Goal: Information Seeking & Learning: Learn about a topic

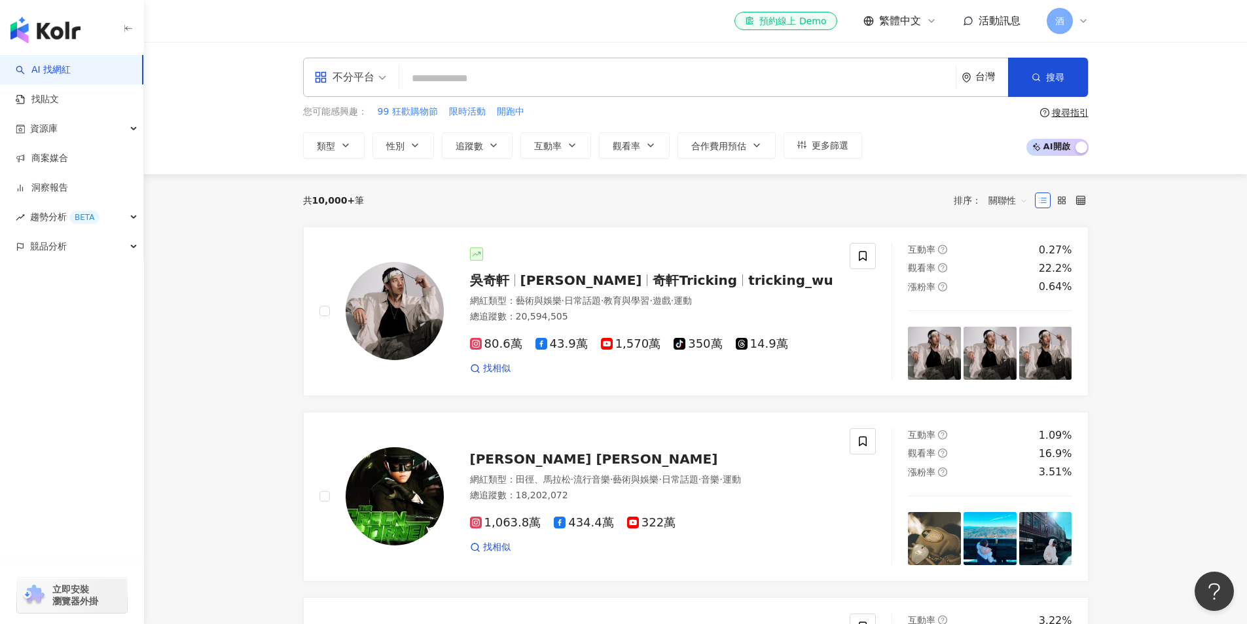
click at [1065, 24] on span "酒" at bounding box center [1060, 21] width 26 height 26
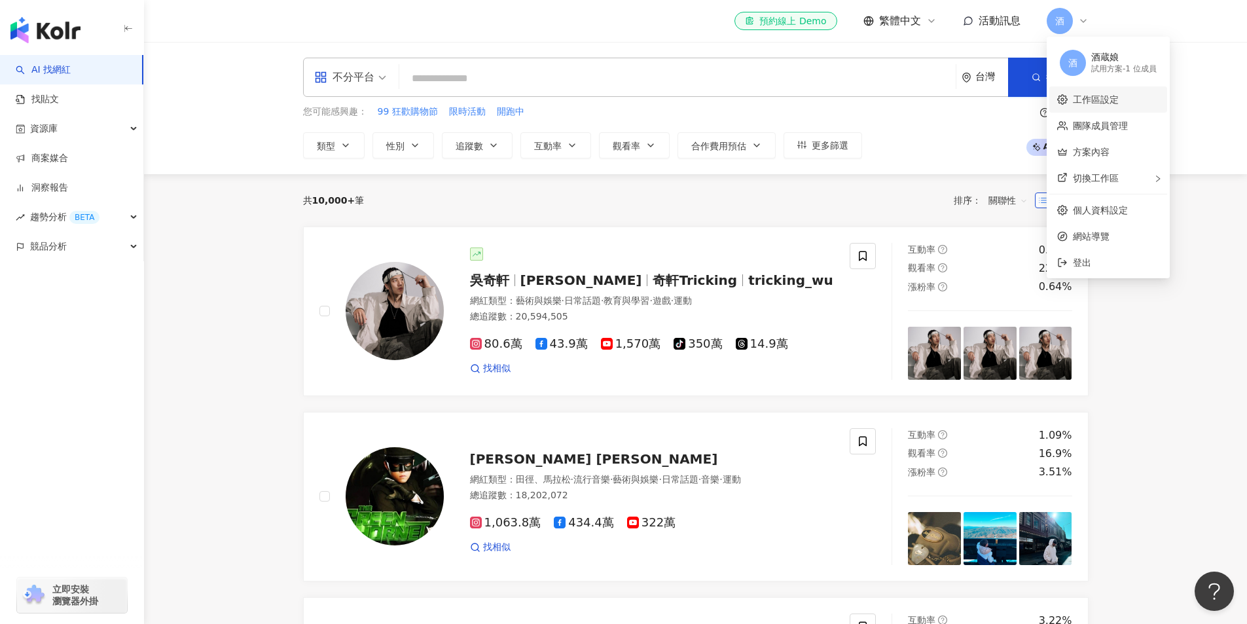
click at [1099, 102] on link "工作區設定" at bounding box center [1096, 99] width 46 height 10
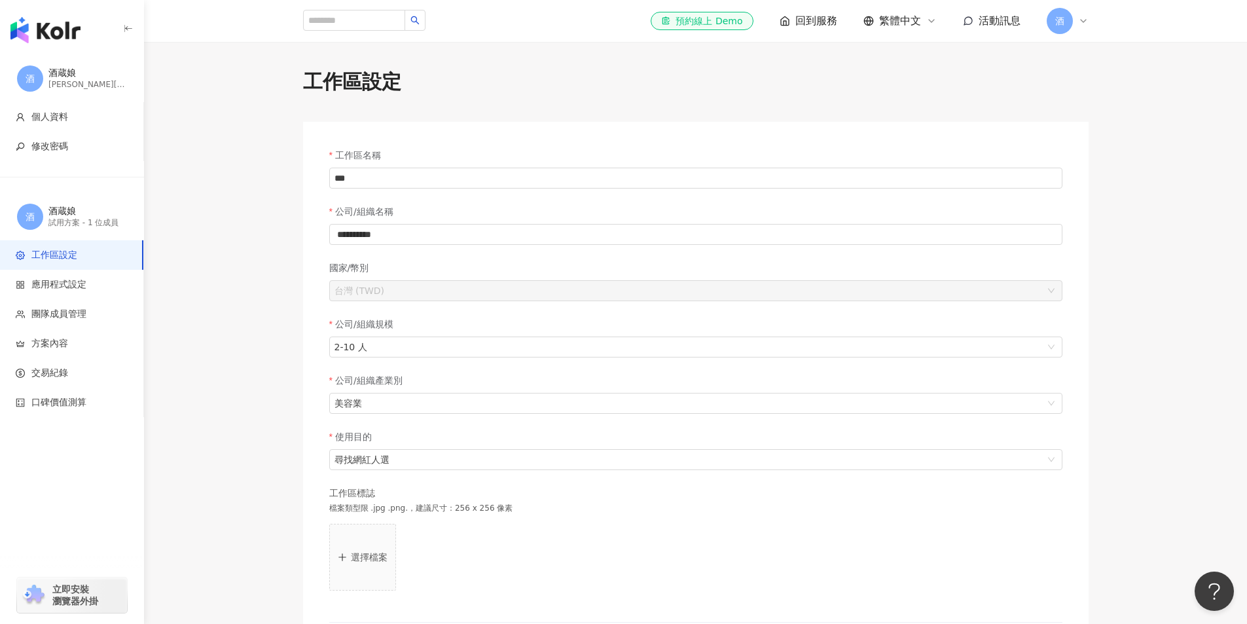
click at [1063, 22] on span "酒" at bounding box center [1059, 21] width 9 height 14
drag, startPoint x: 1118, startPoint y: 130, endPoint x: 1097, endPoint y: 137, distance: 22.0
click at [1119, 130] on link "團隊成員管理" at bounding box center [1100, 125] width 55 height 10
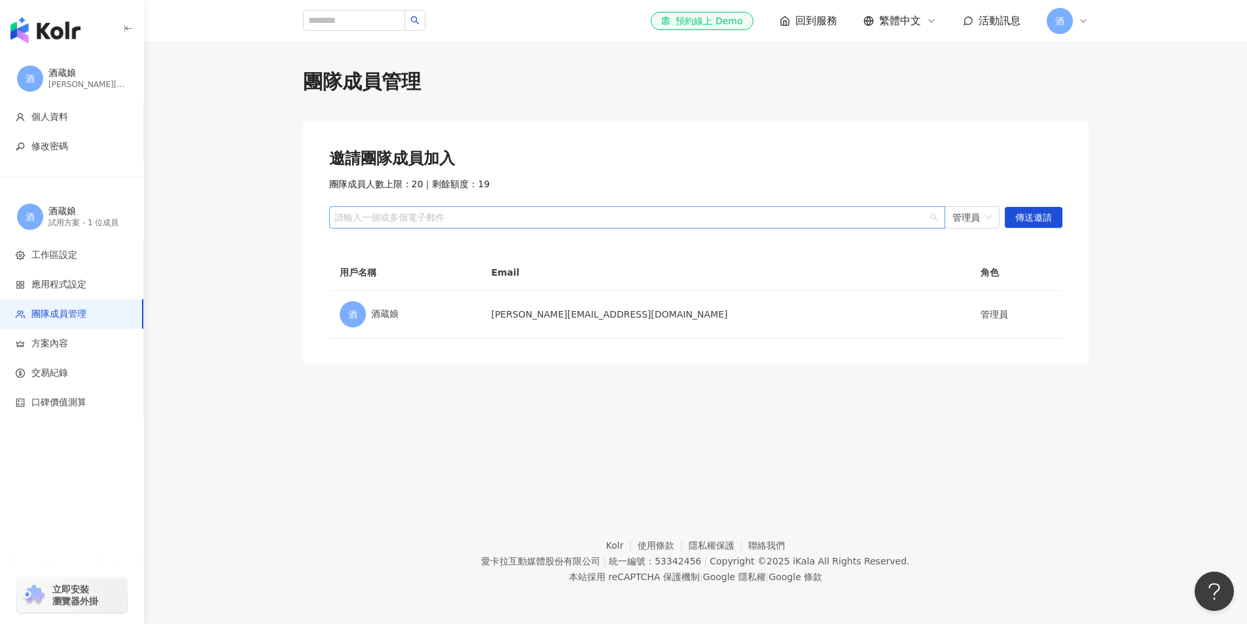
click at [417, 223] on div at bounding box center [630, 218] width 597 height 10
click at [1162, 282] on main "團隊成員管理 邀請團隊成員加入 團隊成員人數上限：20 ｜ 剩餘額度：19 請輸入一個或多個電子郵件 管理員 傳送邀請 用戶名稱 Email 角色 酒 酒蔵娘…" at bounding box center [695, 216] width 1103 height 297
click at [451, 426] on div "團隊成員管理 邀請團隊成員加入 團隊成員人數上限：20 ｜ 剩餘額度：19 請輸入一個或多個電子郵件 管理員 傳送邀請 用戶名稱 Email 角色 酒 酒蔵娘…" at bounding box center [695, 260] width 1103 height 437
click at [450, 428] on div "團隊成員管理 邀請團隊成員加入 團隊成員人數上限：20 ｜ 剩餘額度：19 請輸入一個或多個電子郵件 管理員 傳送邀請 用戶名稱 Email 角色 酒 酒蔵娘…" at bounding box center [695, 260] width 1103 height 437
click at [341, 469] on div "團隊成員管理 邀請團隊成員加入 團隊成員人數上限：20 ｜ 剩餘額度：19 請輸入一個或多個電子郵件 管理員 傳送邀請 用戶名稱 Email 角色 酒 酒蔵娘…" at bounding box center [695, 260] width 1103 height 437
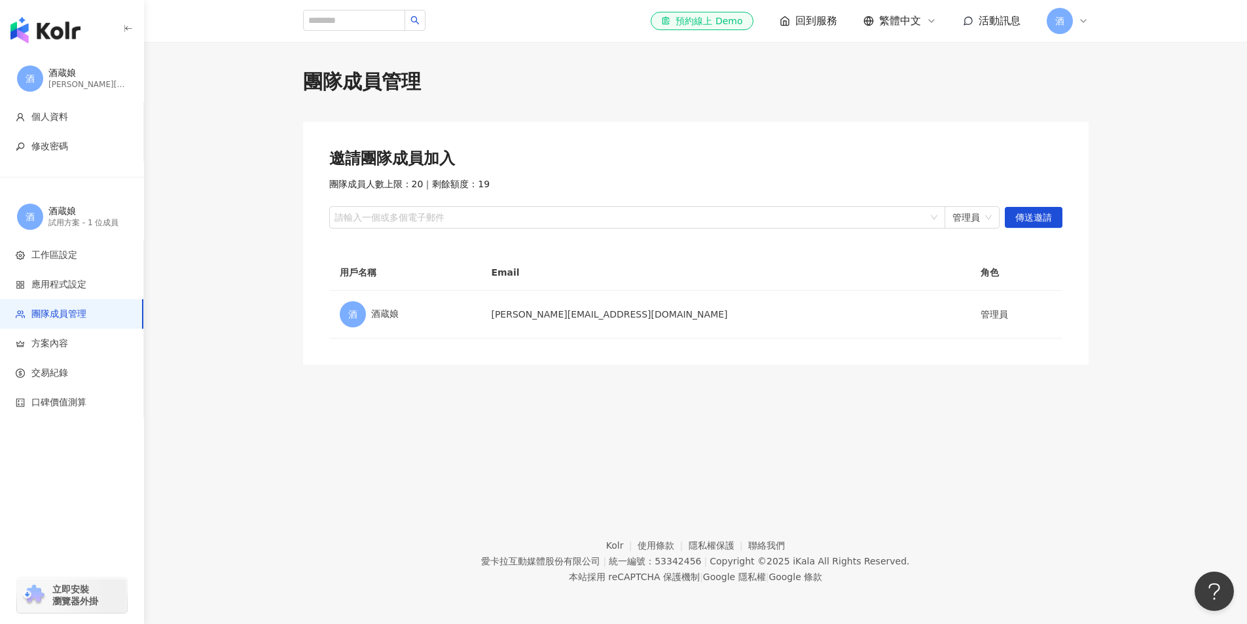
drag, startPoint x: 260, startPoint y: 536, endPoint x: 283, endPoint y: 540, distance: 23.3
click at [266, 538] on footer "Kolr 使用條款 隱私權保護 聯絡我們 愛卡拉互動媒體股份有限公司 | 統一編號：53342456 | Copyright © 2025 iKala All…" at bounding box center [695, 551] width 1103 height 145
click at [452, 454] on div "團隊成員管理 邀請團隊成員加入 團隊成員人數上限：20 ｜ 剩餘額度：19 請輸入一個或多個電子郵件 管理員 傳送邀請 用戶名稱 Email 角色 酒 酒蔵娘…" at bounding box center [695, 260] width 1103 height 437
click at [403, 512] on footer "Kolr 使用條款 隱私權保護 聯絡我們 愛卡拉互動媒體股份有限公司 | 統一編號：53342456 | Copyright © 2025 iKala All…" at bounding box center [695, 551] width 1103 height 145
click at [440, 433] on div "團隊成員管理 邀請團隊成員加入 團隊成員人數上限：20 ｜ 剩餘額度：19 請輸入一個或多個電子郵件 管理員 傳送邀請 用戶名稱 Email 角色 酒 酒蔵娘…" at bounding box center [695, 260] width 1103 height 437
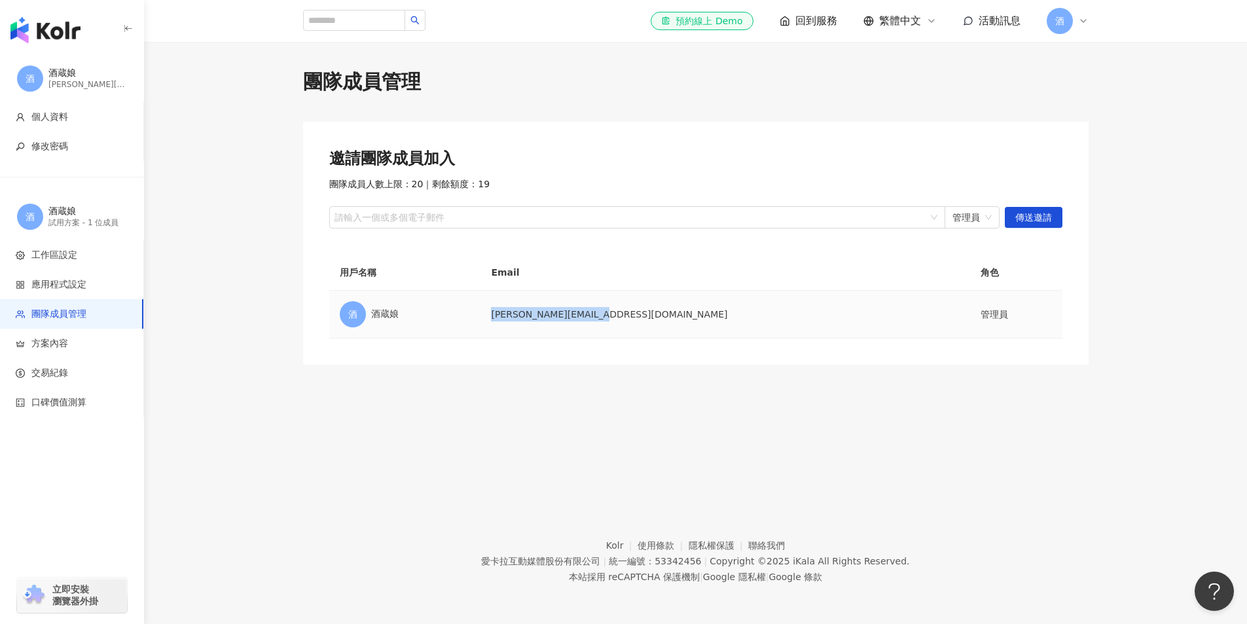
drag, startPoint x: 571, startPoint y: 317, endPoint x: 688, endPoint y: 314, distance: 117.2
click at [688, 314] on td "patricia@noage.com.tw" at bounding box center [725, 315] width 489 height 48
copy td "patricia@noage.com.tw"
click at [853, 451] on div "團隊成員管理 邀請團隊成員加入 團隊成員人數上限：20 ｜ 剩餘額度：19 請輸入一個或多個電子郵件 管理員 傳送邀請 用戶名稱 Email 角色 酒 酒蔵娘…" at bounding box center [695, 260] width 1103 height 437
click at [391, 430] on div "團隊成員管理 邀請團隊成員加入 團隊成員人數上限：20 ｜ 剩餘額度：19 請輸入一個或多個電子郵件 管理員 傳送邀請 用戶名稱 Email 角色 酒 酒蔵娘…" at bounding box center [695, 260] width 1103 height 437
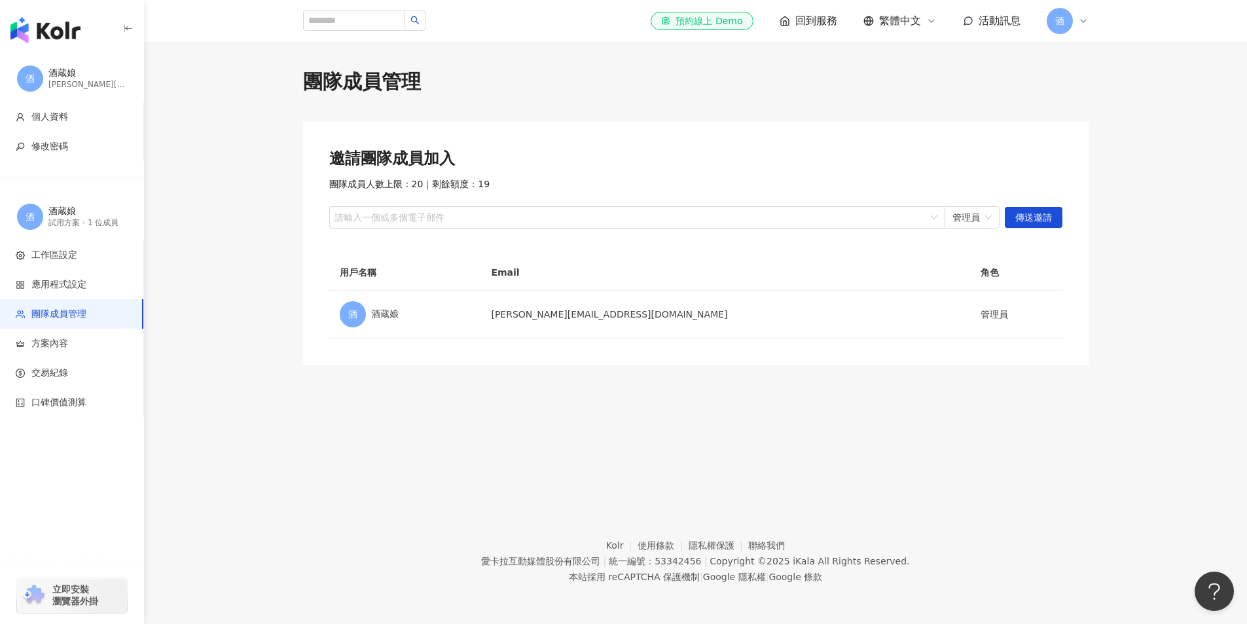
click at [1081, 22] on icon at bounding box center [1083, 21] width 10 height 10
click at [1205, 132] on main "團隊成員管理 邀請團隊成員加入 團隊成員人數上限：20 ｜ 剩餘額度：19 請輸入一個或多個電子郵件 管理員 傳送邀請 用戶名稱 Email 角色 酒 酒蔵娘…" at bounding box center [695, 216] width 1103 height 297
click at [1187, 325] on main "團隊成員管理 邀請團隊成員加入 團隊成員人數上限：20 ｜ 剩餘額度：19 請輸入一個或多個電子郵件 管理員 傳送邀請 用戶名稱 Email 角色 酒 酒蔵娘…" at bounding box center [695, 216] width 1103 height 297
click at [405, 416] on div "團隊成員管理 邀請團隊成員加入 團隊成員人數上限：20 ｜ 剩餘額度：19 請輸入一個或多個電子郵件 管理員 傳送邀請 用戶名稱 Email 角色 酒 酒蔵娘…" at bounding box center [695, 260] width 1103 height 437
click at [1110, 215] on div "團隊成員管理 邀請團隊成員加入 團隊成員人數上限：20 ｜ 剩餘額度：19 請輸入一個或多個電子郵件 管理員 傳送邀請 用戶名稱 Email 角色 酒 酒蔵娘…" at bounding box center [696, 216] width 838 height 297
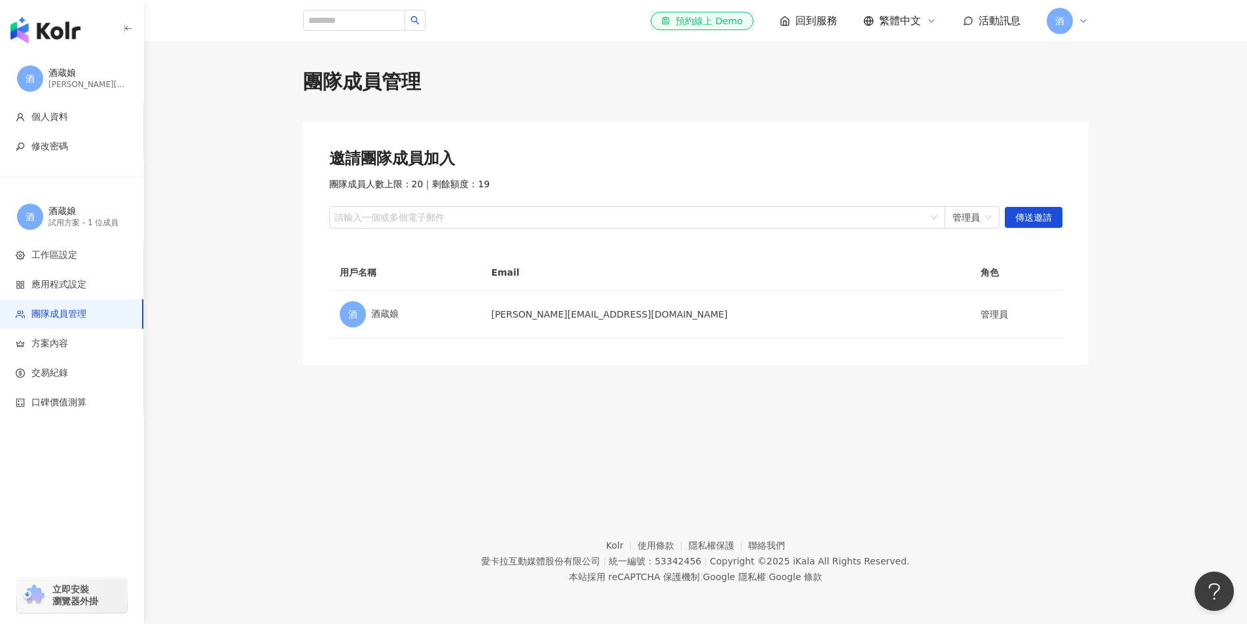
drag, startPoint x: 353, startPoint y: 466, endPoint x: 354, endPoint y: 457, distance: 8.6
click at [353, 464] on div "團隊成員管理 邀請團隊成員加入 團隊成員人數上限：20 ｜ 剩餘額度：19 請輸入一個或多個電子郵件 管理員 傳送邀請 用戶名稱 Email 角色 酒 酒蔵娘…" at bounding box center [695, 260] width 1103 height 437
click at [1184, 214] on main "團隊成員管理 邀請團隊成員加入 團隊成員人數上限：20 ｜ 剩餘額度：19 請輸入一個或多個電子郵件 管理員 傳送邀請 用戶名稱 Email 角色 酒 酒蔵娘…" at bounding box center [695, 216] width 1103 height 297
click at [1060, 23] on span "酒" at bounding box center [1059, 21] width 9 height 14
click at [1188, 122] on main "團隊成員管理 邀請團隊成員加入 團隊成員人數上限：20 ｜ 剩餘額度：19 請輸入一個或多個電子郵件 管理員 傳送邀請 用戶名稱 Email 角色 酒 酒蔵娘…" at bounding box center [695, 216] width 1103 height 297
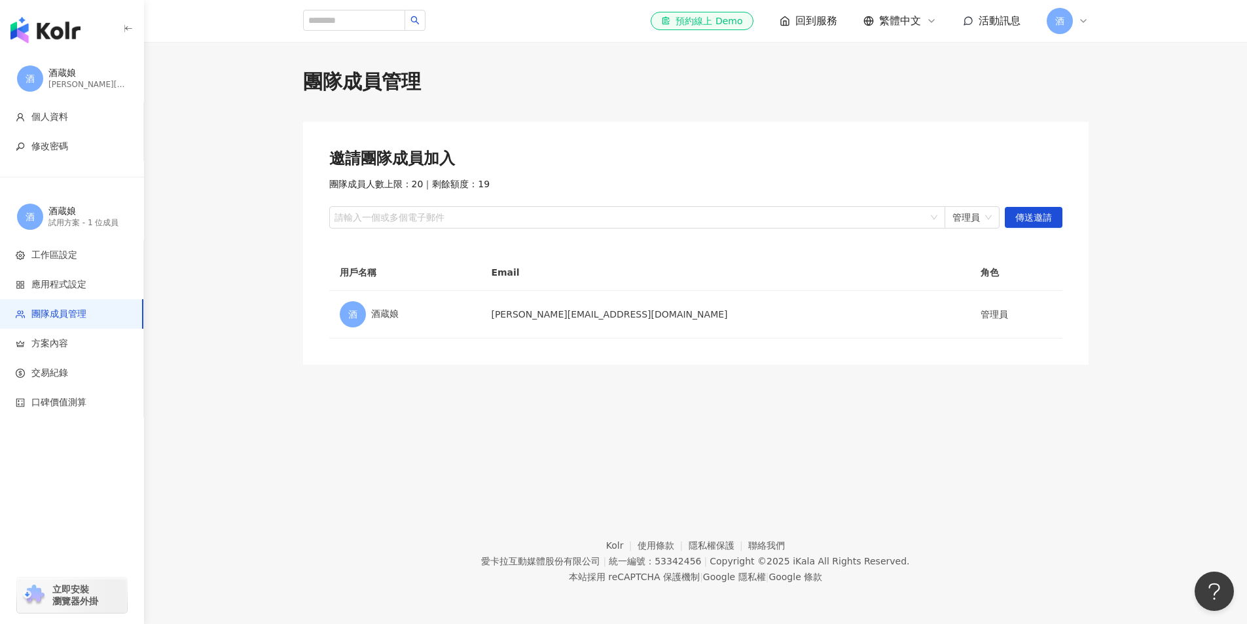
click at [1184, 198] on main "團隊成員管理 邀請團隊成員加入 團隊成員人數上限：20 ｜ 剩餘額度：19 請輸入一個或多個電子郵件 管理員 傳送邀請 用戶名稱 Email 角色 酒 酒蔵娘…" at bounding box center [695, 216] width 1103 height 297
click at [1170, 185] on main "團隊成員管理 邀請團隊成員加入 團隊成員人數上限：20 ｜ 剩餘額度：19 請輸入一個或多個電子郵件 管理員 傳送邀請 用戶名稱 Email 角色 酒 酒蔵娘…" at bounding box center [695, 216] width 1103 height 297
click at [440, 485] on footer "Kolr 使用條款 隱私權保護 聯絡我們 愛卡拉互動媒體股份有限公司 | 統一編號：53342456 | Copyright © 2025 iKala All…" at bounding box center [695, 551] width 1103 height 145
click at [1161, 233] on main "團隊成員管理 邀請團隊成員加入 團隊成員人數上限：20 ｜ 剩餘額度：19 請輸入一個或多個電子郵件 管理員 傳送邀請 用戶名稱 Email 角色 酒 酒蔵娘…" at bounding box center [695, 216] width 1103 height 297
drag, startPoint x: 1176, startPoint y: 262, endPoint x: 1174, endPoint y: 269, distance: 7.5
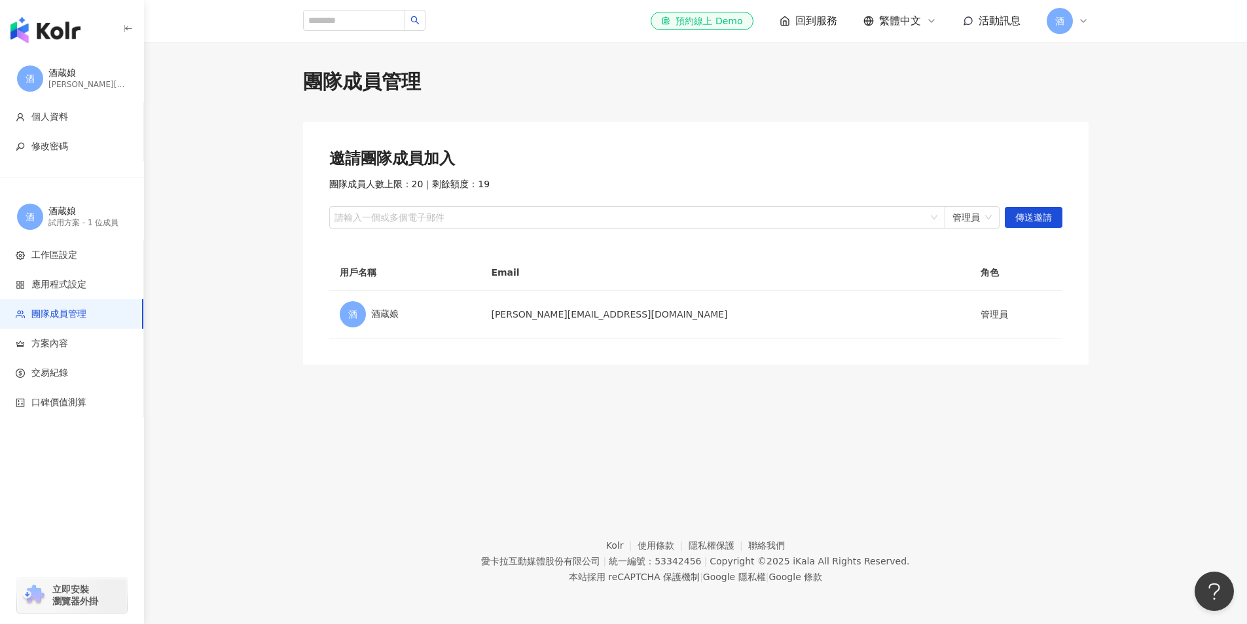
click at [1174, 269] on main "團隊成員管理 邀請團隊成員加入 團隊成員人數上限：20 ｜ 剩餘額度：19 請輸入一個或多個電子郵件 管理員 傳送邀請 用戶名稱 Email 角色 酒 酒蔵娘…" at bounding box center [695, 216] width 1103 height 297
click at [403, 420] on div "團隊成員管理 邀請團隊成員加入 團隊成員人數上限：20 ｜ 剩餘額度：19 請輸入一個或多個電子郵件 管理員 傳送邀請 用戶名稱 Email 角色 酒 酒蔵娘…" at bounding box center [695, 260] width 1103 height 437
click at [1070, 21] on span "酒" at bounding box center [1060, 21] width 26 height 26
click at [1116, 208] on link "個人資料設定" at bounding box center [1100, 210] width 55 height 10
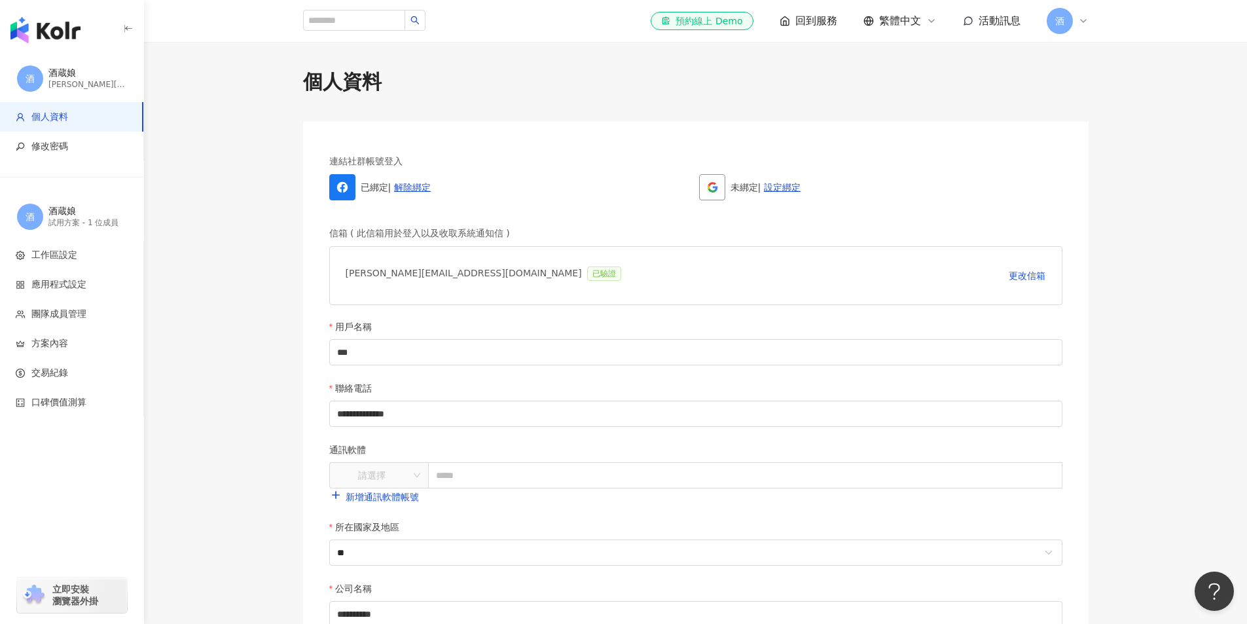
click at [220, 373] on main "**********" at bounding box center [695, 510] width 1103 height 885
click at [1150, 168] on main "**********" at bounding box center [695, 510] width 1103 height 885
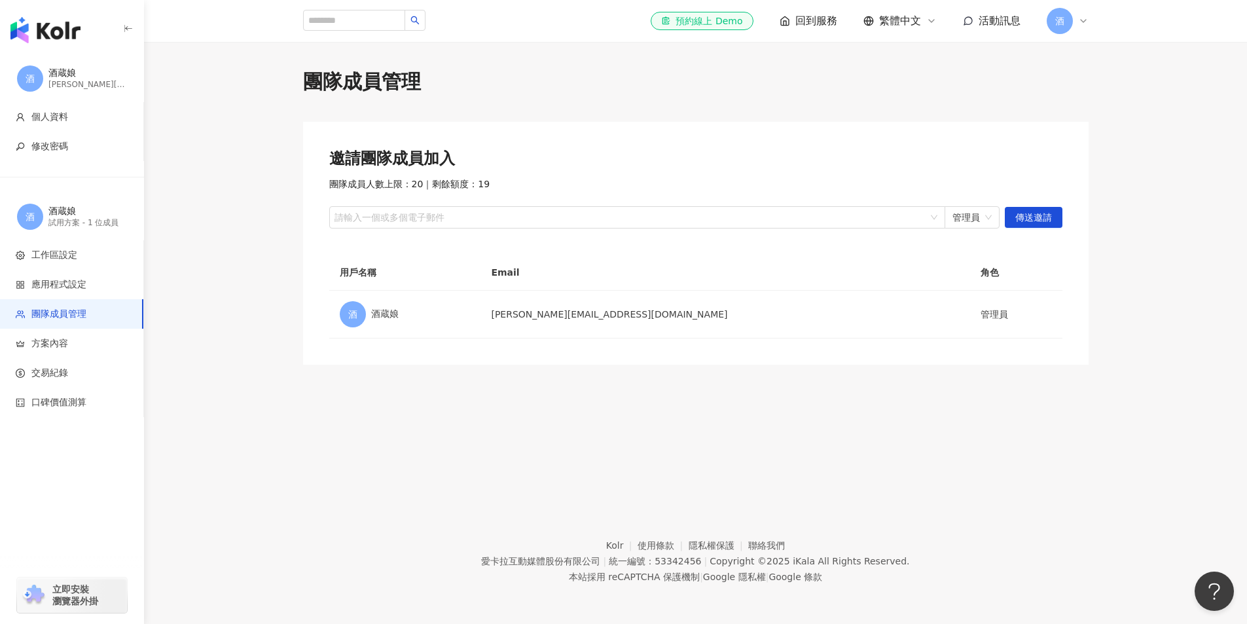
click at [195, 362] on main "團隊成員管理 邀請團隊成員加入 團隊成員人數上限：20 ｜ 剩餘額度：19 請輸入一個或多個電子郵件 管理員 傳送邀請 用戶名稱 Email 角色 酒 酒蔵娘…" at bounding box center [695, 216] width 1103 height 297
drag, startPoint x: 214, startPoint y: 428, endPoint x: 242, endPoint y: 360, distance: 73.1
click at [215, 426] on div "團隊成員管理 邀請團隊成員加入 團隊成員人數上限：20 ｜ 剩餘額度：19 請輸入一個或多個電子郵件 管理員 傳送邀請 用戶名稱 Email 角色 酒 酒蔵娘…" at bounding box center [695, 260] width 1103 height 437
click at [1081, 23] on icon at bounding box center [1083, 21] width 10 height 10
click at [1084, 207] on link "個人資料設定" at bounding box center [1100, 210] width 55 height 10
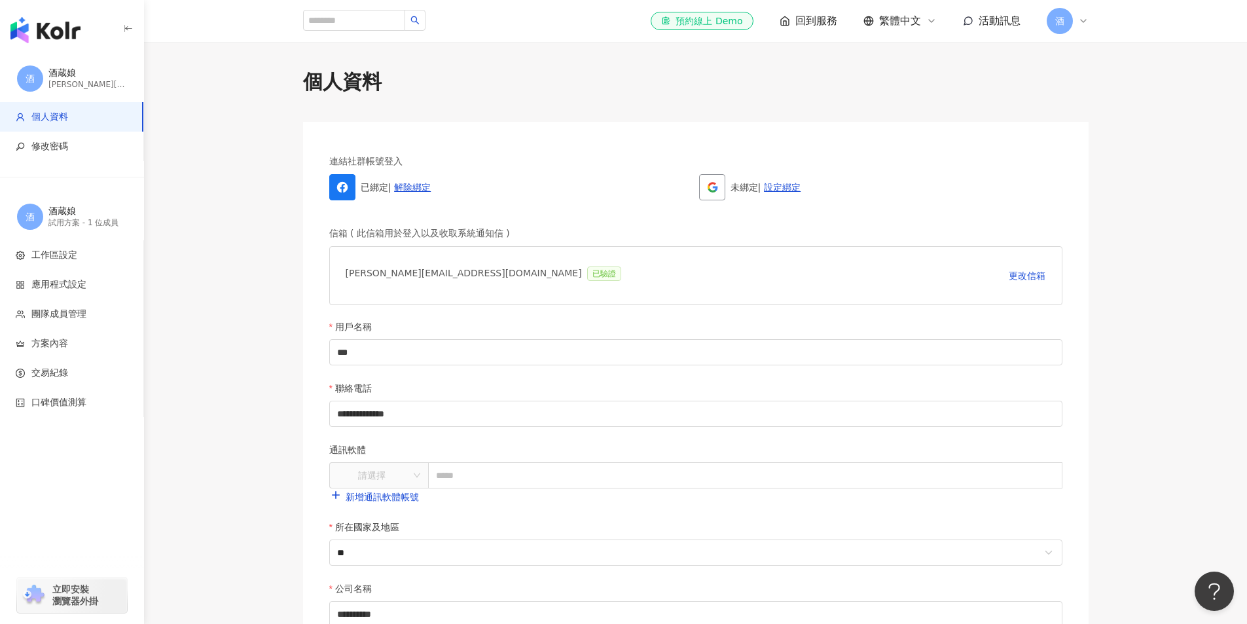
click at [1076, 24] on div "酒" at bounding box center [1068, 21] width 42 height 26
click at [1091, 206] on link "個人資料設定" at bounding box center [1100, 210] width 55 height 10
click at [32, 138] on li "修改密碼" at bounding box center [71, 146] width 143 height 29
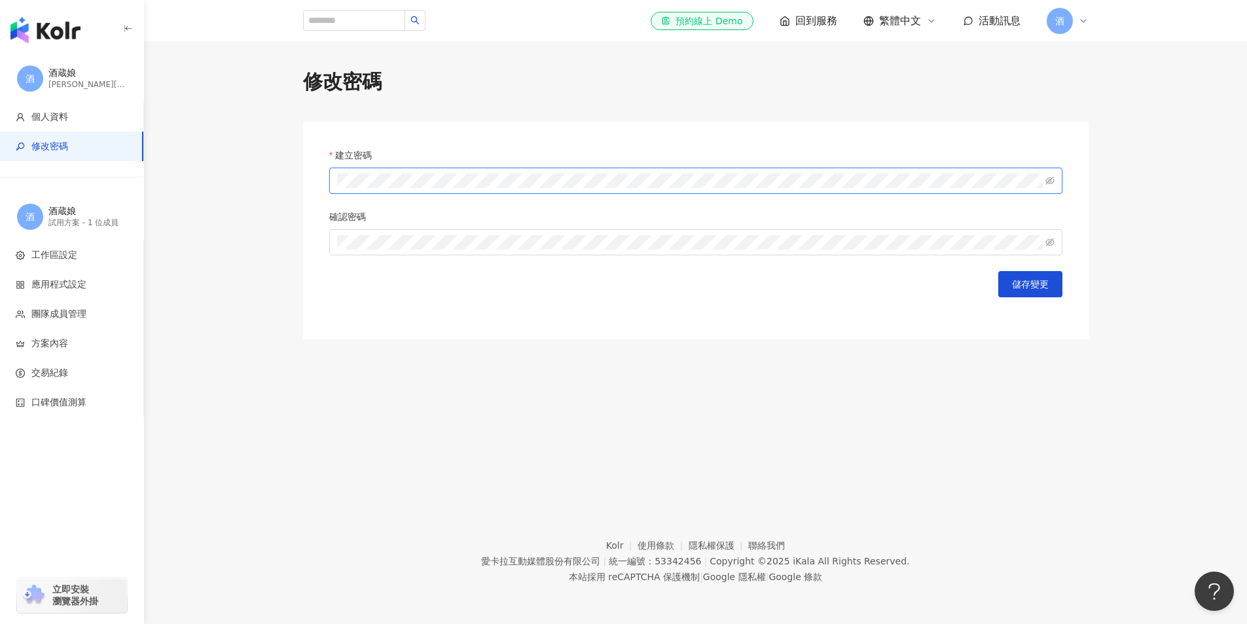
click at [204, 155] on main "修改密碼 建立密碼 確認密碼 儲存變更" at bounding box center [695, 203] width 1103 height 271
click at [0, 217] on div "酒 酒蔵娘 patricia@noage.com.tw 個人資料 修改密碼 酒 酒蔵娘 試用方案 - 1 位成員 工作區設定 應用程式設定 團隊成員管理 方案…" at bounding box center [623, 312] width 1247 height 624
click at [1037, 294] on button "儲存變更" at bounding box center [1030, 284] width 64 height 26
click at [1040, 350] on span "儲存變更" at bounding box center [1030, 345] width 37 height 10
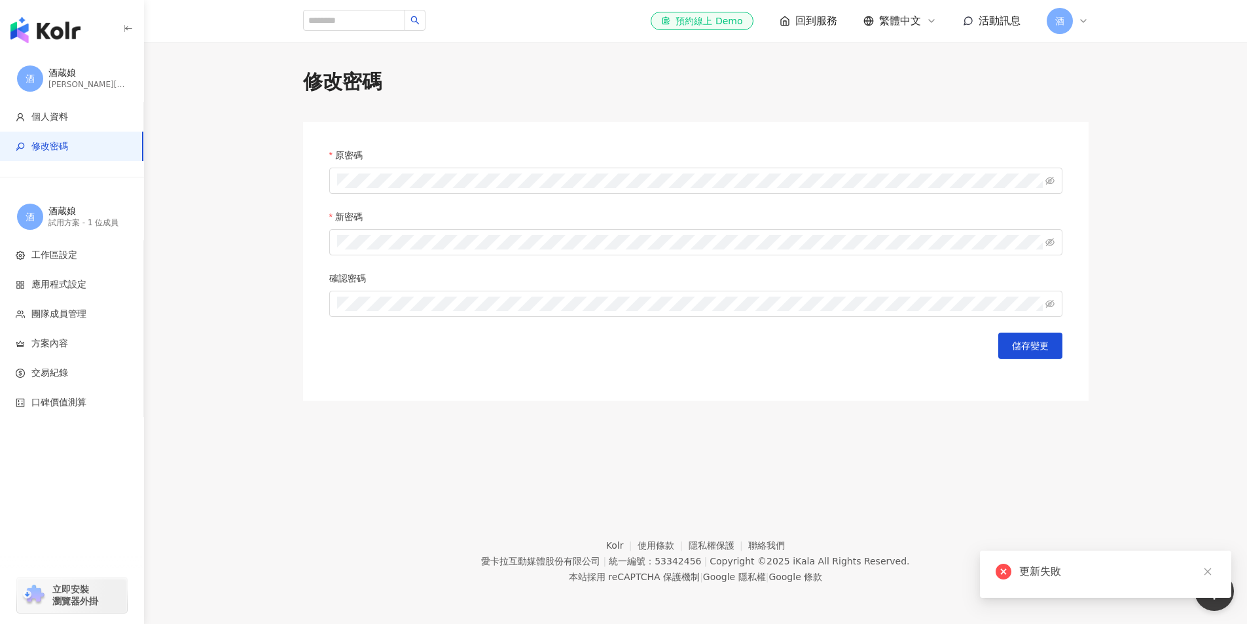
click at [1163, 249] on main "修改密碼 原密碼 新密碼 確認密碼 儲存變更" at bounding box center [695, 234] width 1103 height 333
click at [1063, 24] on span "酒" at bounding box center [1059, 21] width 9 height 14
click at [1150, 339] on main "修改密碼 原密碼 新密碼 確認密碼 儲存變更" at bounding box center [695, 234] width 1103 height 333
click at [1069, 22] on span "酒" at bounding box center [1060, 21] width 26 height 26
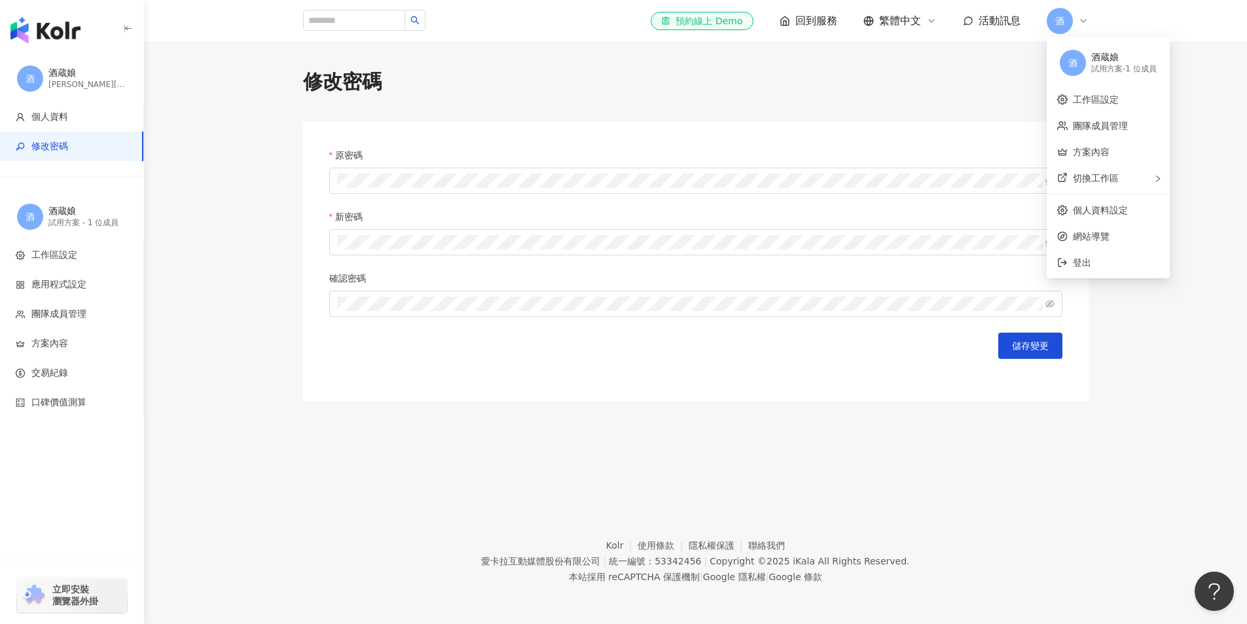
click at [1138, 396] on main "修改密碼 原密碼 新密碼 確認密碼 儲存變更" at bounding box center [695, 234] width 1103 height 333
click at [1139, 146] on main "修改密碼 原密碼 新密碼 確認密碼 儲存變更" at bounding box center [695, 234] width 1103 height 333
click at [85, 76] on div "酒蔵娘" at bounding box center [87, 73] width 79 height 13
click at [223, 302] on main "修改密碼 原密碼 新密碼 確認密碼 儲存變更" at bounding box center [695, 234] width 1103 height 333
click at [179, 324] on main "修改密碼 原密碼 新密碼 確認密碼 儲存變更" at bounding box center [695, 234] width 1103 height 333
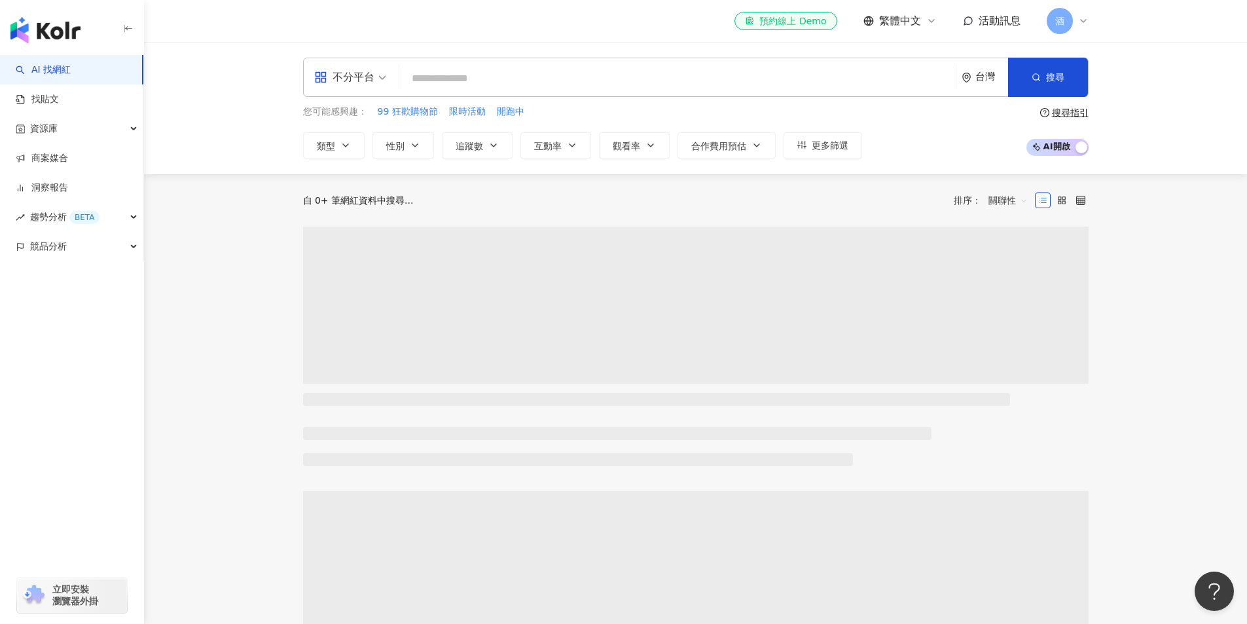
click at [1065, 24] on span "酒" at bounding box center [1060, 21] width 26 height 26
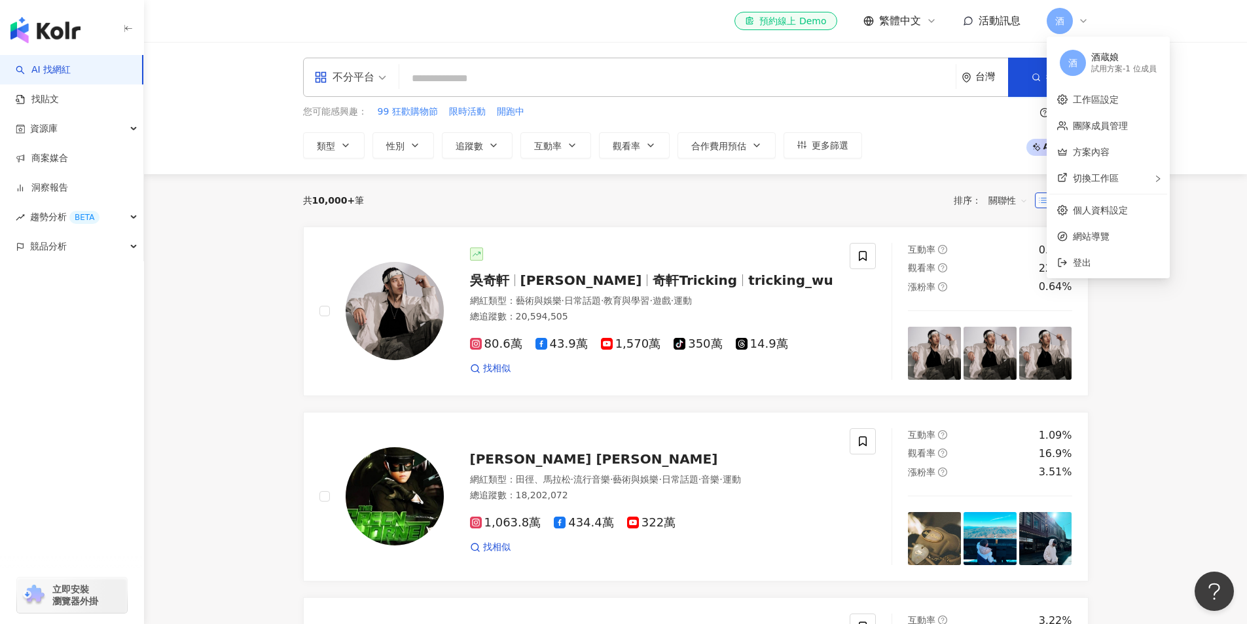
click at [1211, 51] on div "不分平台 台灣 搜尋 您可能感興趣： 99 狂歡購物節 限時活動 開跑中 類型 性別 追蹤數 互動率 觀看率 合作費用預估 更多篩選 搜尋指引 AI 開啟 A…" at bounding box center [695, 108] width 1103 height 132
click at [1057, 32] on span "酒" at bounding box center [1060, 21] width 26 height 26
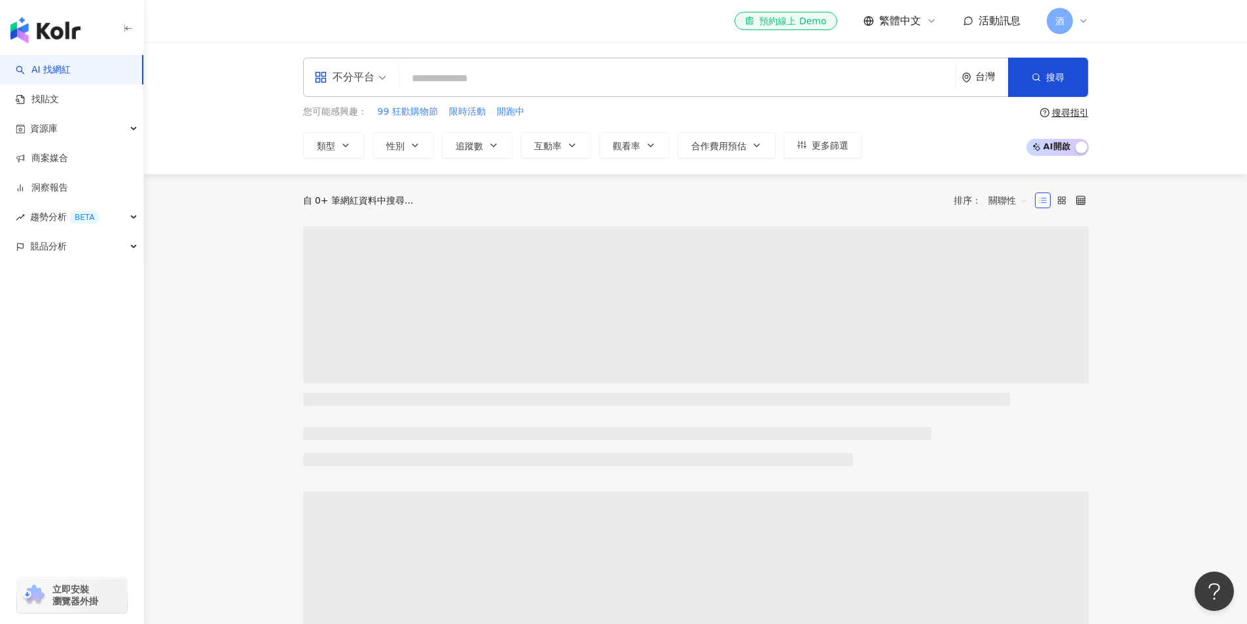
click at [1073, 22] on div "酒" at bounding box center [1068, 21] width 42 height 26
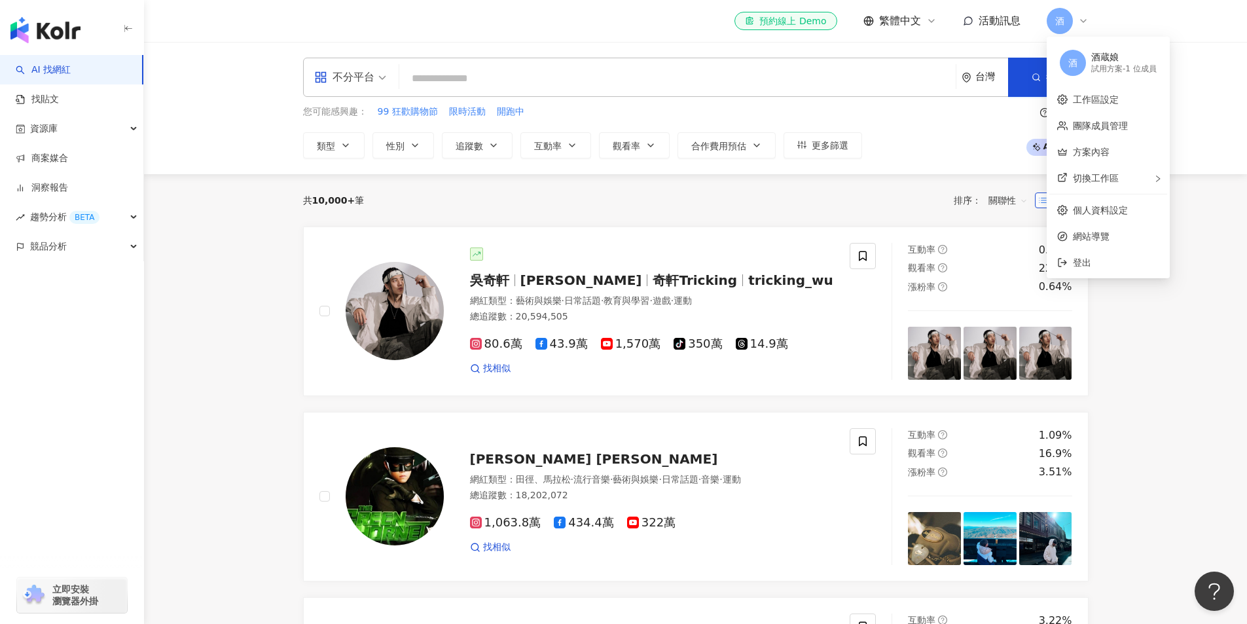
click at [1073, 22] on div "酒" at bounding box center [1068, 21] width 42 height 26
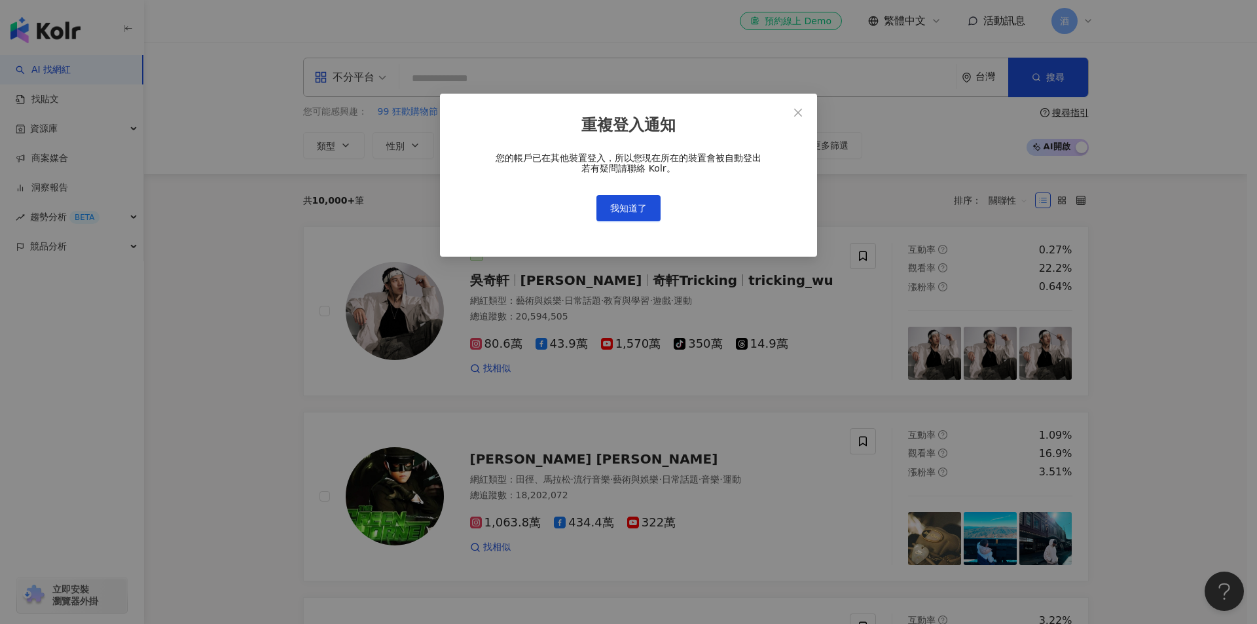
drag, startPoint x: 636, startPoint y: 206, endPoint x: 722, endPoint y: 202, distance: 85.9
click at [722, 202] on div "我知道了" at bounding box center [628, 208] width 335 height 26
click at [629, 209] on span "我知道了" at bounding box center [628, 208] width 37 height 10
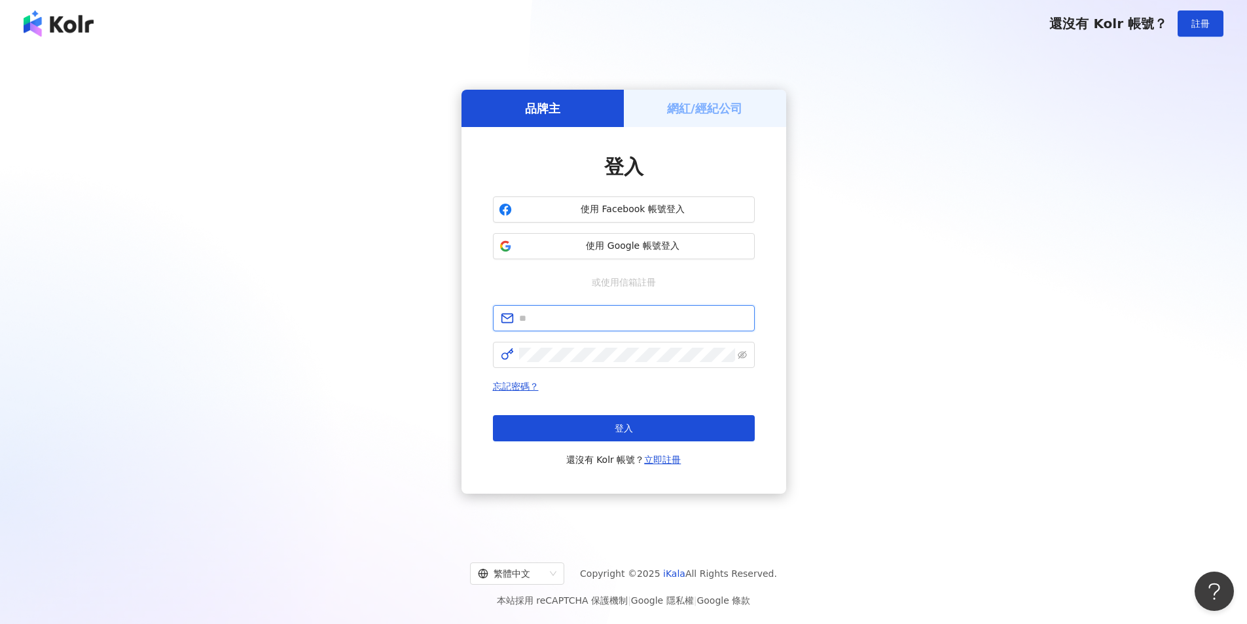
click at [588, 315] on input "text" at bounding box center [633, 318] width 228 height 14
type input "**********"
click at [592, 347] on span at bounding box center [624, 355] width 262 height 26
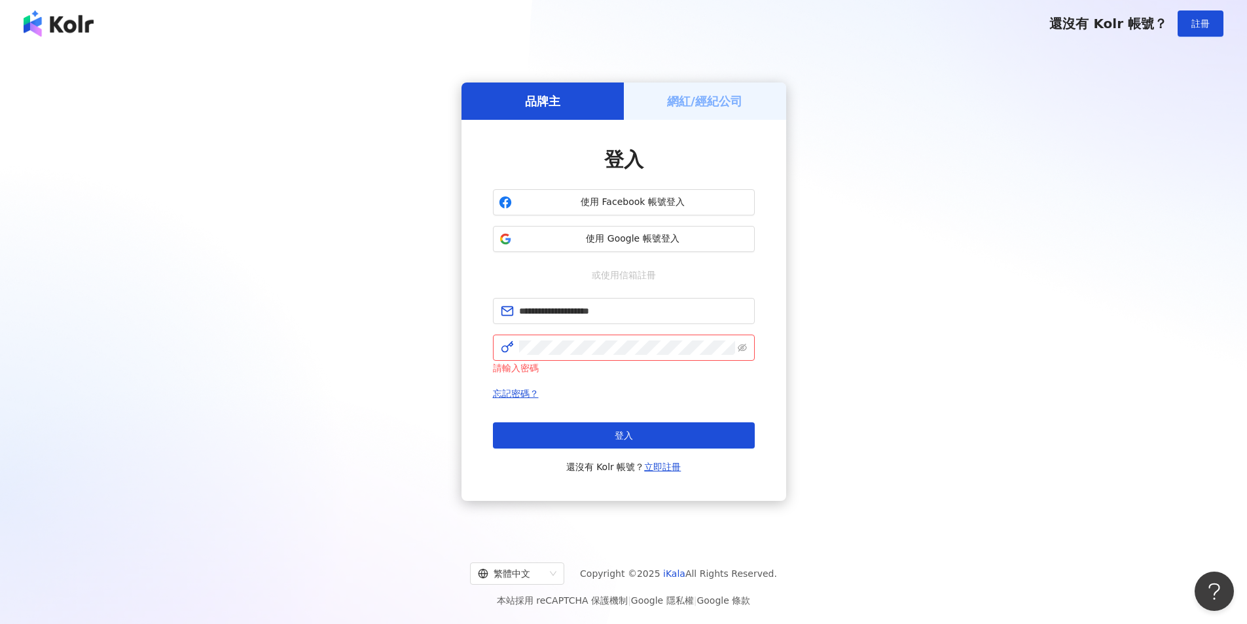
click at [575, 437] on button "登入" at bounding box center [624, 435] width 262 height 26
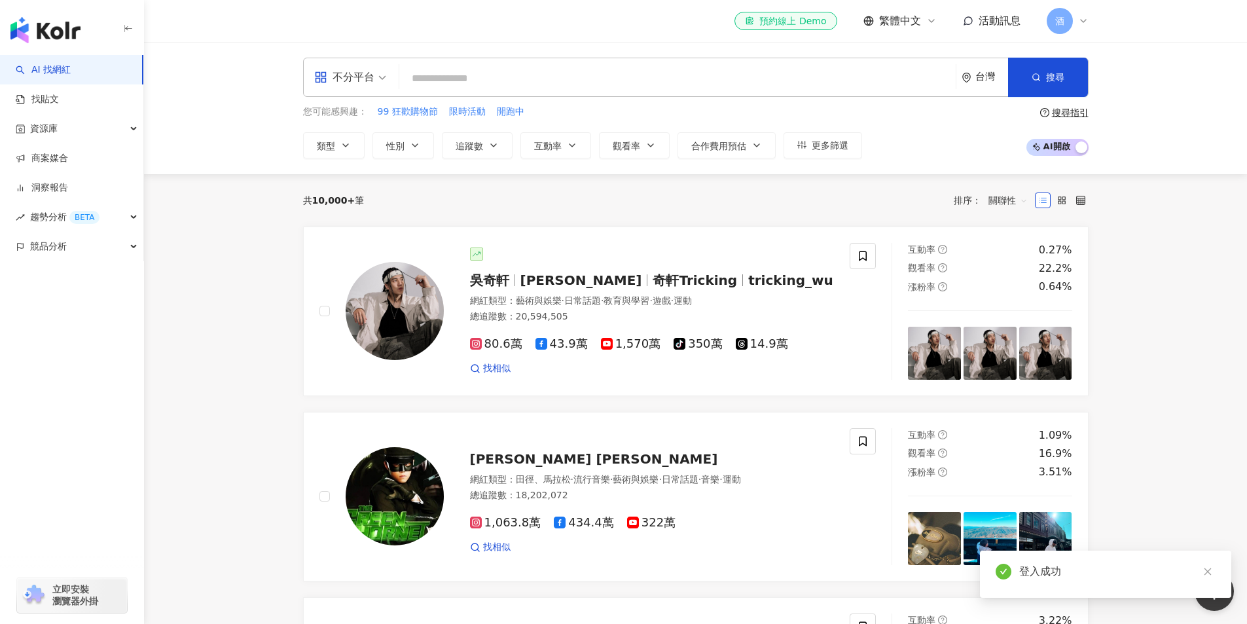
click at [1067, 15] on span "酒" at bounding box center [1060, 21] width 26 height 26
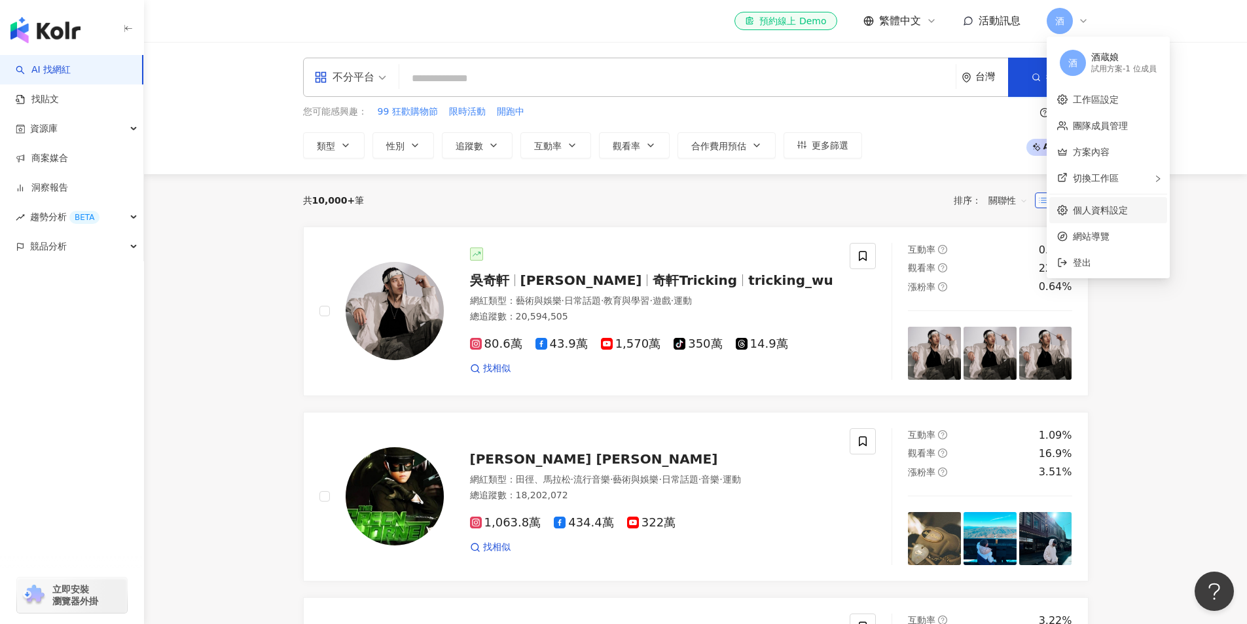
click at [1099, 214] on link "個人資料設定" at bounding box center [1100, 210] width 55 height 10
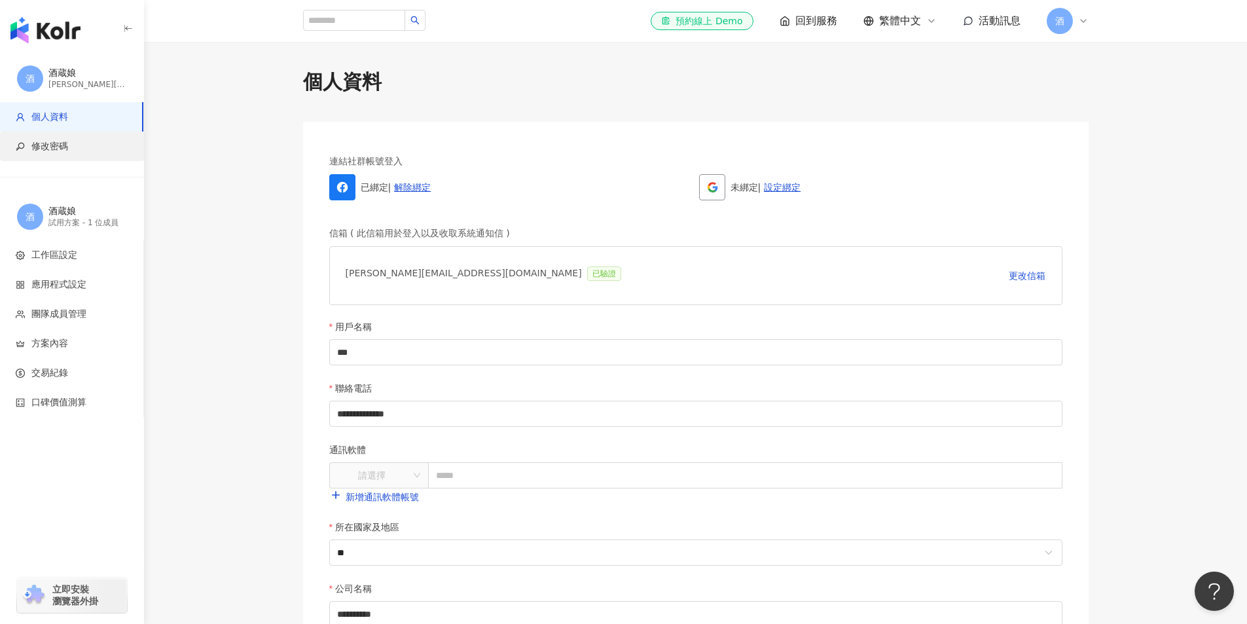
click at [57, 148] on span "修改密碼" at bounding box center [49, 146] width 37 height 13
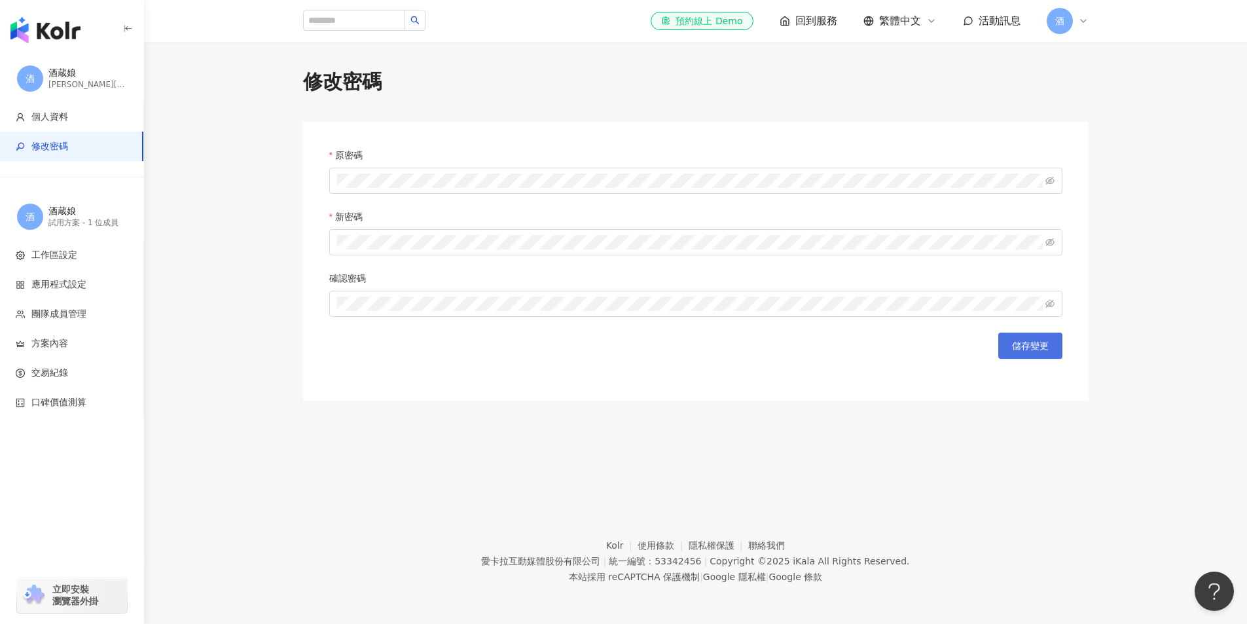
click at [1025, 350] on span "儲存變更" at bounding box center [1030, 345] width 37 height 10
click at [1165, 263] on main "修改密碼 原密碼 新密碼 確認密碼 儲存變更" at bounding box center [695, 234] width 1103 height 333
click at [1067, 21] on span "酒" at bounding box center [1060, 21] width 26 height 26
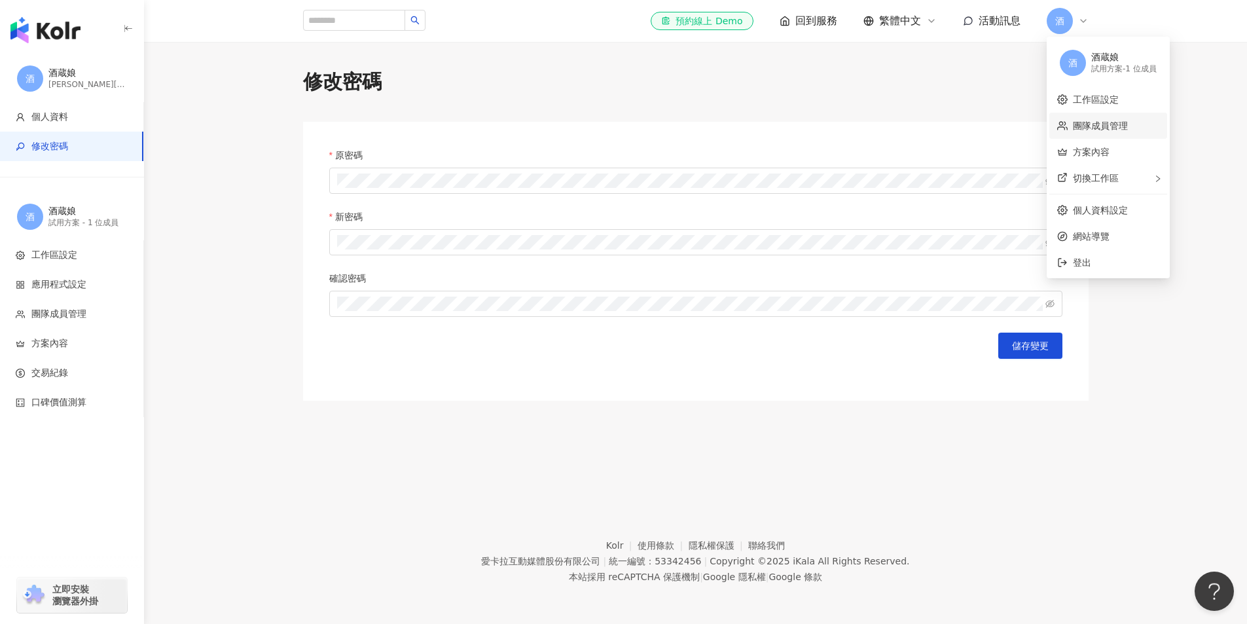
click at [1126, 129] on link "團隊成員管理" at bounding box center [1100, 125] width 55 height 10
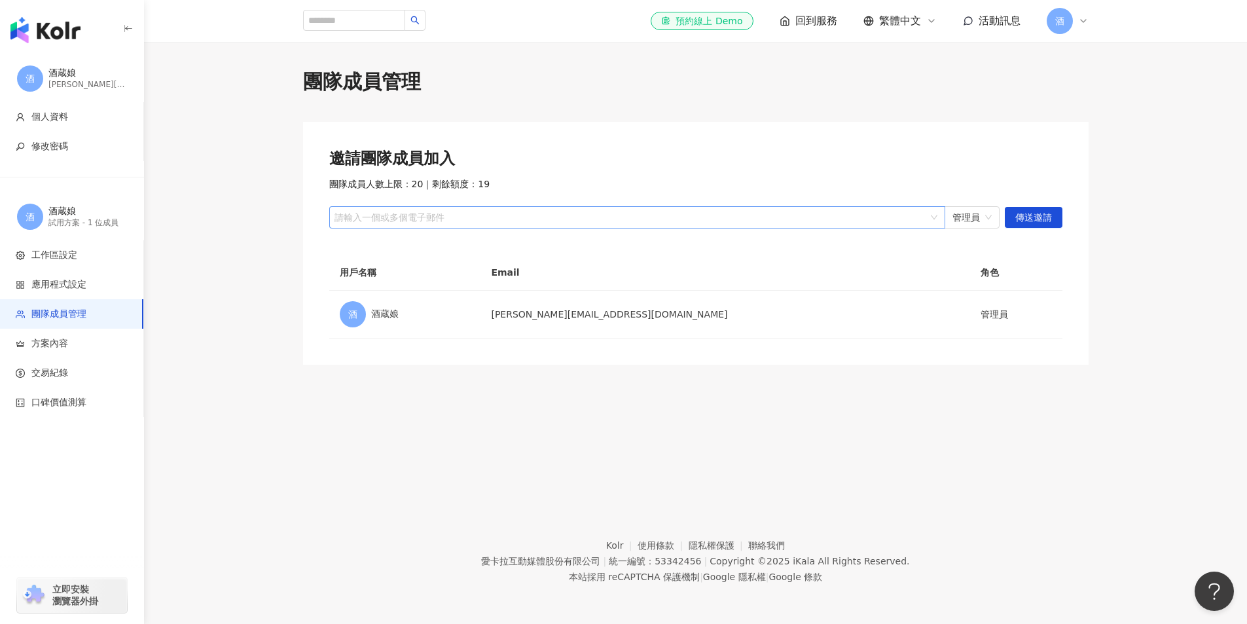
click at [418, 221] on div at bounding box center [630, 218] width 597 height 10
type input "*"
type input "**********"
click at [405, 468] on div "團隊成員管理 邀請團隊成員加入 團隊成員人數上限：20 ｜ 剩餘額度：19 vicky@noage.com.tw 管理員 傳送邀請 用戶名稱 Email 角色…" at bounding box center [695, 260] width 1103 height 437
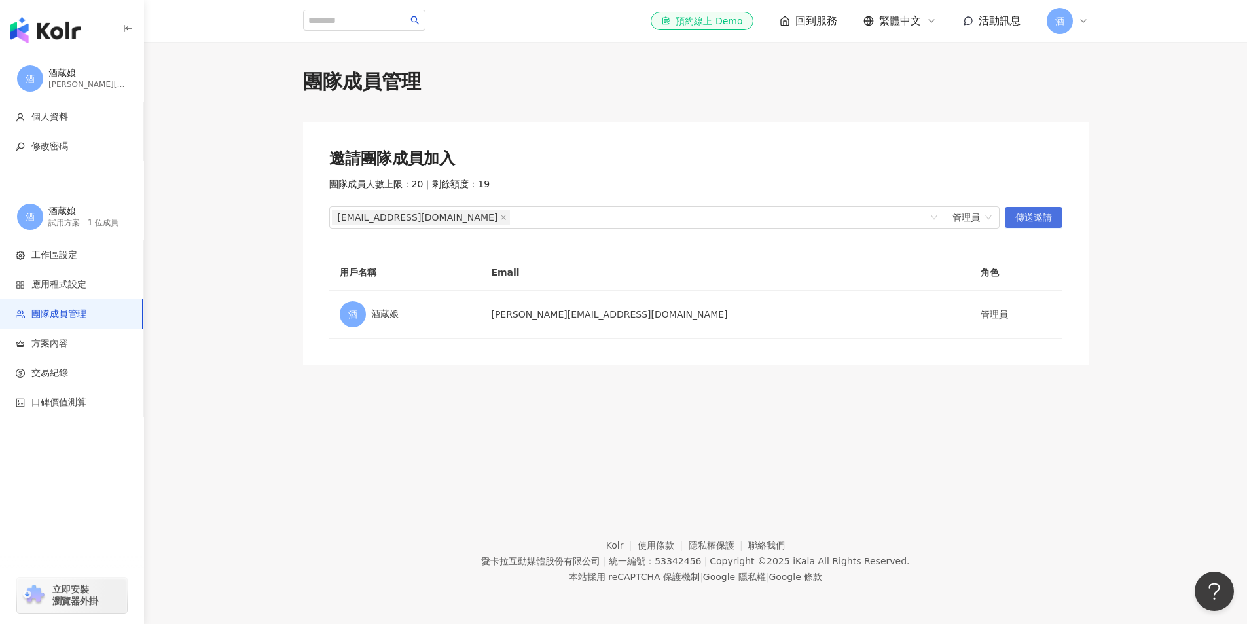
click at [1052, 219] on button "傳送邀請" at bounding box center [1034, 217] width 58 height 21
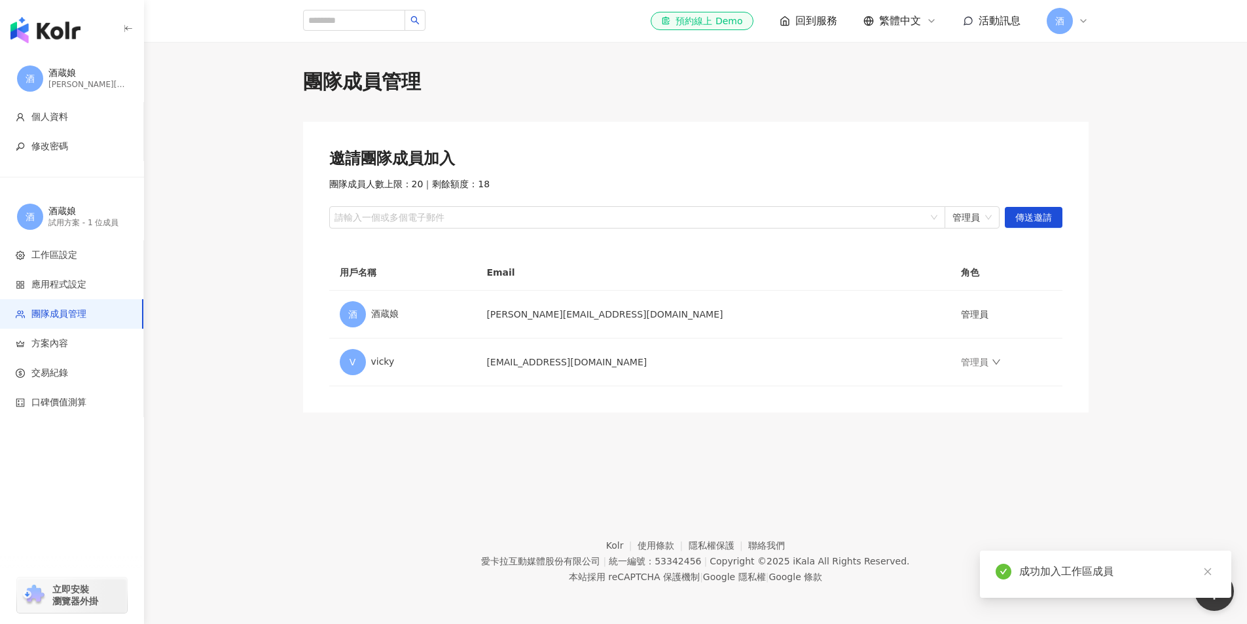
click at [501, 456] on div "團隊成員管理 邀請團隊成員加入 團隊成員人數上限：20 ｜ 剩餘額度：18 請輸入一個或多個電子郵件 管理員 傳送邀請 用戶名稱 Email 角色 酒 酒蔵娘…" at bounding box center [695, 260] width 1103 height 437
click at [397, 523] on footer "Kolr 使用條款 隱私權保護 聯絡我們 愛卡拉互動媒體股份有限公司 | 統一編號：53342456 | Copyright © 2025 iKala All…" at bounding box center [695, 551] width 1103 height 145
drag, startPoint x: 451, startPoint y: 436, endPoint x: 458, endPoint y: 450, distance: 15.8
click at [451, 439] on div "團隊成員管理 邀請團隊成員加入 團隊成員人數上限：20 ｜ 剩餘額度：18 請輸入一個或多個電子郵件 管理員 傳送邀請 用戶名稱 Email 角色 酒 酒蔵娘…" at bounding box center [695, 260] width 1103 height 437
click at [458, 473] on div "團隊成員管理 邀請團隊成員加入 團隊成員人數上限：20 ｜ 剩餘額度：18 請輸入一個或多個電子郵件 管理員 傳送邀請 用戶名稱 Email 角色 酒 酒蔵娘…" at bounding box center [695, 260] width 1103 height 437
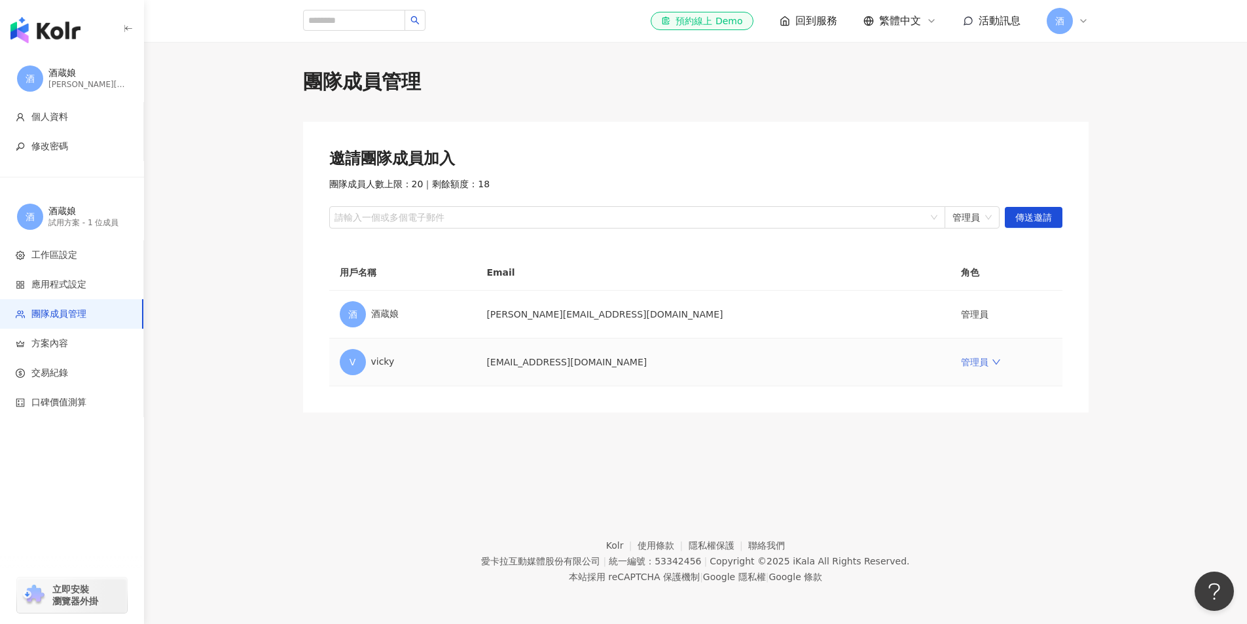
click at [961, 367] on link "管理員" at bounding box center [980, 362] width 39 height 10
click at [1150, 357] on main "團隊成員管理 邀請團隊成員加入 團隊成員人數上限：20 ｜ 剩餘額度：18 請輸入一個或多個電子郵件 管理員 傳送邀請 用戶名稱 Email 角色 酒 酒蔵娘…" at bounding box center [695, 240] width 1103 height 344
click at [1135, 405] on main "團隊成員管理 邀請團隊成員加入 團隊成員人數上限：20 ｜ 剩餘額度：18 請輸入一個或多個電子郵件 管理員 傳送邀請 用戶名稱 Email 角色 酒 酒蔵娘…" at bounding box center [695, 240] width 1103 height 344
click at [354, 571] on footer "Kolr 使用條款 隱私權保護 聯絡我們 愛卡拉互動媒體股份有限公司 | 統一編號：53342456 | Copyright © 2025 iKala All…" at bounding box center [695, 551] width 1103 height 145
click at [385, 494] on footer "Kolr 使用條款 隱私權保護 聯絡我們 愛卡拉互動媒體股份有限公司 | 統一編號：53342456 | Copyright © 2025 iKala All…" at bounding box center [695, 551] width 1103 height 145
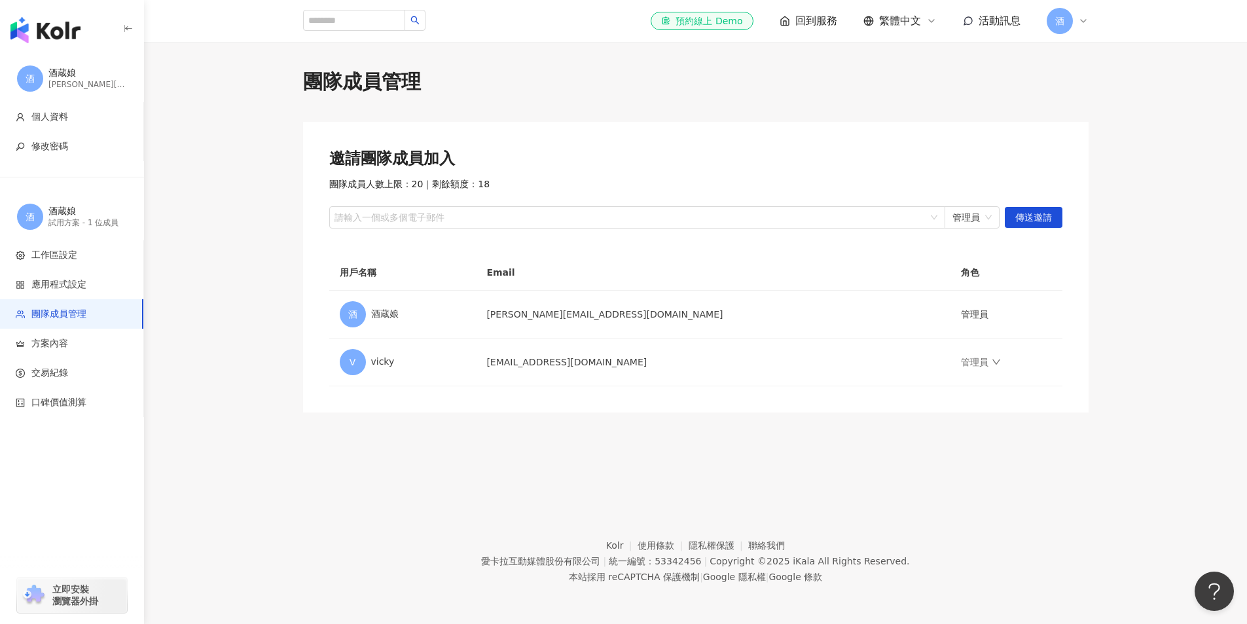
click at [66, 31] on img "button" at bounding box center [45, 30] width 70 height 26
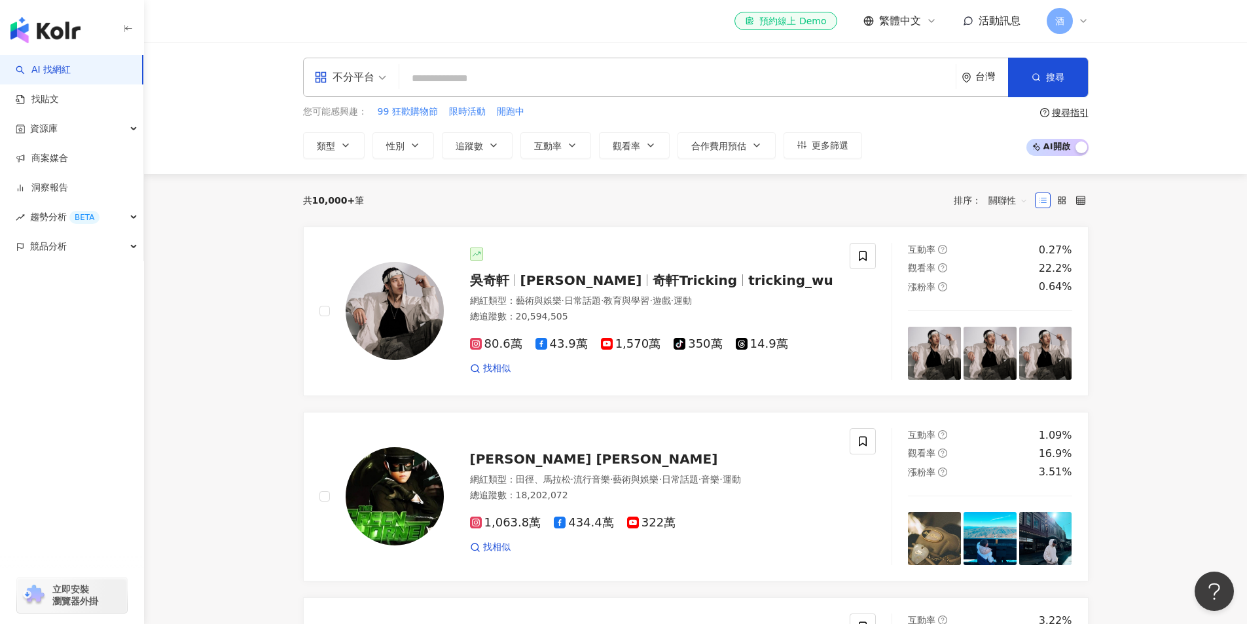
click at [534, 73] on input "search" at bounding box center [678, 78] width 546 height 25
click at [68, 40] on img "button" at bounding box center [45, 30] width 70 height 26
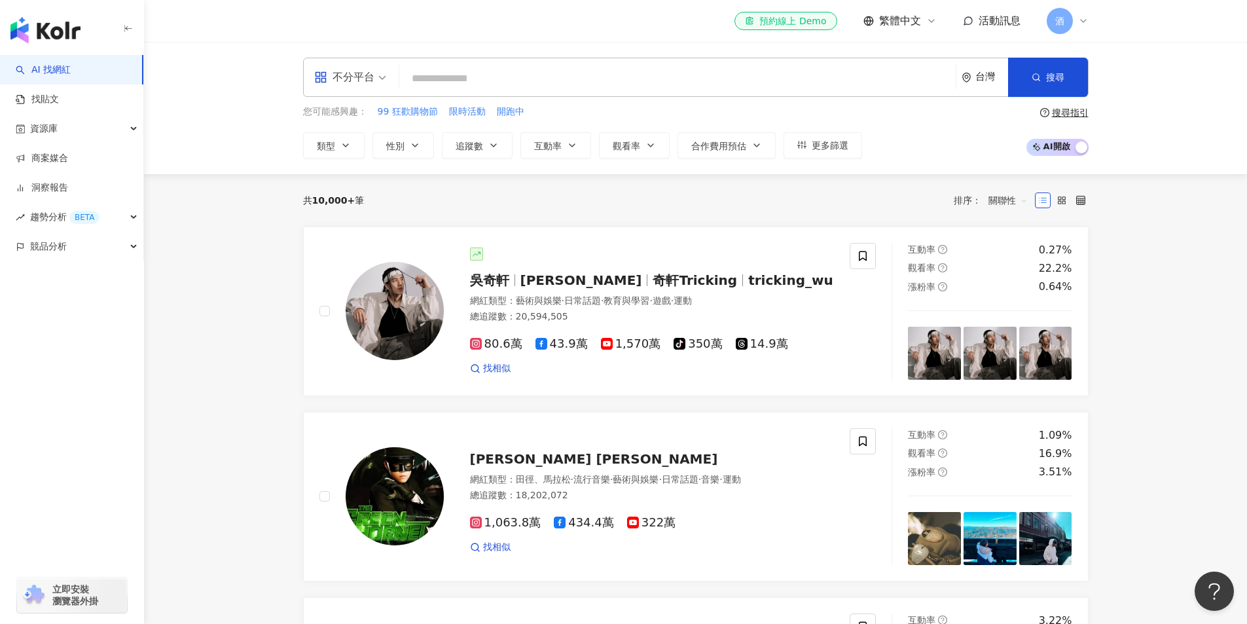
drag, startPoint x: 232, startPoint y: 430, endPoint x: 232, endPoint y: 421, distance: 9.2
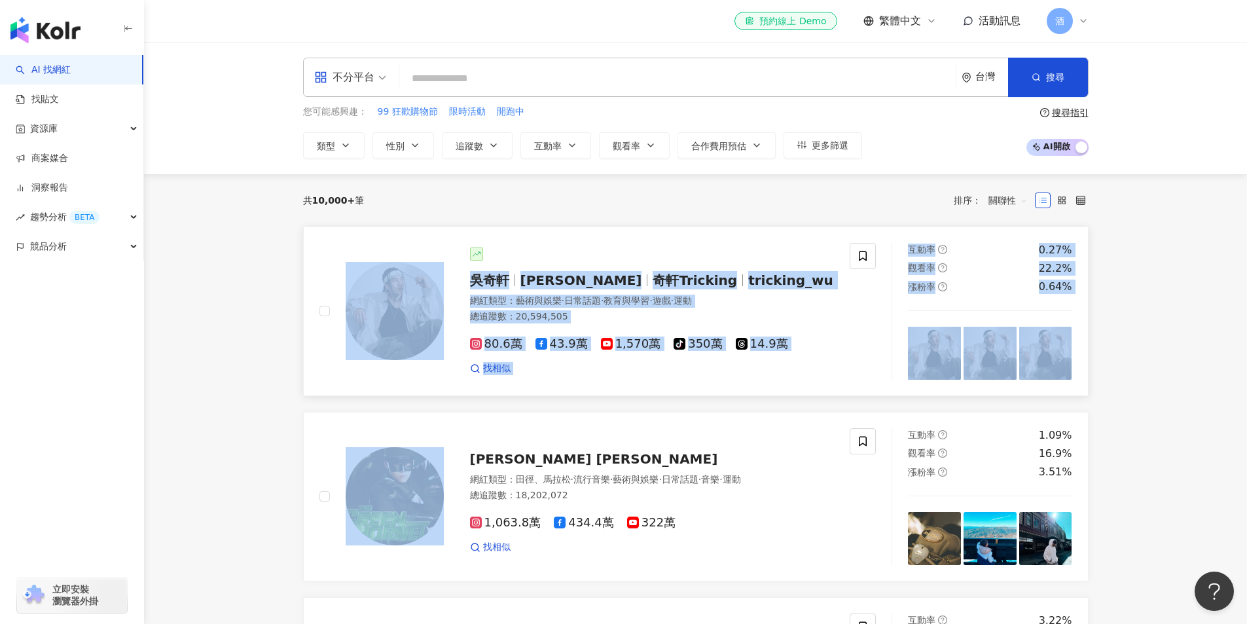
click at [382, 233] on link "吳奇軒 Wu Hsuan 奇軒Tricking tricking_wu 網紅類型 ： 藝術與娛樂 · 日常話題 · 教育與學習 · 遊戲 · 運動 總追蹤數 …" at bounding box center [696, 312] width 786 height 170
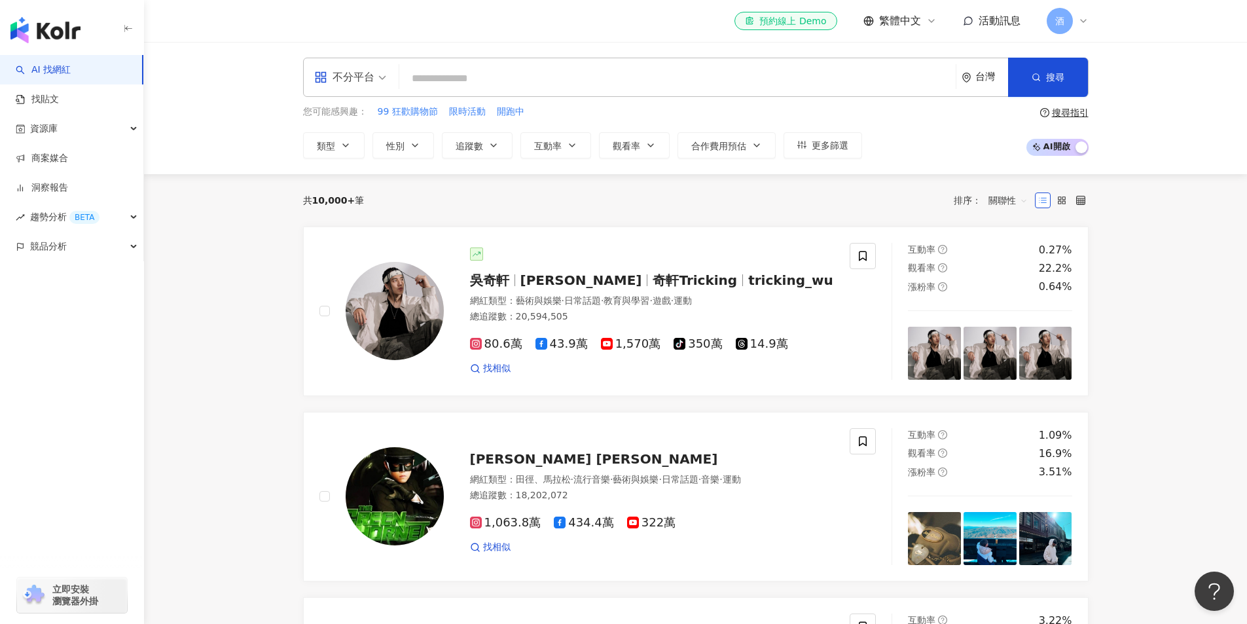
click at [1065, 27] on span "酒" at bounding box center [1060, 21] width 26 height 26
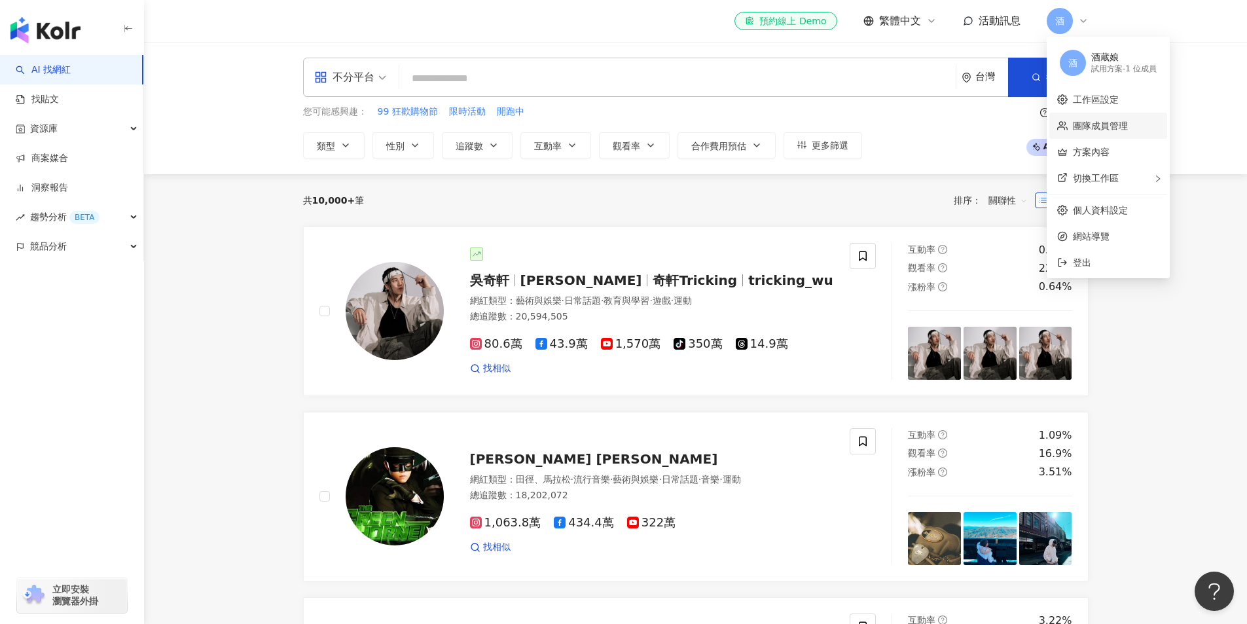
click at [1083, 120] on link "團隊成員管理" at bounding box center [1100, 125] width 55 height 10
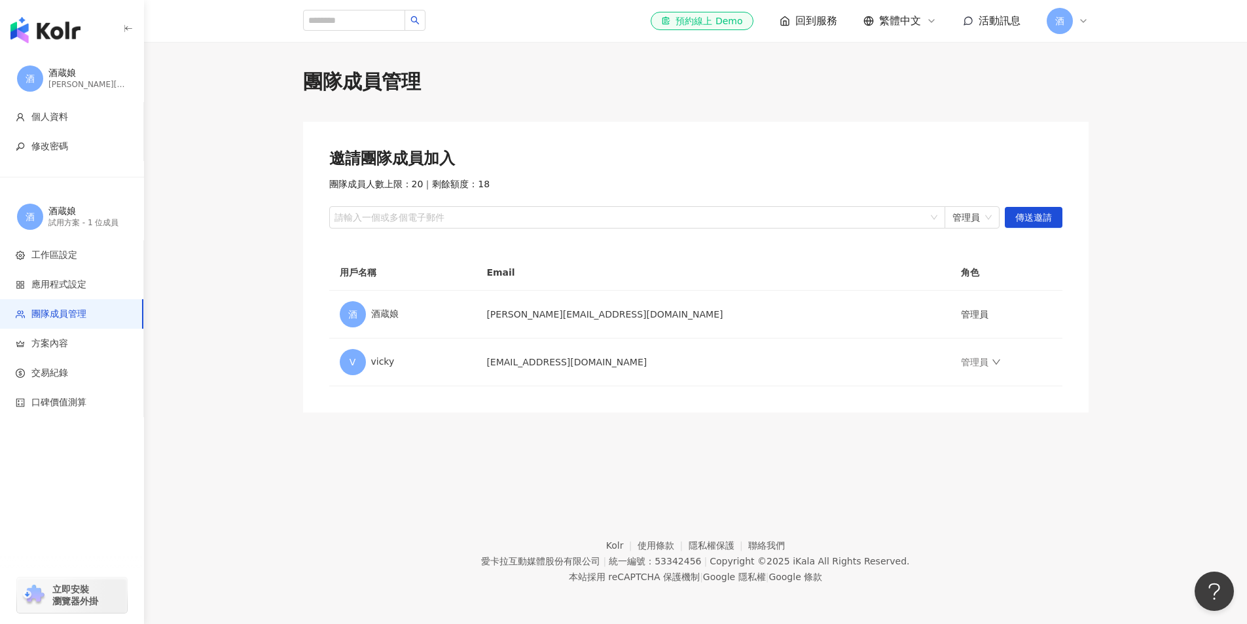
click at [498, 537] on footer "Kolr 使用條款 隱私權保護 聯絡我們 愛卡拉互動媒體股份有限公司 | 統一編號：53342456 | Copyright © 2025 iKala All…" at bounding box center [695, 551] width 1103 height 145
click at [992, 363] on icon "down" at bounding box center [996, 361] width 9 height 9
click at [939, 400] on div "可以管理工作區設定、團隊成員及付費方案，以及使用所選方案中開通的功能。" at bounding box center [994, 406] width 157 height 22
click at [951, 348] on td "管理員" at bounding box center [1006, 363] width 111 height 48
click at [961, 359] on link "管理員" at bounding box center [980, 362] width 39 height 10
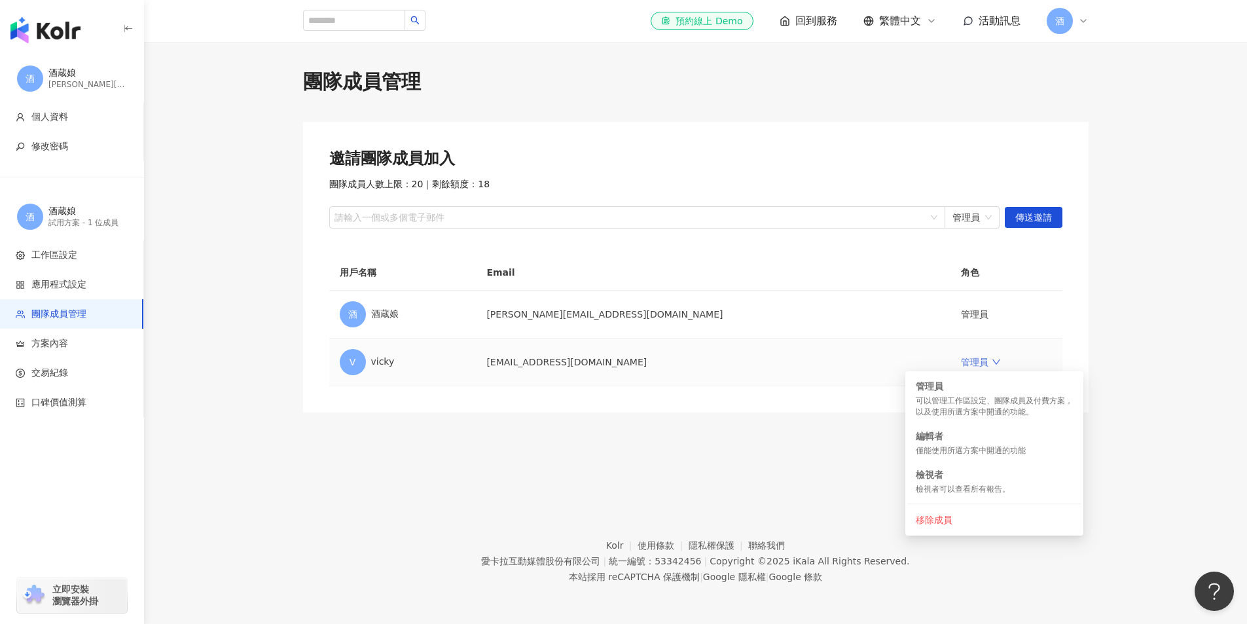
click at [961, 359] on link "管理員" at bounding box center [980, 362] width 39 height 10
click at [687, 445] on div "團隊成員管理 邀請團隊成員加入 團隊成員人數上限：20 ｜ 剩餘額度：18 請輸入一個或多個電子郵件 管理員 傳送邀請 用戶名稱 Email 角色 酒 酒蔵娘…" at bounding box center [695, 260] width 1103 height 437
click at [675, 447] on div "團隊成員管理 邀請團隊成員加入 團隊成員人數上限：20 ｜ 剩餘額度：18 請輸入一個或多個電子郵件 管理員 傳送邀請 用戶名稱 Email 角色 酒 酒蔵娘…" at bounding box center [695, 260] width 1103 height 437
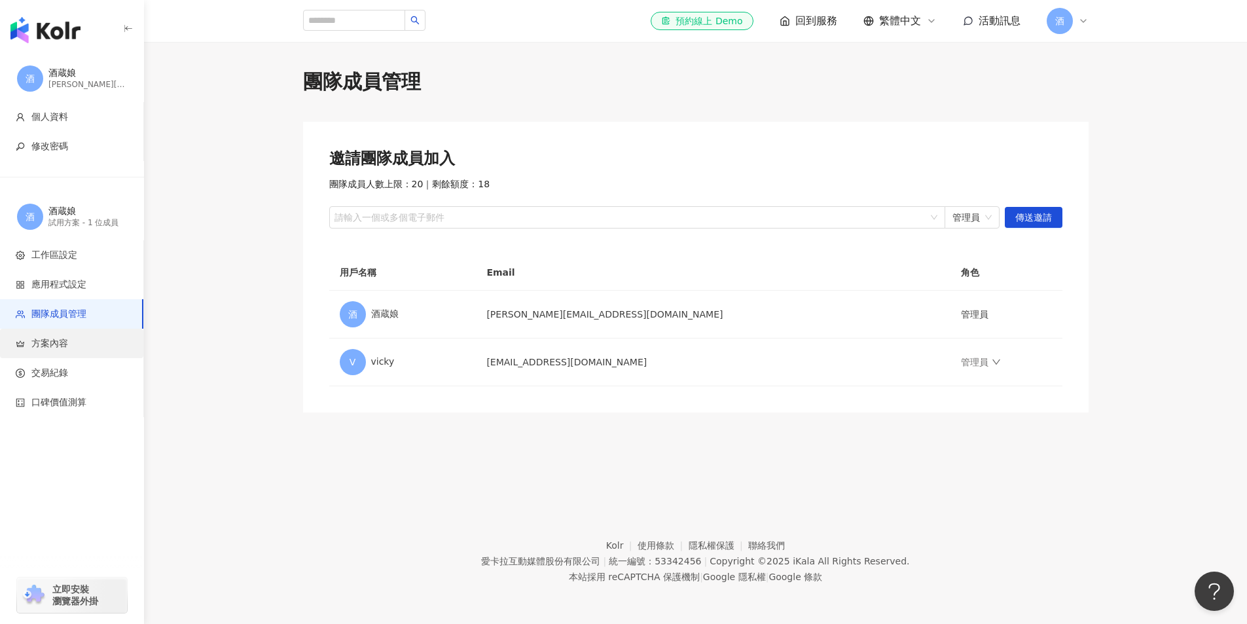
click at [55, 348] on span "方案內容" at bounding box center [49, 343] width 37 height 13
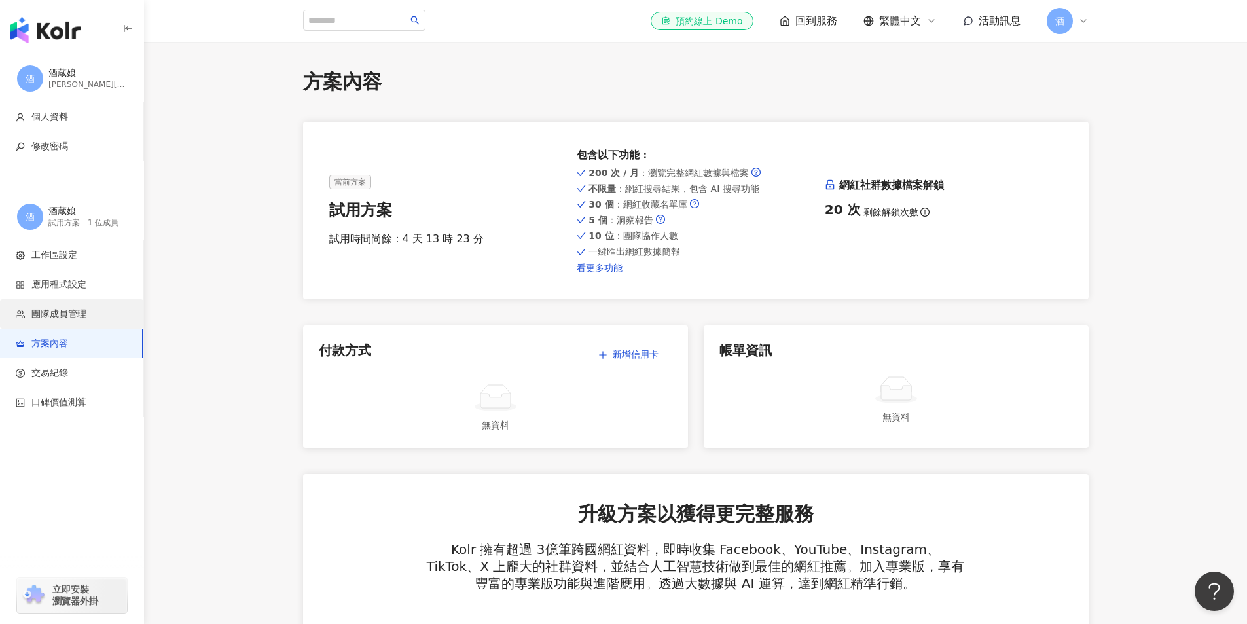
click at [65, 320] on span "團隊成員管理" at bounding box center [58, 314] width 55 height 13
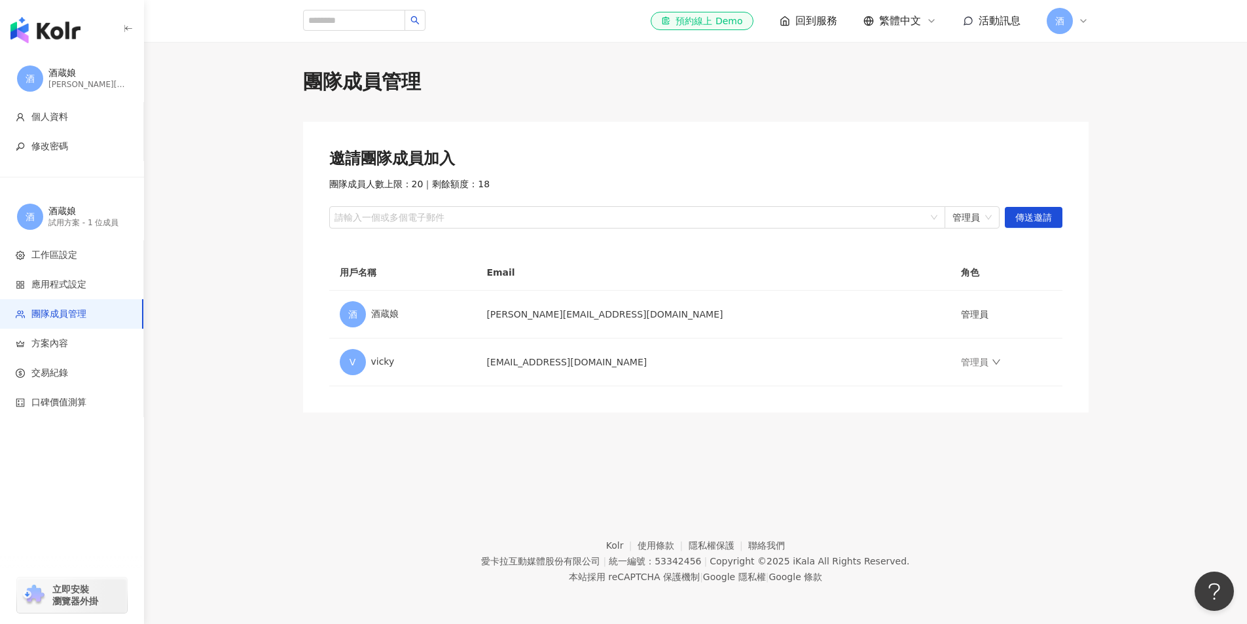
click at [1059, 23] on span "酒" at bounding box center [1059, 21] width 9 height 14
click at [1091, 175] on span "切換工作區" at bounding box center [1096, 178] width 46 height 10
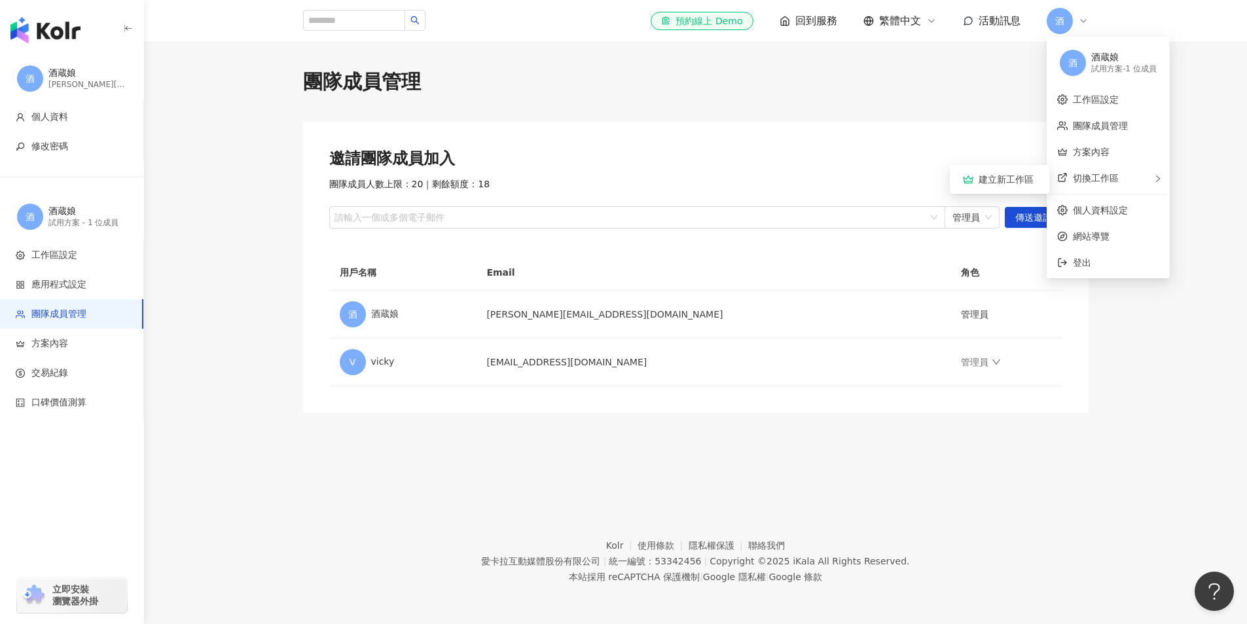
drag, startPoint x: 1202, startPoint y: 138, endPoint x: 1156, endPoint y: 164, distance: 53.0
click at [1203, 138] on main "團隊成員管理 邀請團隊成員加入 團隊成員人數上限：20 ｜ 剩餘額度：18 請輸入一個或多個電子郵件 管理員 傳送邀請 用戶名稱 Email 角色 酒 酒蔵娘…" at bounding box center [695, 240] width 1103 height 344
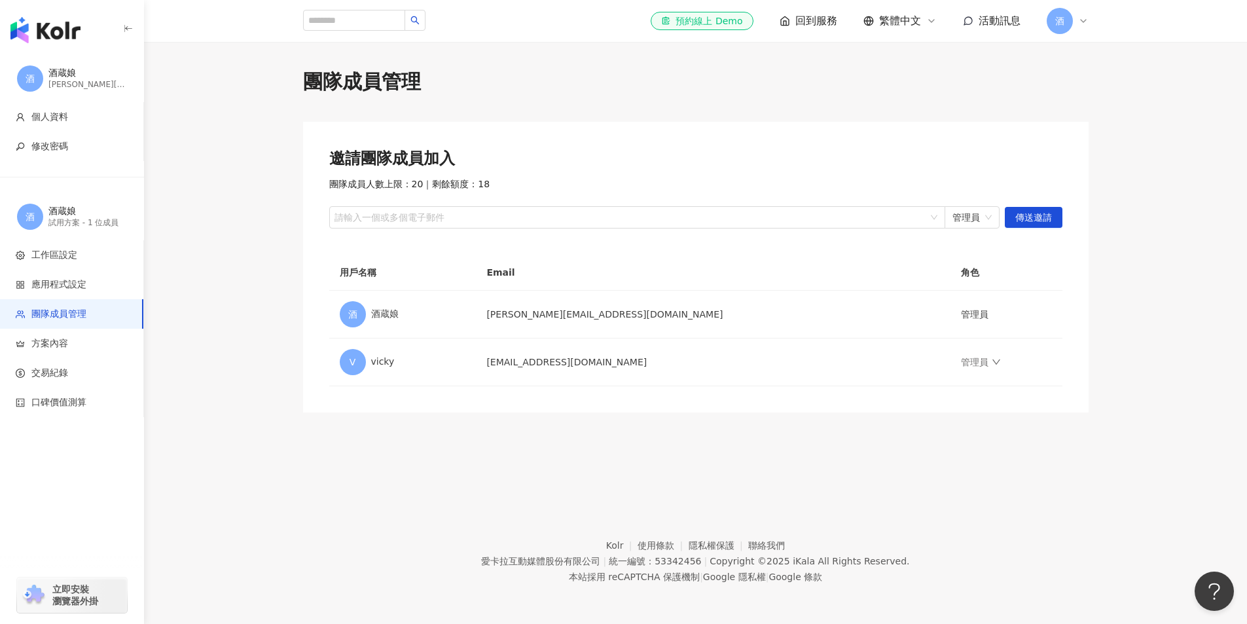
click at [354, 471] on div "團隊成員管理 邀請團隊成員加入 團隊成員人數上限：20 ｜ 剩餘額度：18 請輸入一個或多個電子郵件 管理員 傳送邀請 用戶名稱 Email 角色 酒 酒蔵娘…" at bounding box center [695, 260] width 1103 height 437
click at [462, 222] on div at bounding box center [630, 218] width 597 height 10
click at [1063, 23] on span "酒" at bounding box center [1059, 21] width 9 height 14
click at [1108, 99] on link "工作區設定" at bounding box center [1096, 99] width 46 height 10
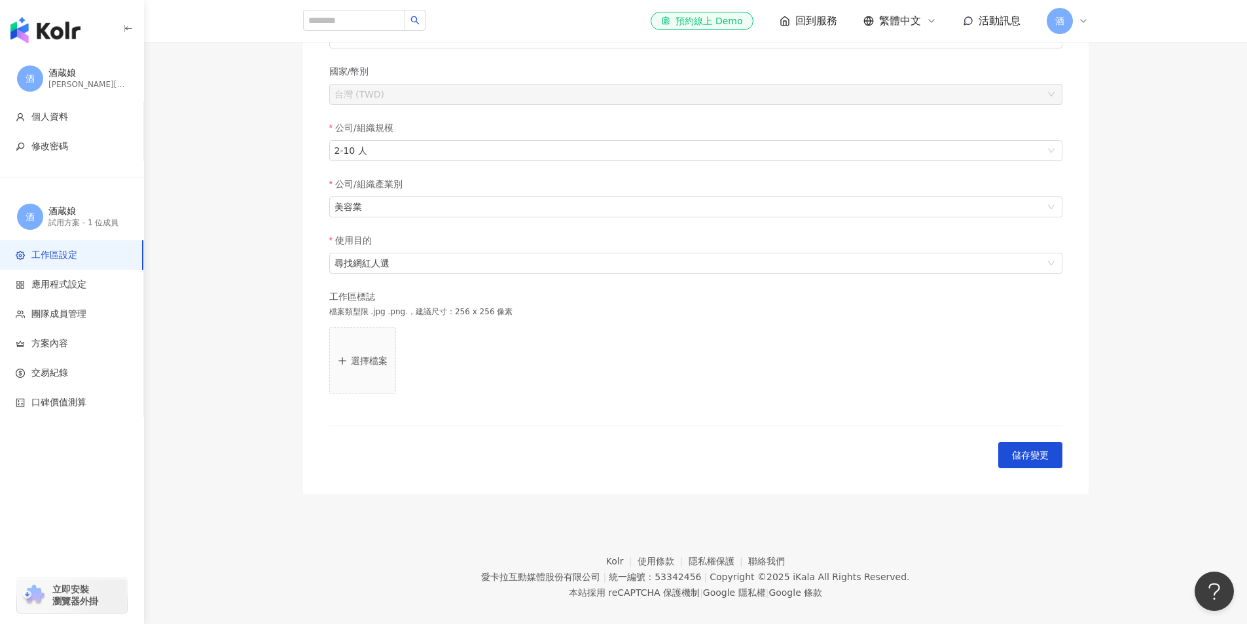
scroll to position [19, 0]
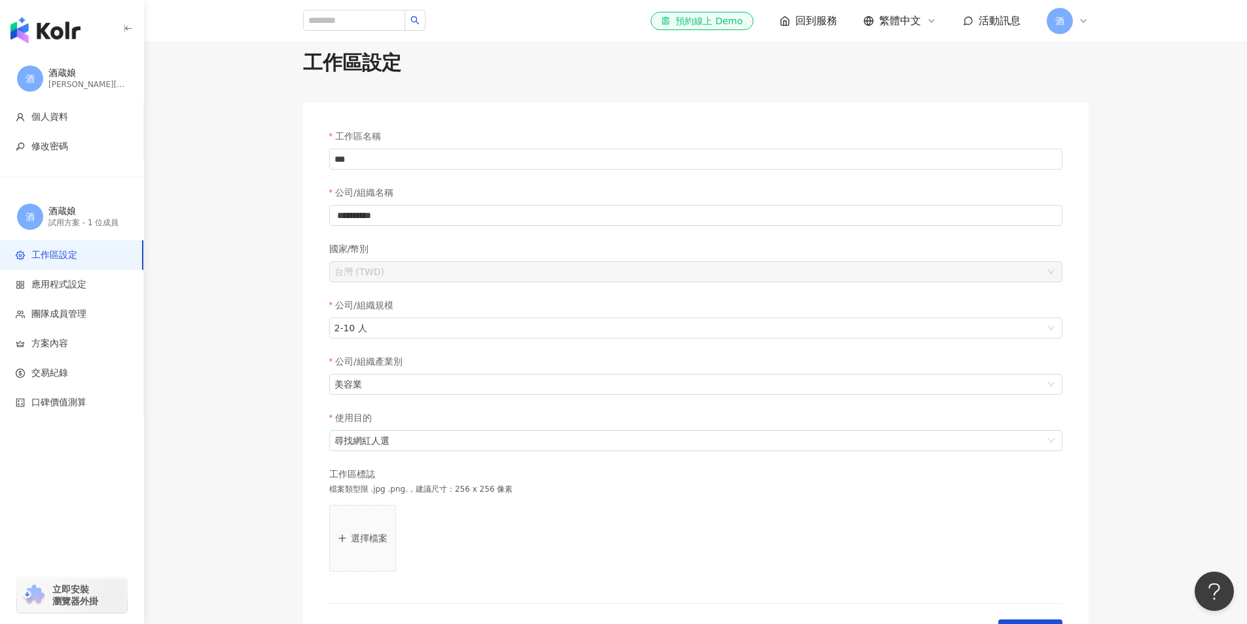
click at [1059, 20] on span "酒" at bounding box center [1059, 21] width 9 height 14
click at [1110, 154] on link "方案內容" at bounding box center [1091, 152] width 37 height 10
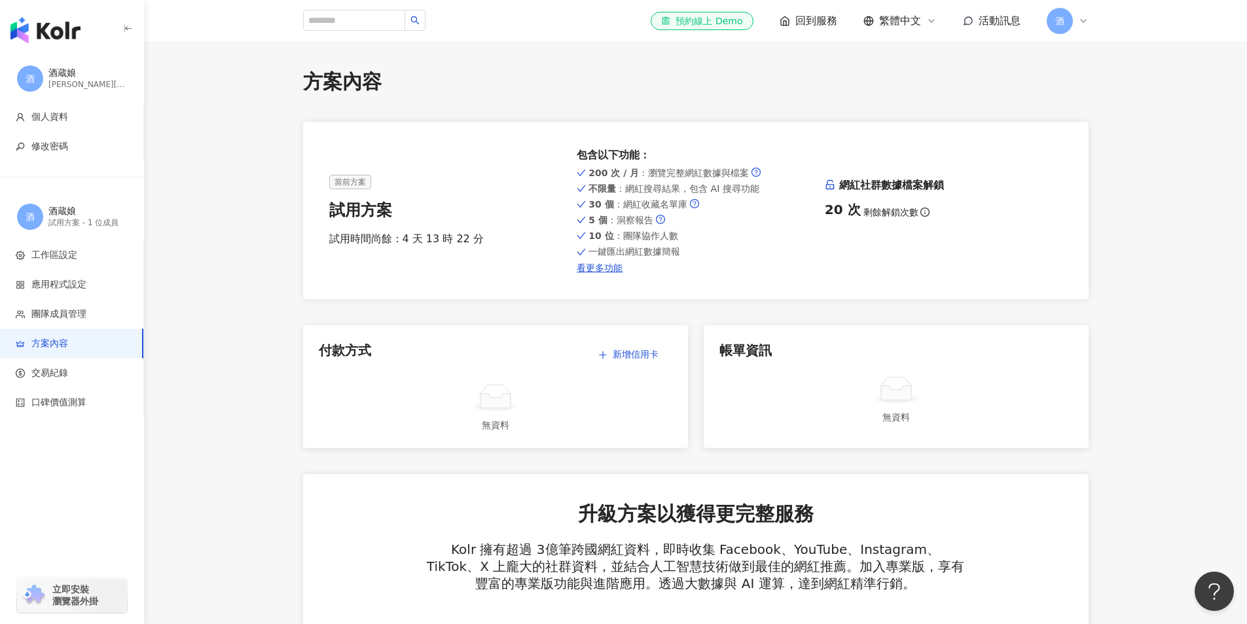
click at [1055, 12] on span "酒" at bounding box center [1060, 21] width 26 height 26
click at [1122, 215] on link "個人資料設定" at bounding box center [1100, 210] width 55 height 10
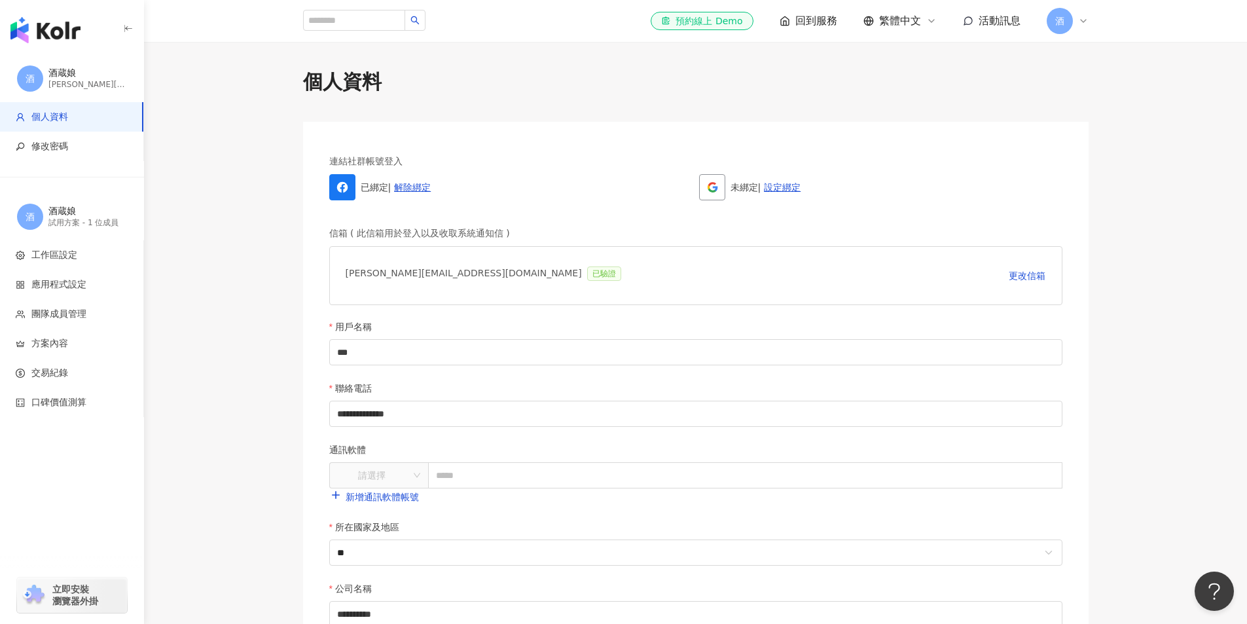
click at [1122, 221] on main "**********" at bounding box center [695, 510] width 1103 height 885
click at [267, 340] on main "**********" at bounding box center [695, 510] width 1103 height 885
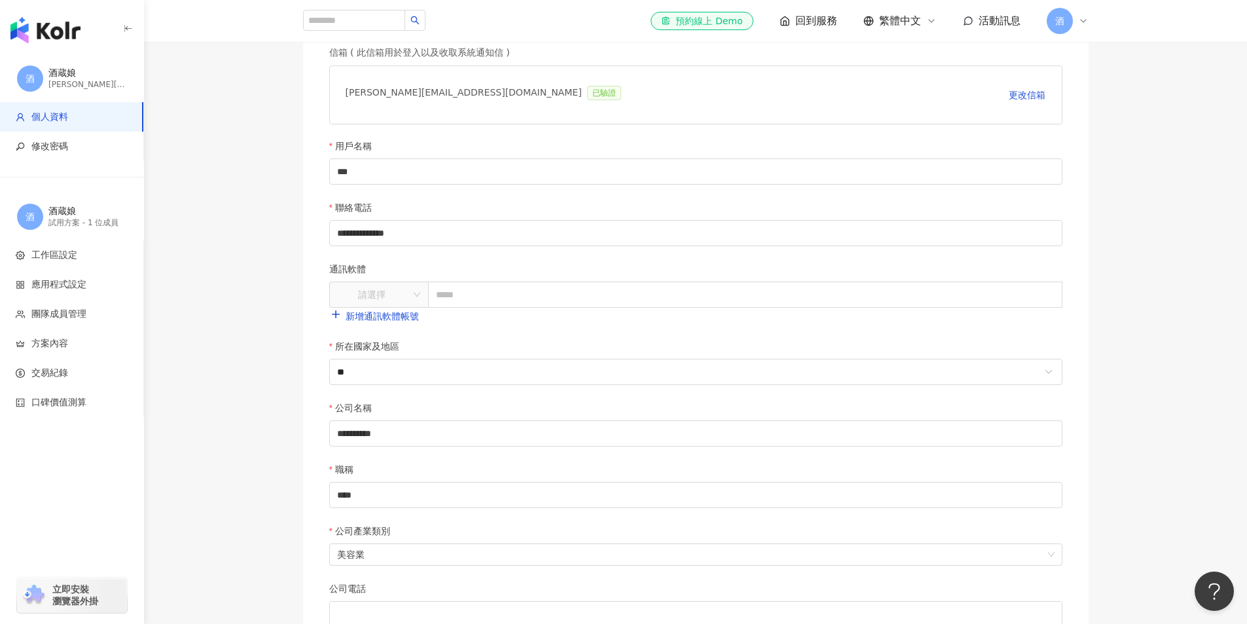
scroll to position [196, 0]
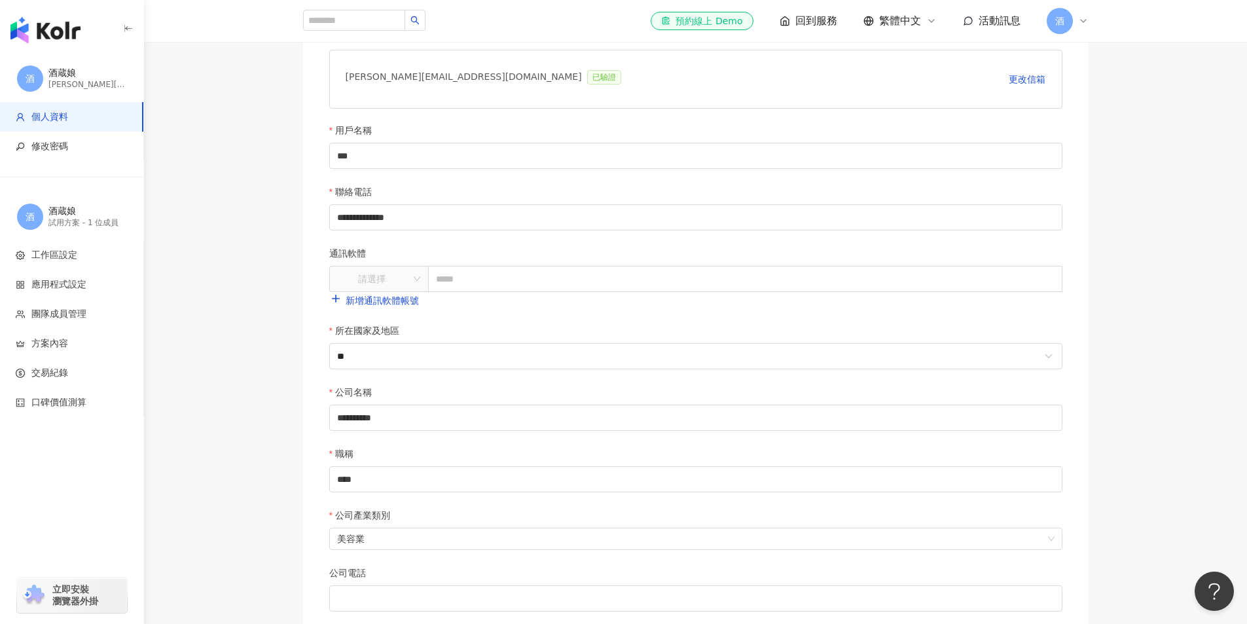
click at [253, 327] on main "**********" at bounding box center [695, 314] width 1103 height 885
click at [69, 257] on span "工作區設定" at bounding box center [54, 255] width 46 height 13
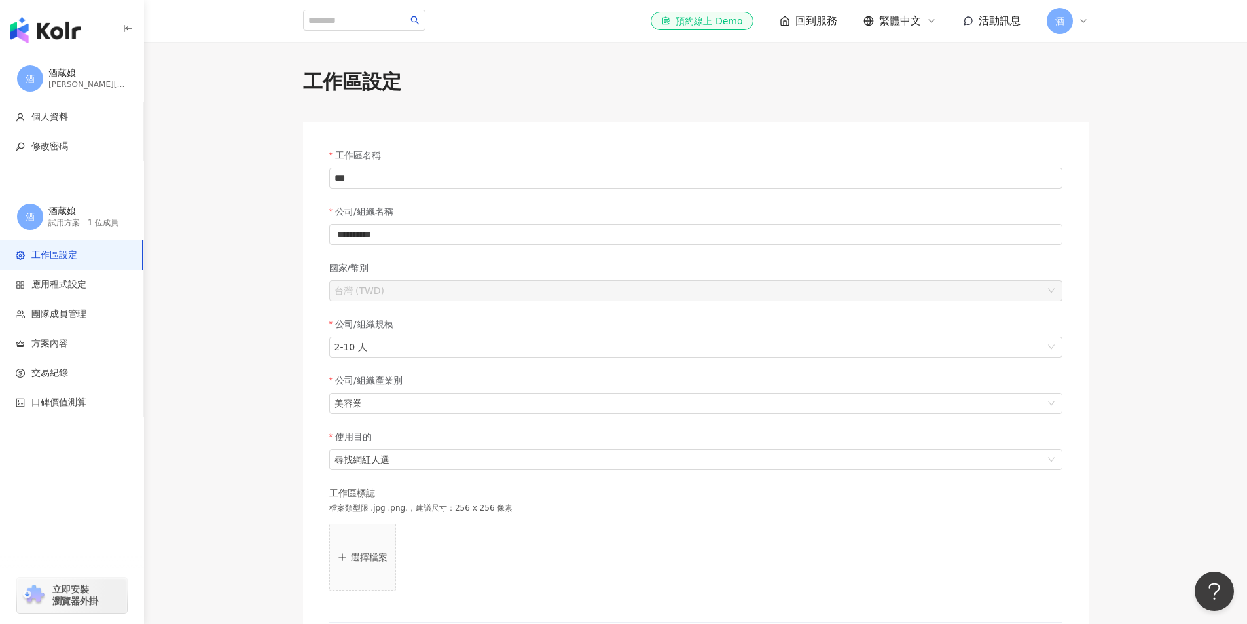
click at [1162, 128] on main "**********" at bounding box center [695, 379] width 1103 height 623
click at [1065, 16] on span "酒" at bounding box center [1060, 21] width 26 height 26
click at [1095, 99] on link "工作區設定" at bounding box center [1096, 99] width 46 height 10
click at [1127, 113] on main "**********" at bounding box center [695, 379] width 1103 height 623
click at [1059, 6] on div "el-icon-cs 預約線上 Demo 回到服務 繁體中文 活動訊息 酒" at bounding box center [696, 21] width 786 height 42
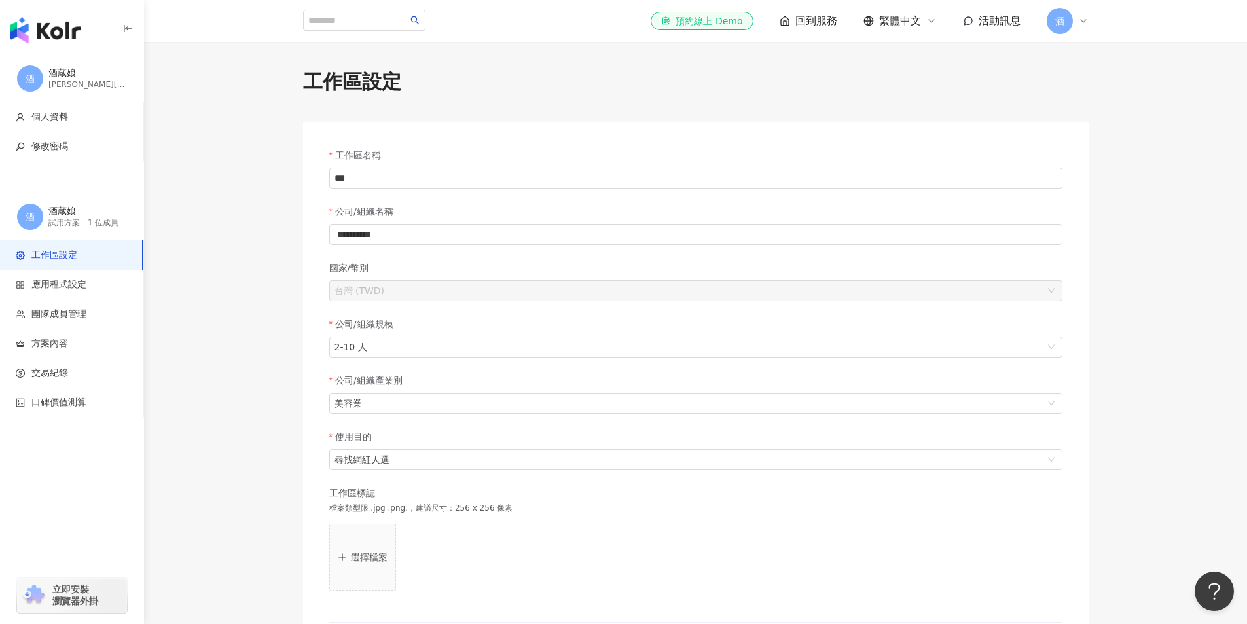
click at [1060, 20] on span "酒" at bounding box center [1059, 21] width 9 height 14
click at [1077, 51] on span "酒" at bounding box center [1073, 63] width 26 height 26
click at [1108, 55] on div "酒蔵娘" at bounding box center [1123, 57] width 65 height 13
click at [1090, 60] on div "酒 酒蔵娘 試用方案 - 1 位成員" at bounding box center [1109, 62] width 118 height 47
click at [1215, 76] on main "**********" at bounding box center [695, 379] width 1103 height 623
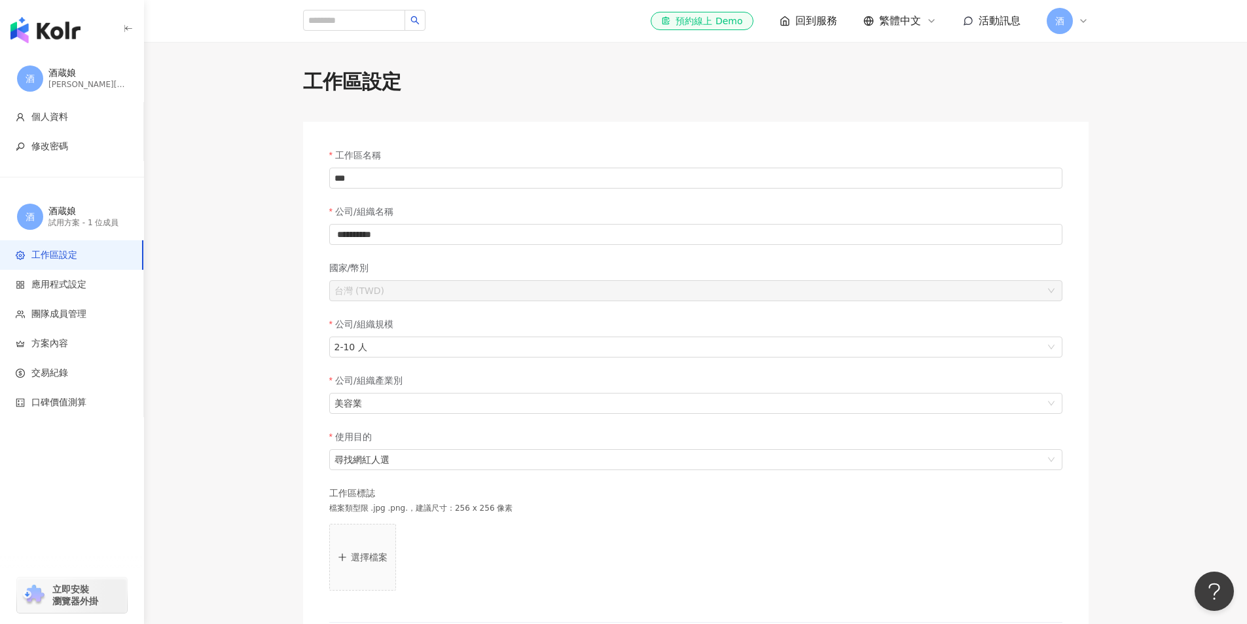
click at [1052, 16] on span "酒" at bounding box center [1060, 21] width 26 height 26
click at [1098, 96] on link "工作區設定" at bounding box center [1096, 99] width 46 height 10
click at [1143, 86] on main "**********" at bounding box center [695, 379] width 1103 height 623
click at [189, 213] on main "**********" at bounding box center [695, 379] width 1103 height 623
click at [54, 82] on div "patricia@noage.com.tw" at bounding box center [87, 84] width 79 height 11
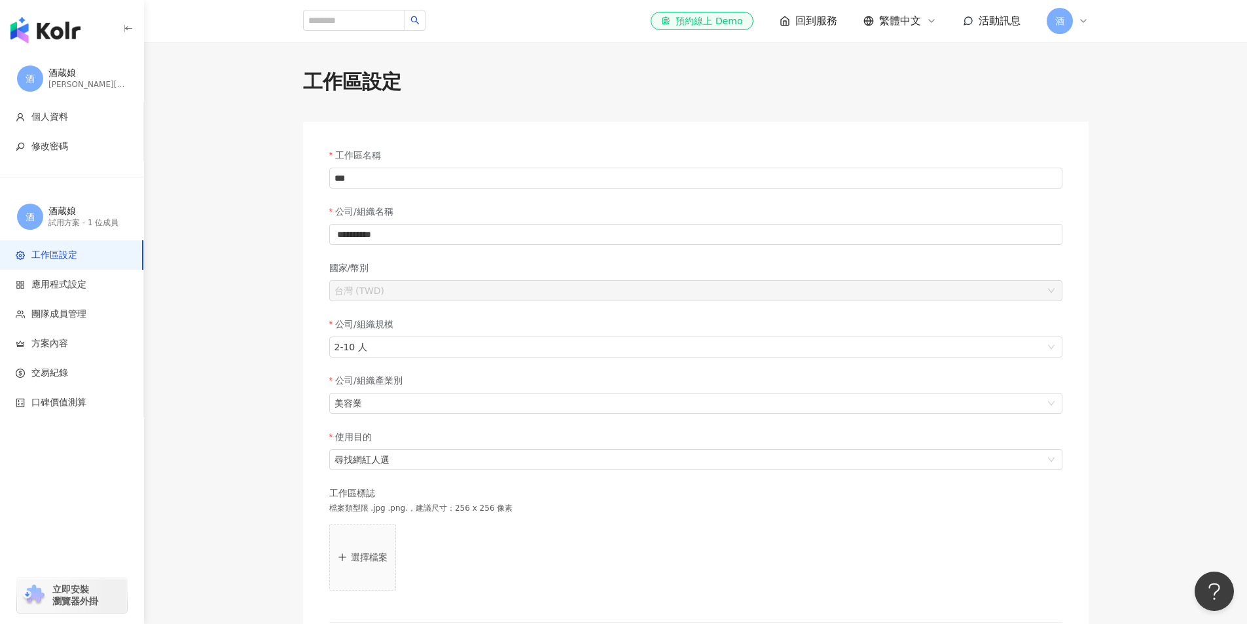
click at [45, 219] on div "酒 酒蔵娘 試用方案 - 1 位成員" at bounding box center [72, 216] width 144 height 47
click at [42, 32] on img "button" at bounding box center [45, 30] width 70 height 26
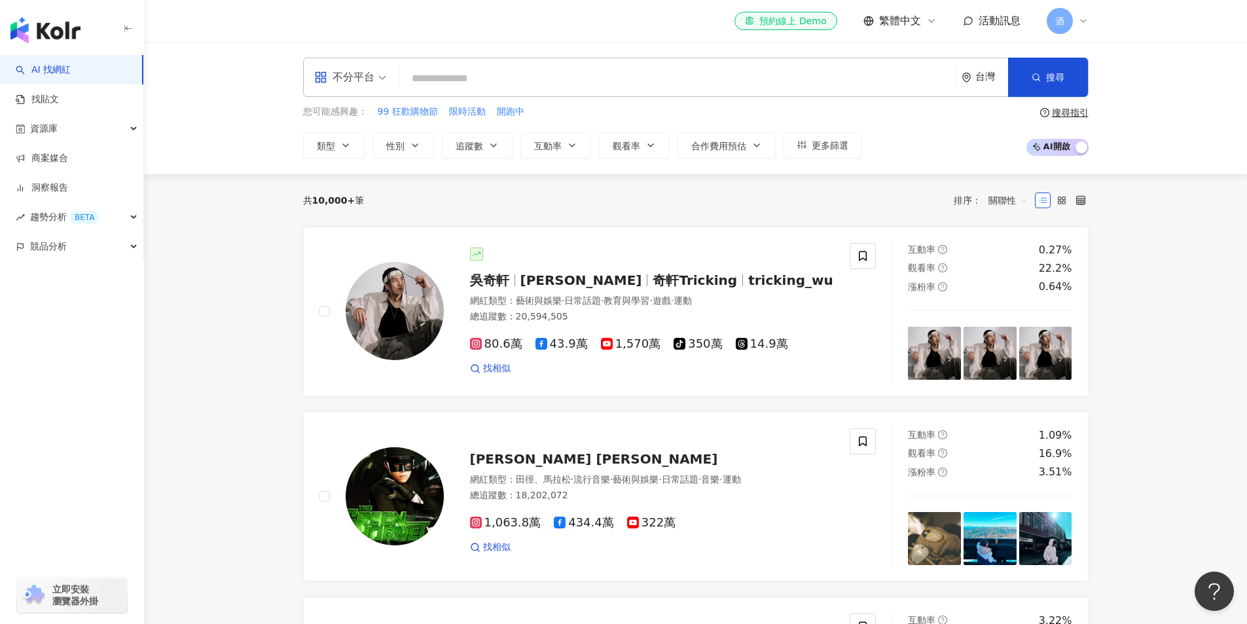
click at [1072, 26] on span "酒" at bounding box center [1060, 21] width 26 height 26
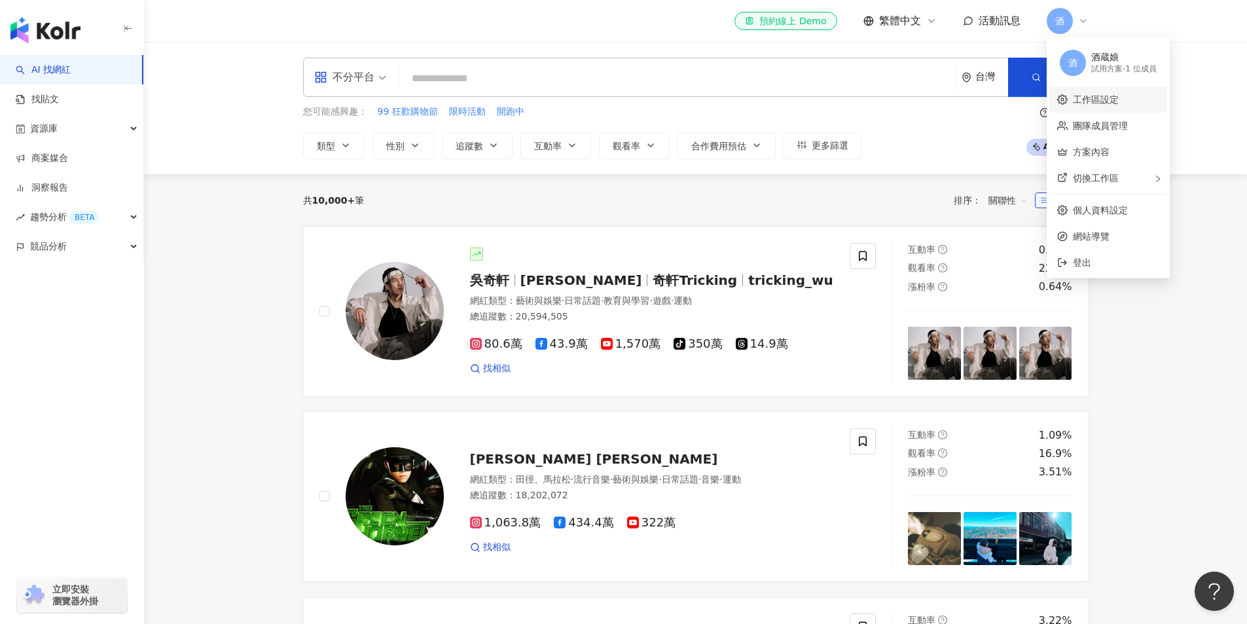
click at [1101, 94] on link "工作區設定" at bounding box center [1096, 99] width 46 height 10
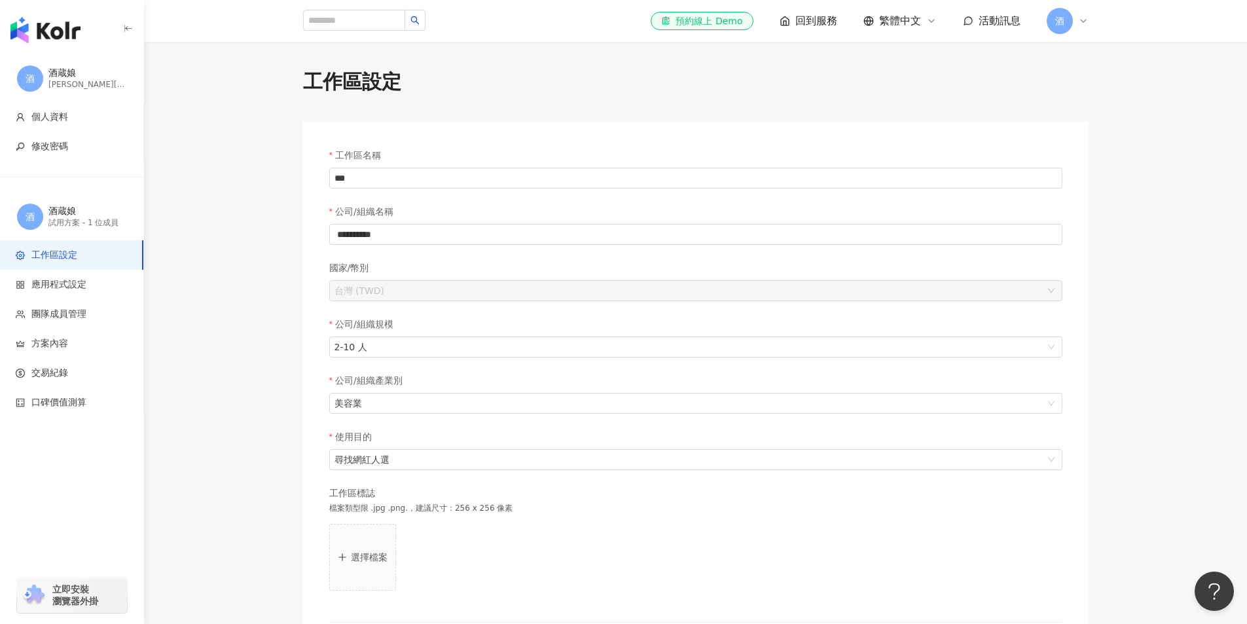
click at [1069, 17] on span "酒" at bounding box center [1060, 21] width 26 height 26
click at [1092, 127] on link "團隊成員管理" at bounding box center [1100, 125] width 55 height 10
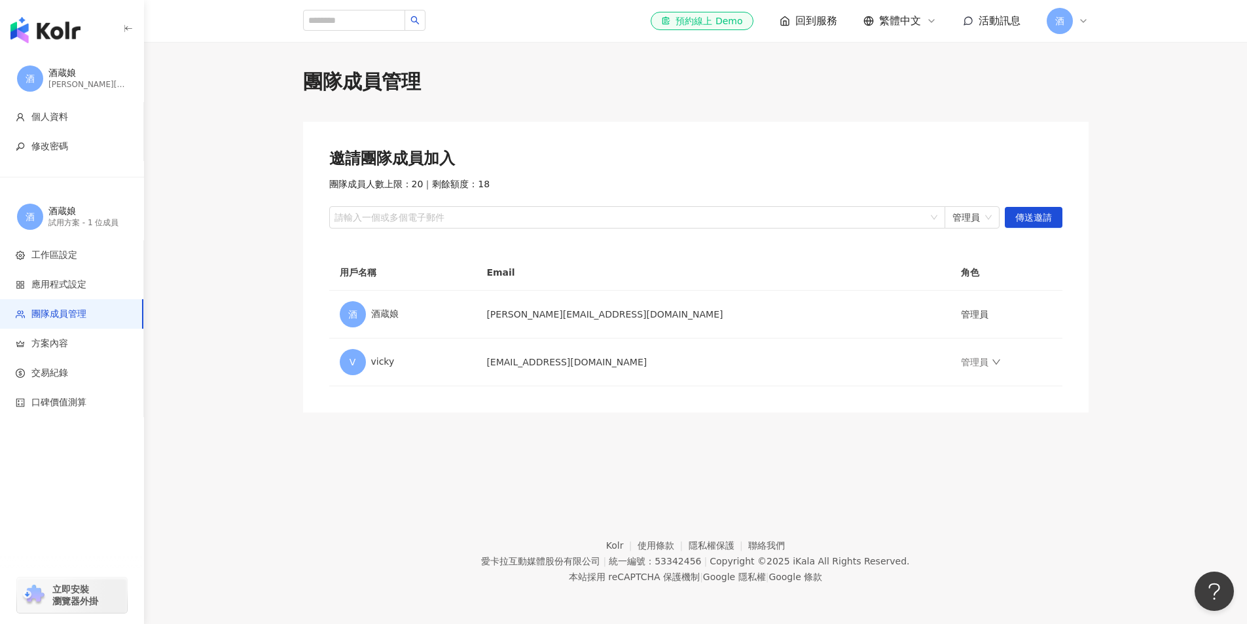
click at [1091, 256] on div "團隊成員管理 邀請團隊成員加入 團隊成員人數上限：20 ｜ 剩餘額度：18 請輸入一個或多個電子郵件 管理員 傳送邀請 用戶名稱 Email 角色 酒 酒蔵娘…" at bounding box center [696, 240] width 838 height 344
click at [1139, 189] on main "團隊成員管理 邀請團隊成員加入 團隊成員人數上限：20 ｜ 剩餘額度：18 請輸入一個或多個電子郵件 管理員 傳送邀請 用戶名稱 Email 角色 酒 酒蔵娘…" at bounding box center [695, 240] width 1103 height 344
click at [1059, 18] on span "酒" at bounding box center [1059, 21] width 9 height 14
click at [1118, 178] on span "切換工作區" at bounding box center [1096, 178] width 46 height 10
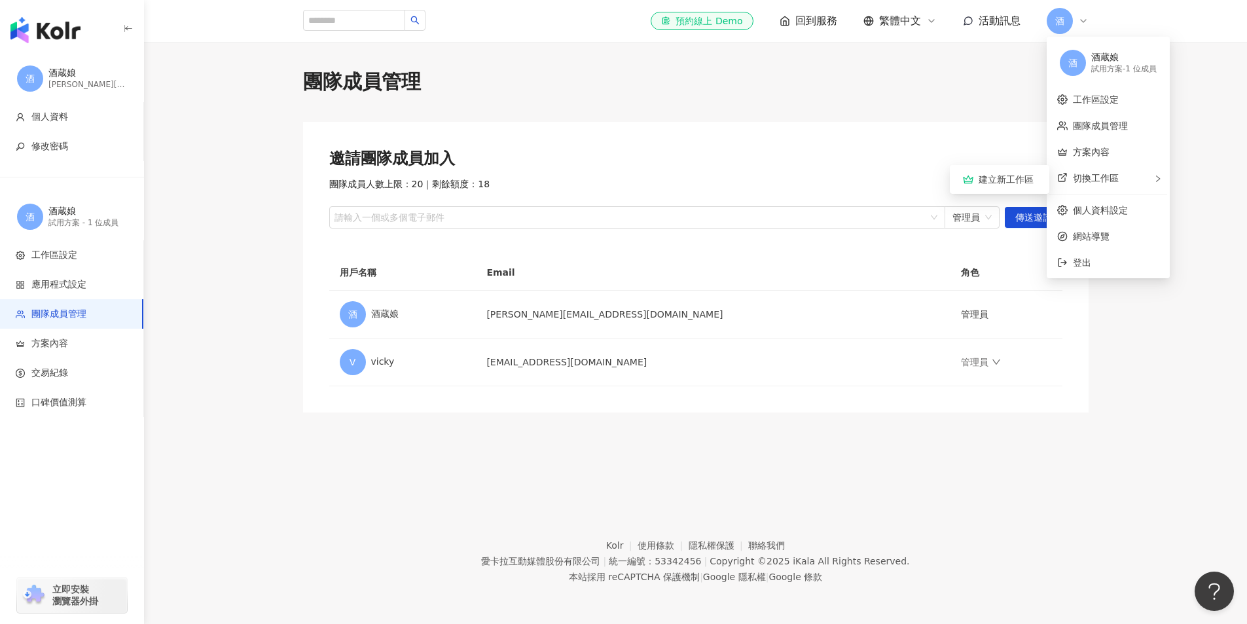
click at [1150, 360] on main "團隊成員管理 邀請團隊成員加入 團隊成員人數上限：20 ｜ 剩餘額度：18 請輸入一個或多個電子郵件 管理員 傳送邀請 用戶名稱 Email 角色 酒 酒蔵娘…" at bounding box center [695, 240] width 1103 height 344
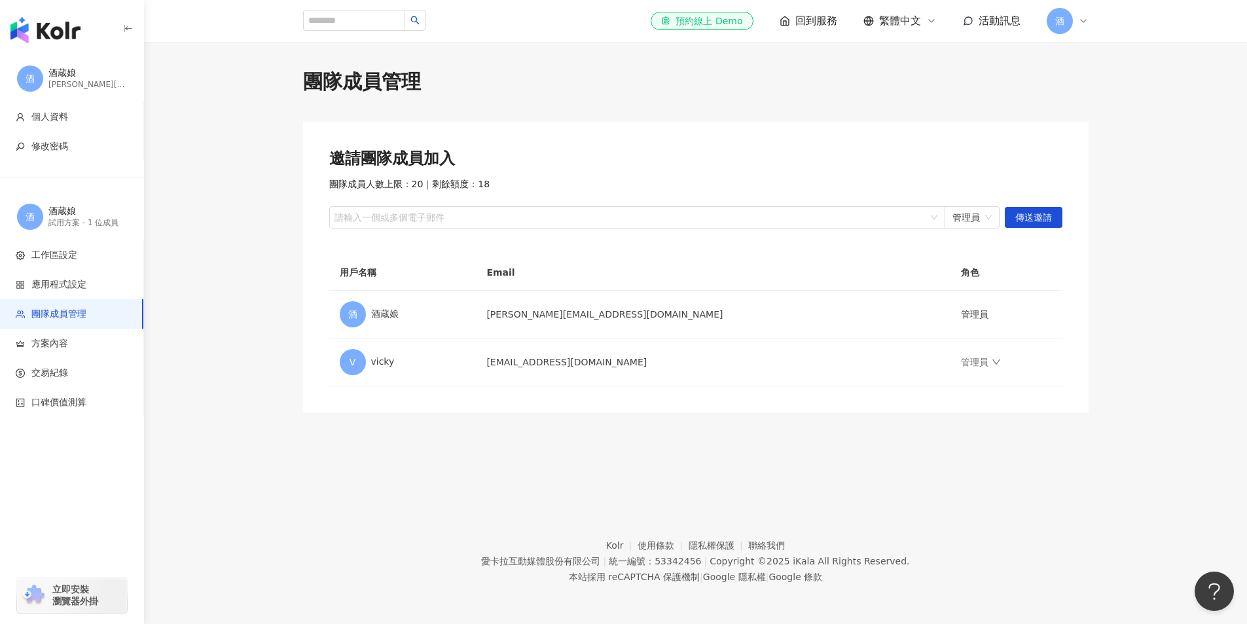
drag, startPoint x: 1131, startPoint y: 329, endPoint x: 1127, endPoint y: 335, distance: 7.5
click at [1127, 335] on main "團隊成員管理 邀請團隊成員加入 團隊成員人數上限：20 ｜ 剩餘額度：18 請輸入一個或多個電子郵件 管理員 傳送邀請 用戶名稱 Email 角色 酒 酒蔵娘…" at bounding box center [695, 240] width 1103 height 344
click at [312, 433] on div "團隊成員管理 邀請團隊成員加入 團隊成員人數上限：20 ｜ 剩餘額度：18 請輸入一個或多個電子郵件 管理員 傳送邀請 用戶名稱 Email 角色 酒 酒蔵娘…" at bounding box center [695, 260] width 1103 height 437
click at [56, 36] on img "button" at bounding box center [45, 30] width 70 height 26
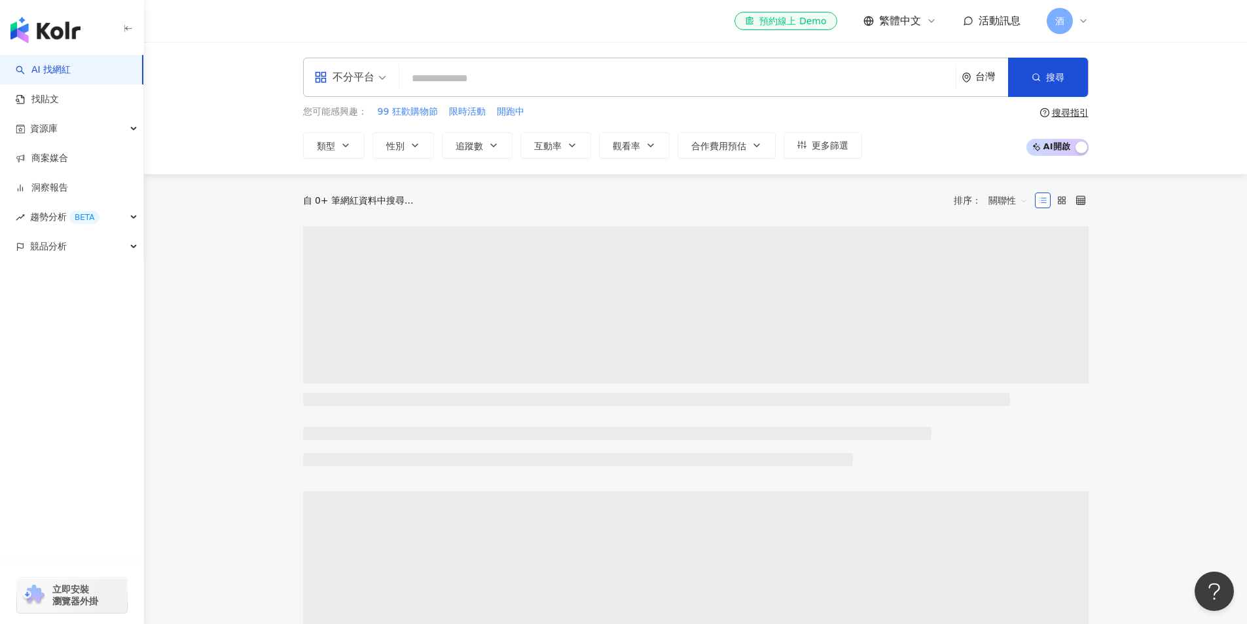
click at [492, 78] on input "search" at bounding box center [678, 78] width 546 height 25
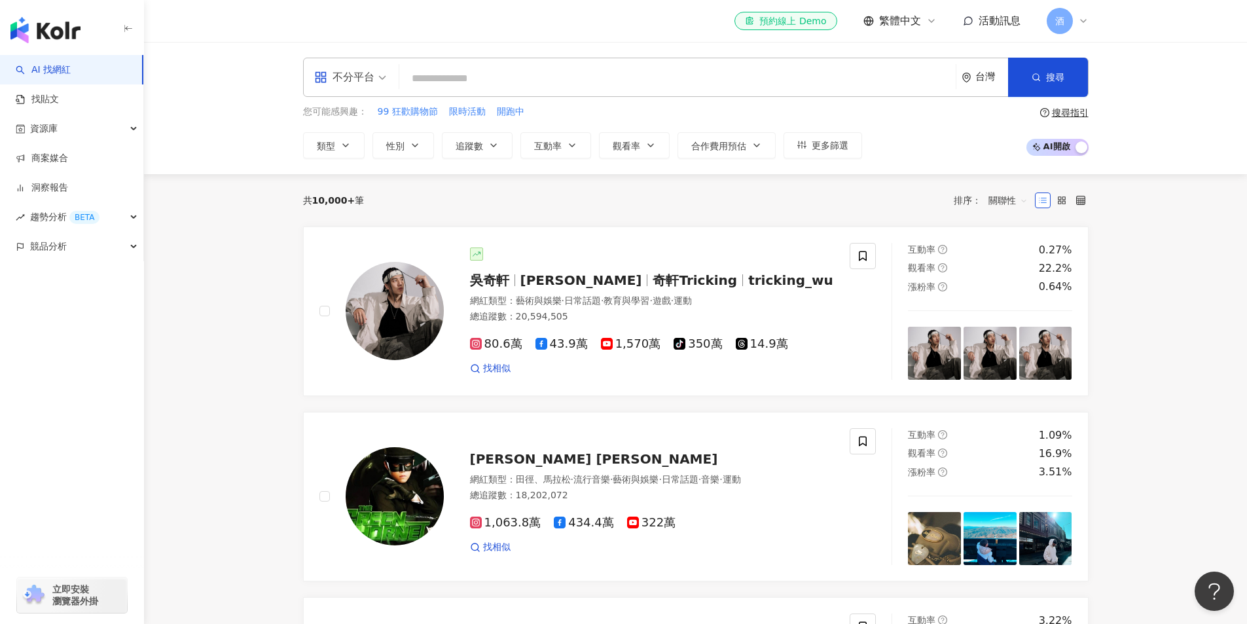
click at [519, 76] on input "search" at bounding box center [678, 78] width 546 height 25
type input "*"
click at [481, 67] on input "search" at bounding box center [678, 78] width 546 height 25
type input "*"
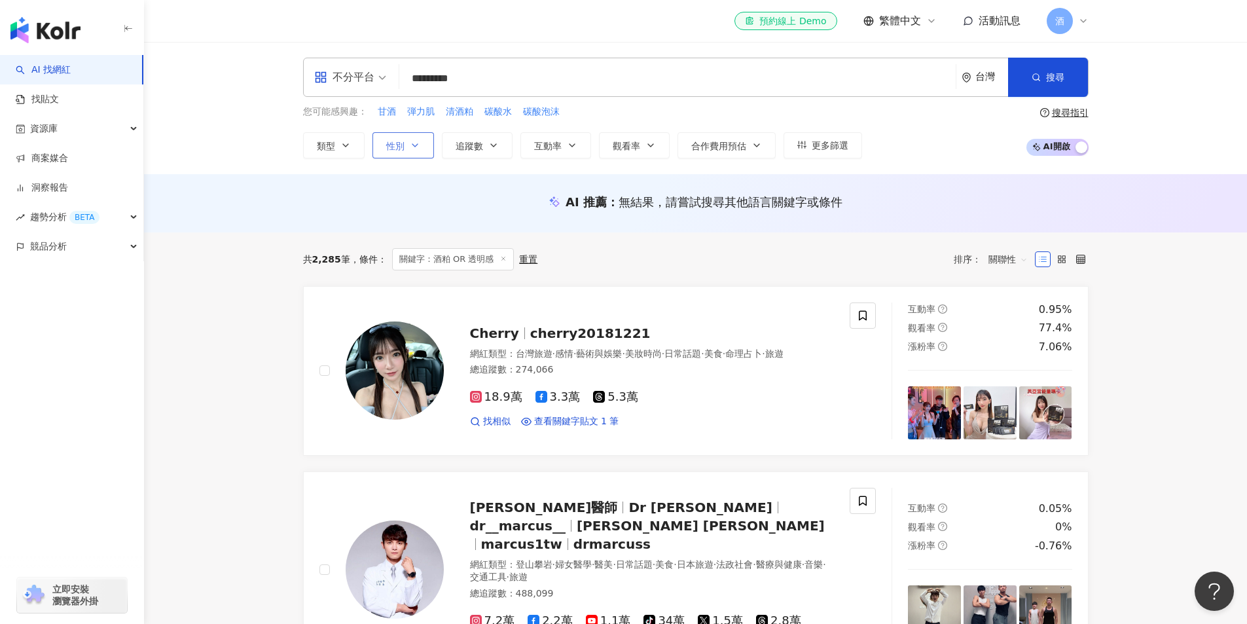
type input "*********"
click at [408, 151] on button "性別" at bounding box center [404, 145] width 62 height 26
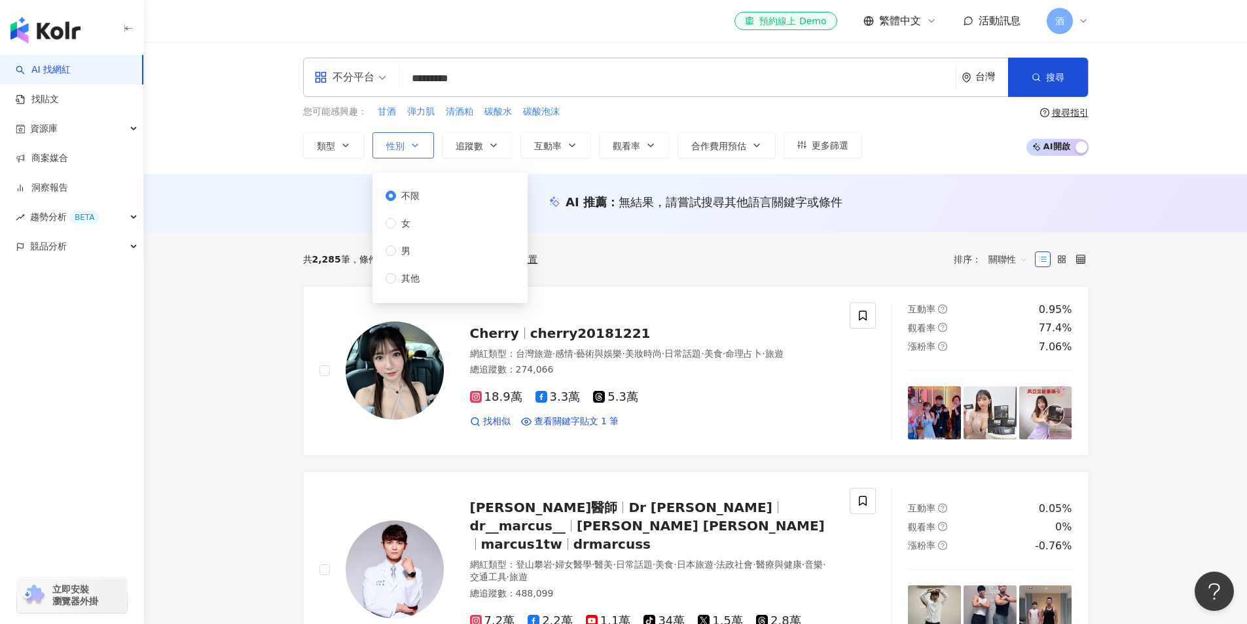
click at [410, 147] on icon "button" at bounding box center [415, 145] width 10 height 10
click at [500, 141] on button "追蹤數" at bounding box center [477, 145] width 71 height 26
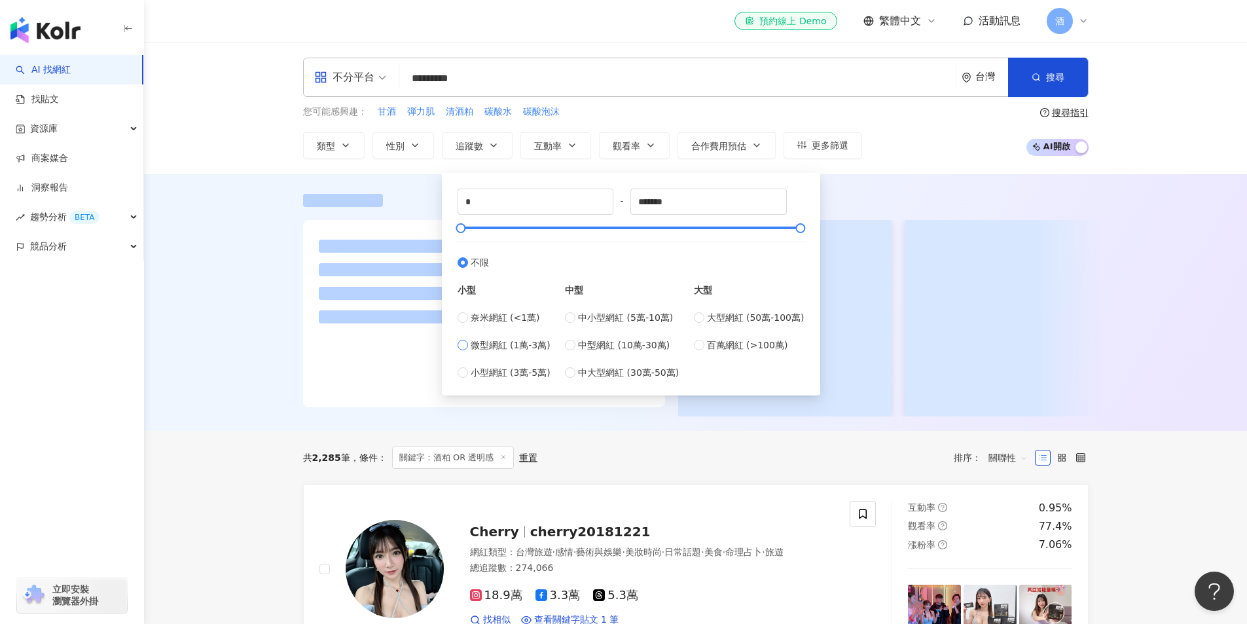
type input "*****"
click at [563, 150] on button "互動率" at bounding box center [556, 145] width 71 height 26
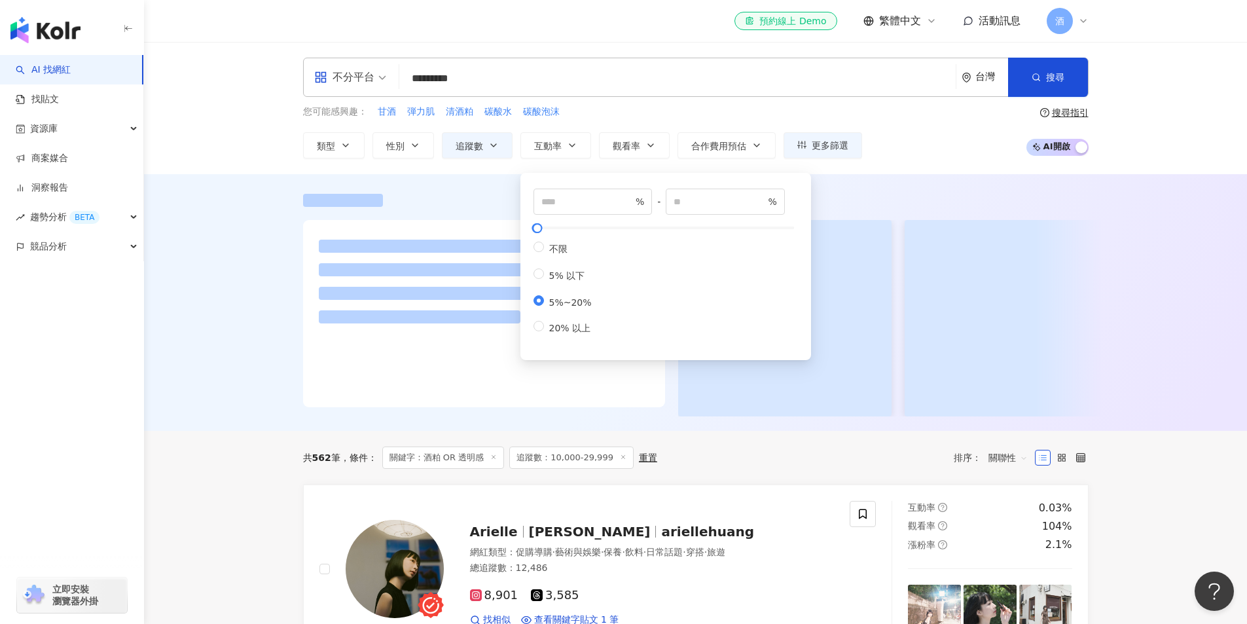
type input "*"
type input "**"
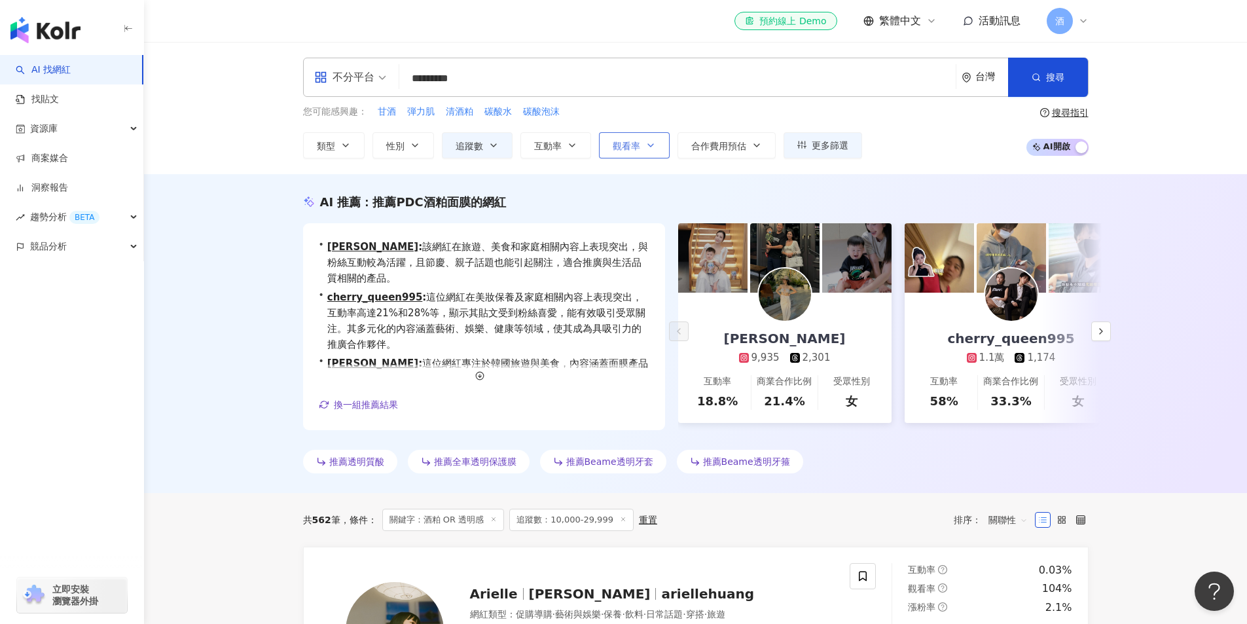
click at [653, 146] on icon "button" at bounding box center [651, 145] width 10 height 10
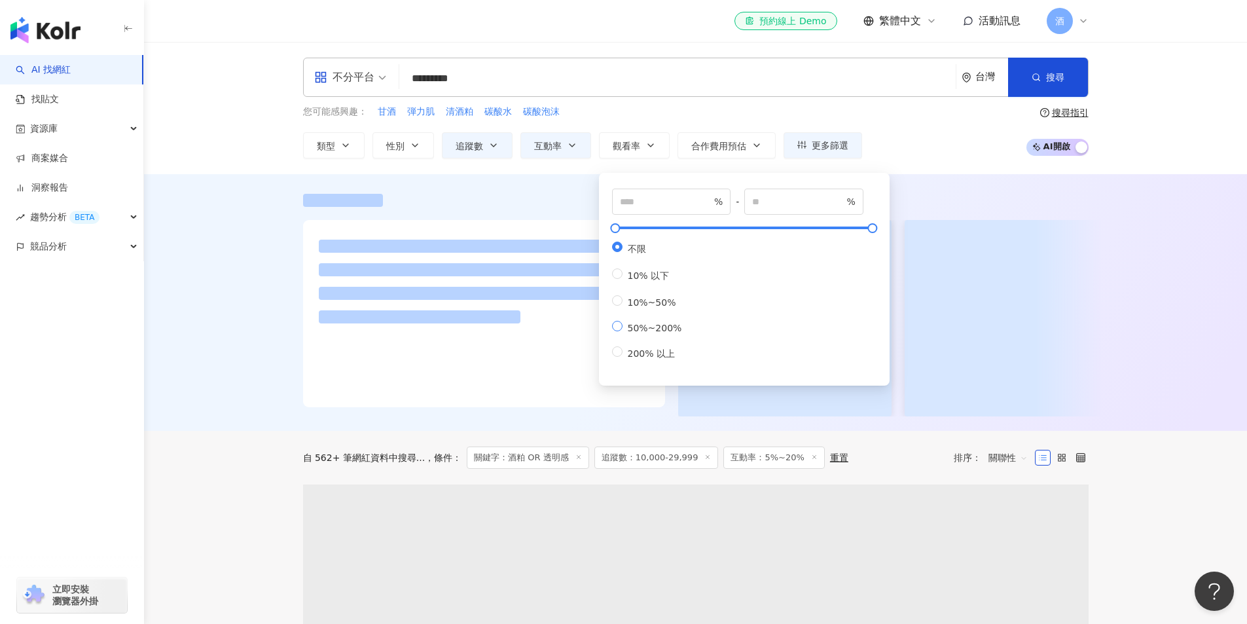
type input "**"
type input "***"
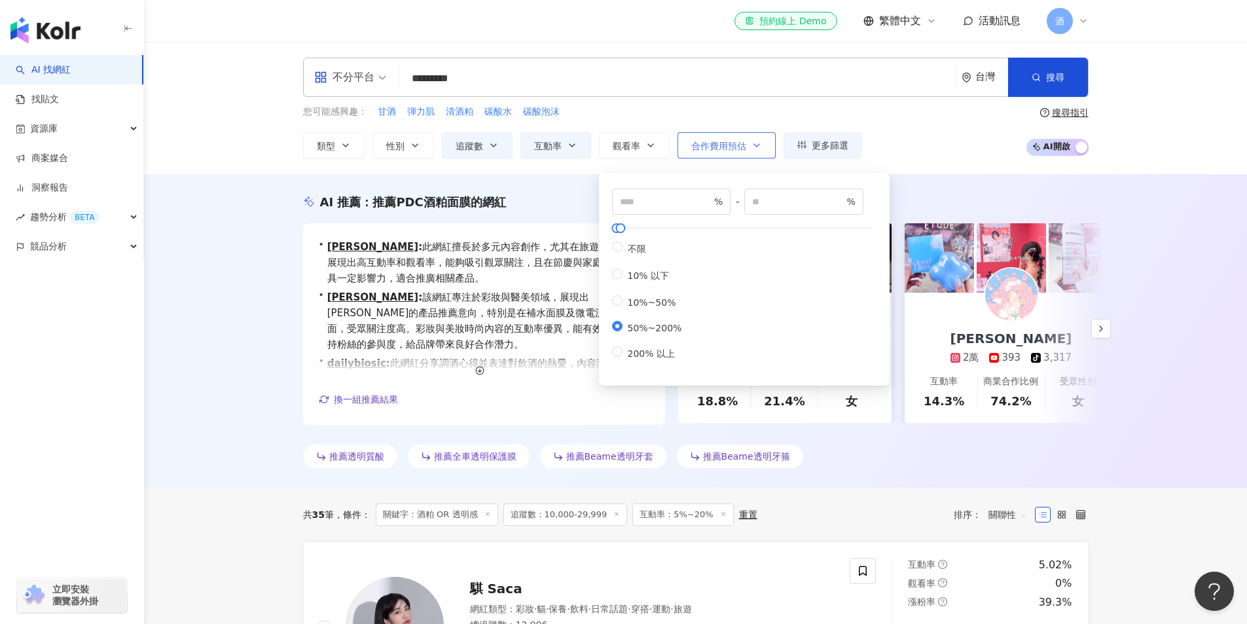
click at [708, 151] on span "合作費用預估" at bounding box center [718, 146] width 55 height 10
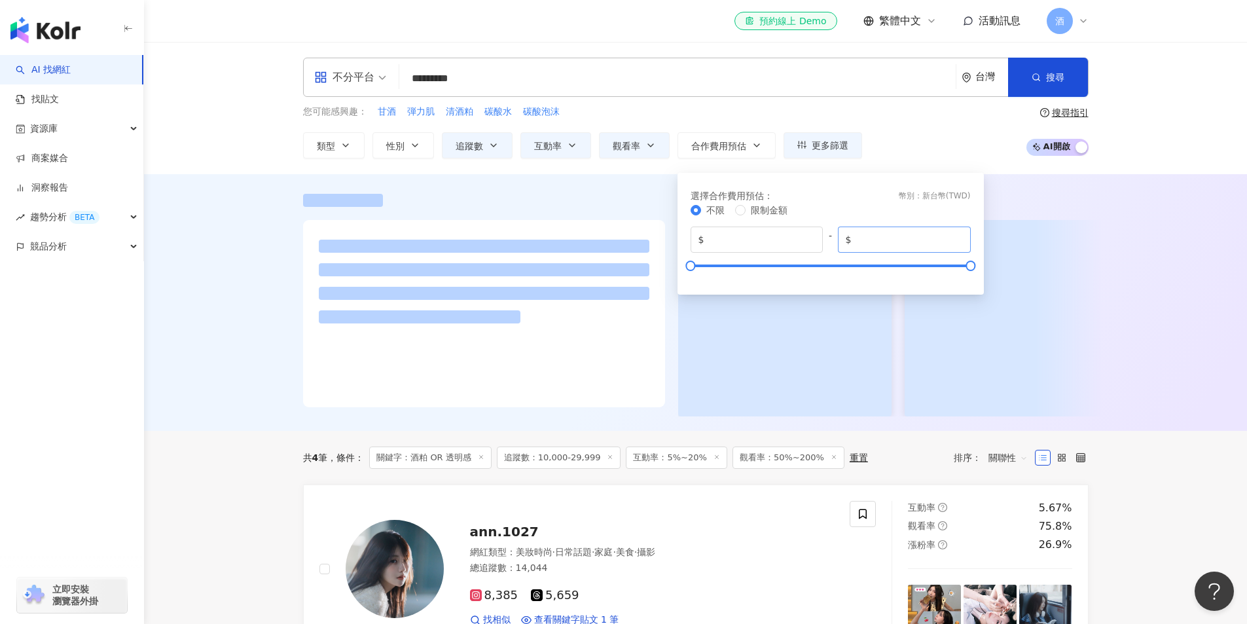
click at [864, 248] on span "$ *******" at bounding box center [904, 240] width 133 height 26
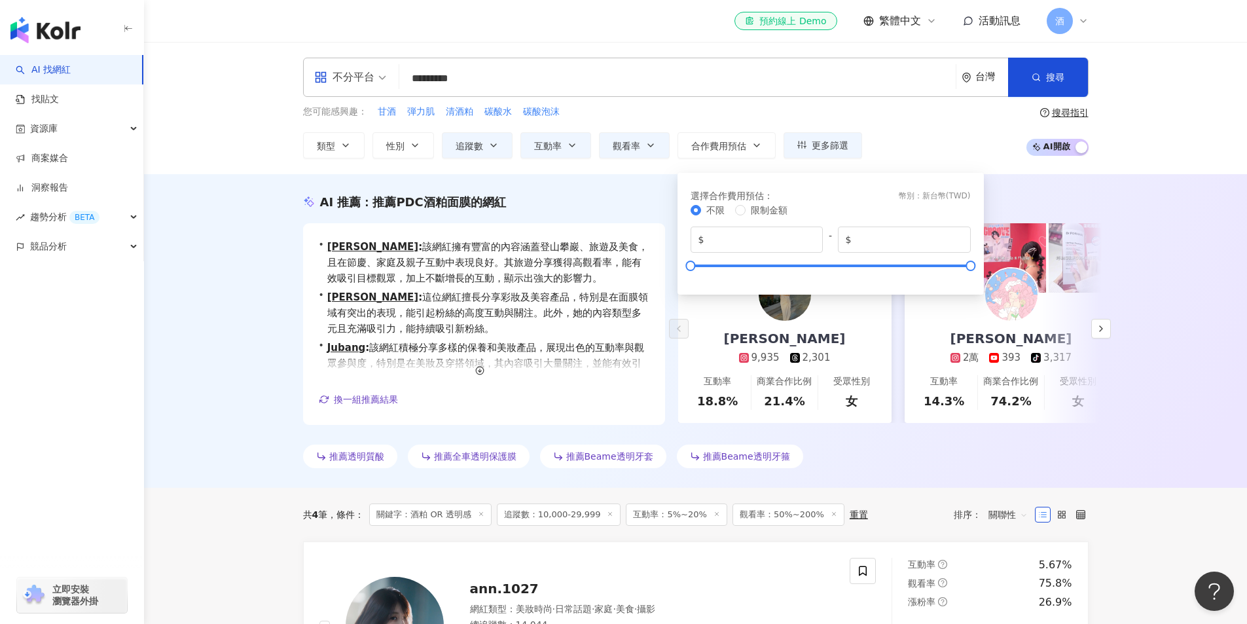
click at [261, 310] on div "AI 推薦 ： 推薦PDC酒粕面膜的網紅 • Amy Su : 該網紅擁有豐富的內容涵蓋登山攀巖、旅遊及美食，且在節慶、家庭及親子互動中表現良好。其旅遊分享獲…" at bounding box center [695, 331] width 1103 height 314
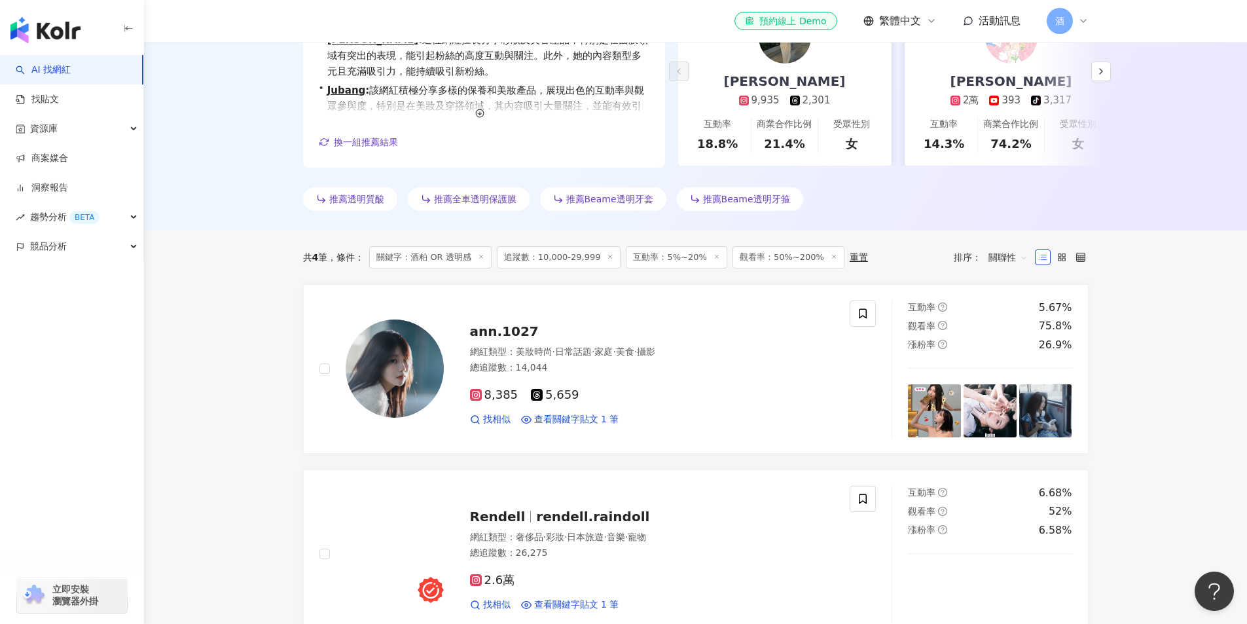
scroll to position [262, 0]
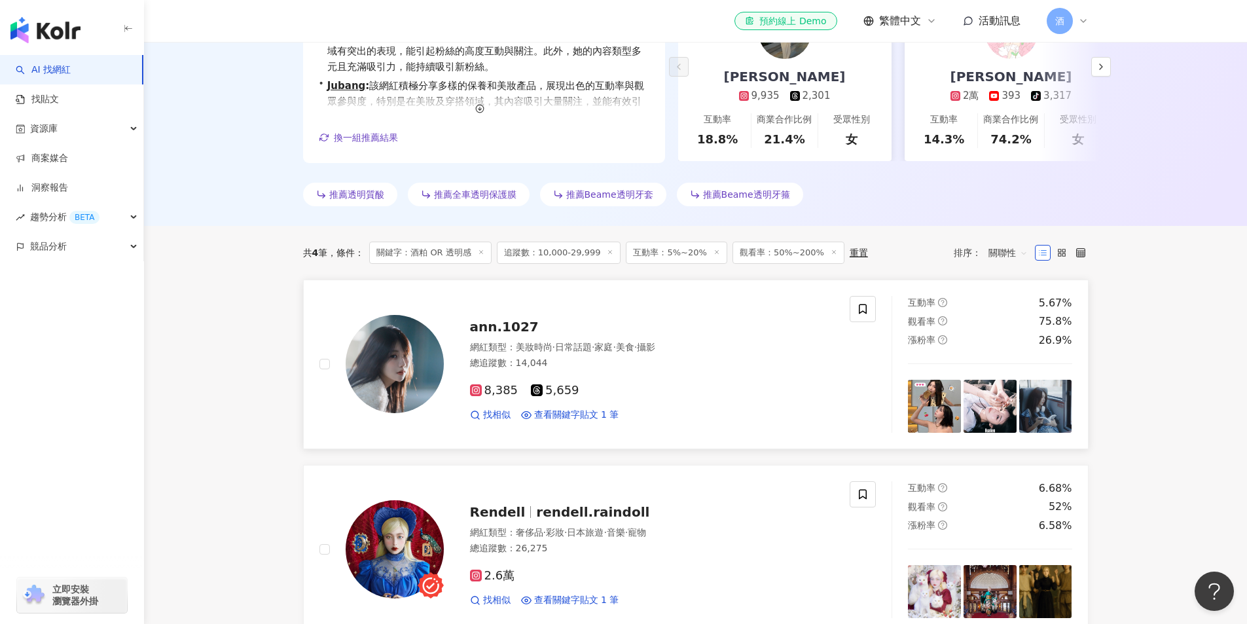
click at [470, 332] on span "ann.1027" at bounding box center [504, 327] width 69 height 16
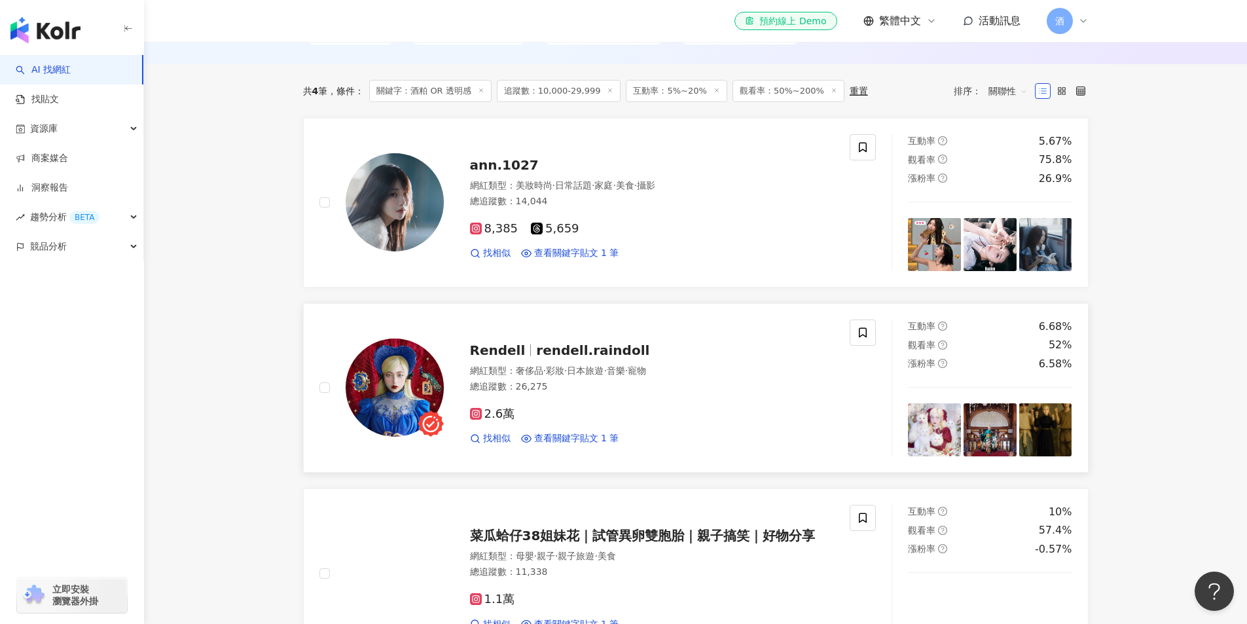
scroll to position [524, 0]
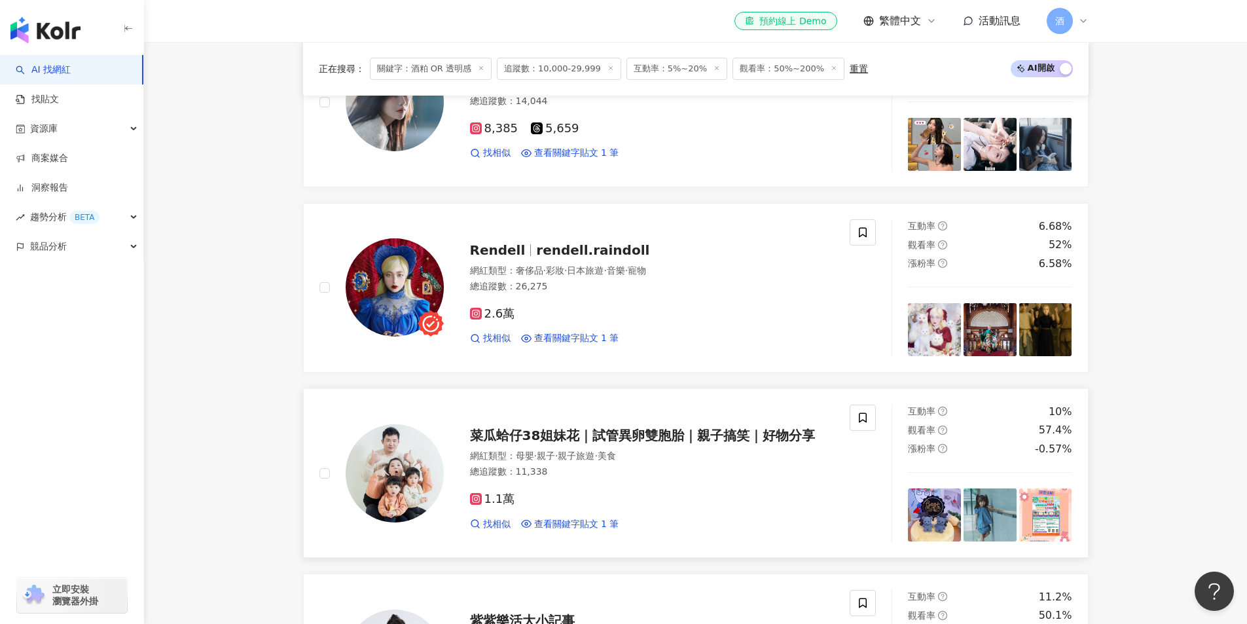
click at [692, 443] on span "菜瓜蛤仔38姐妹花｜試管異卵雙胞胎｜親子搞笑｜好物分享" at bounding box center [643, 436] width 346 height 16
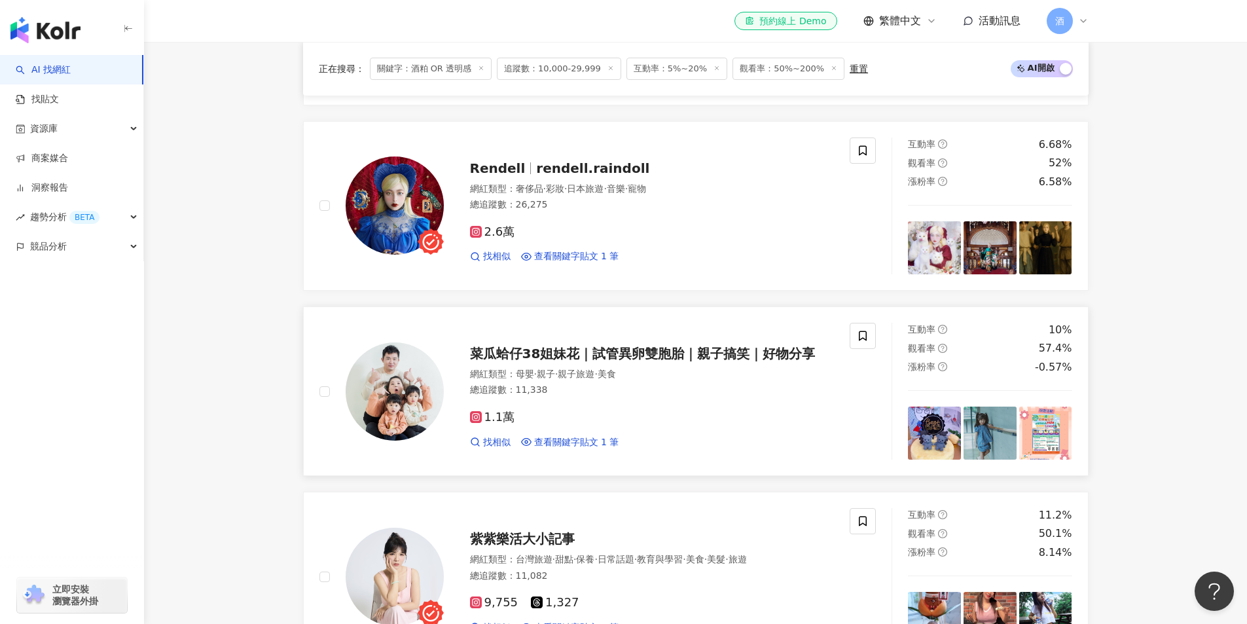
scroll to position [786, 0]
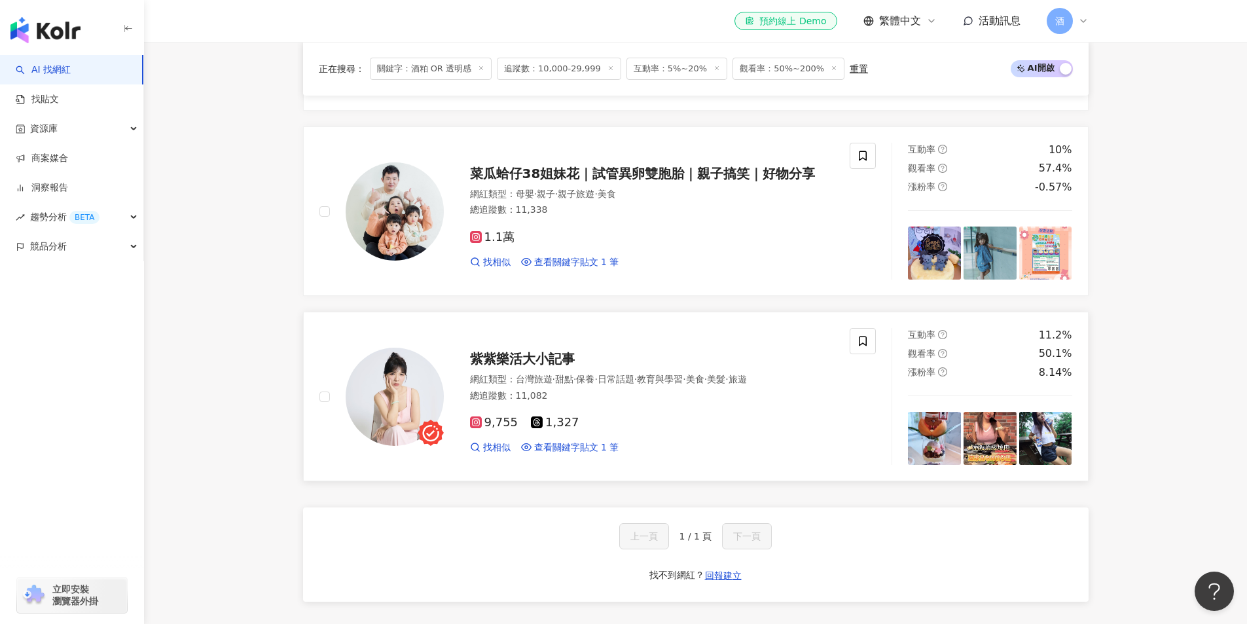
click at [554, 361] on span "紫紫樂活大小記事" at bounding box center [522, 359] width 105 height 16
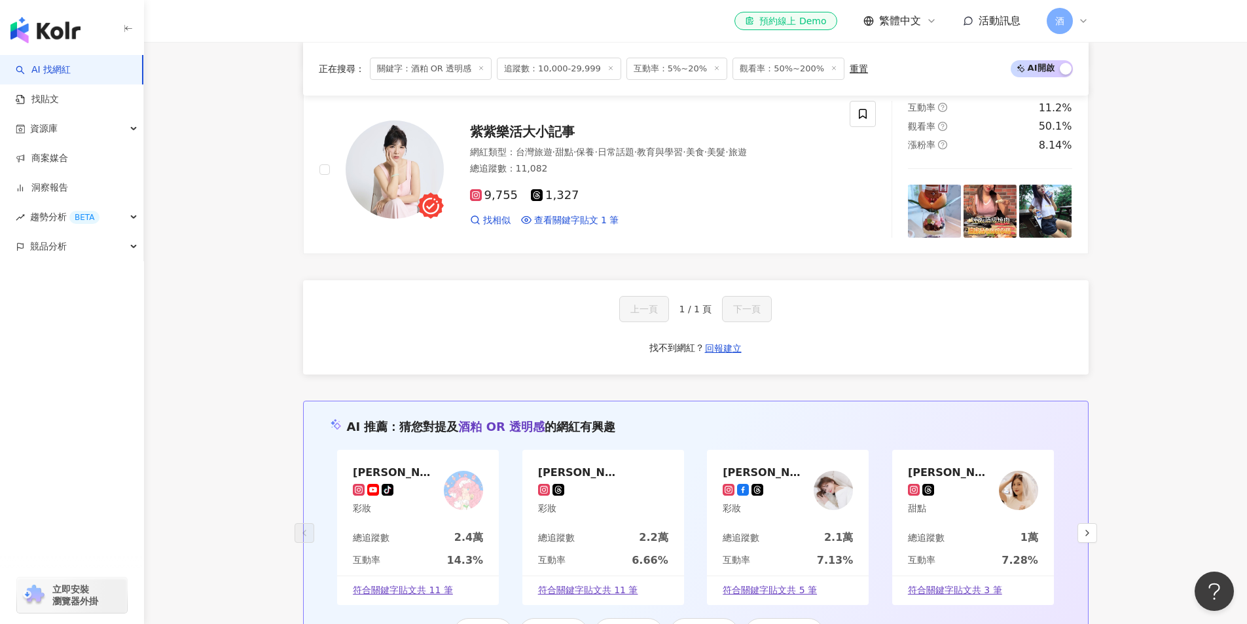
scroll to position [1048, 0]
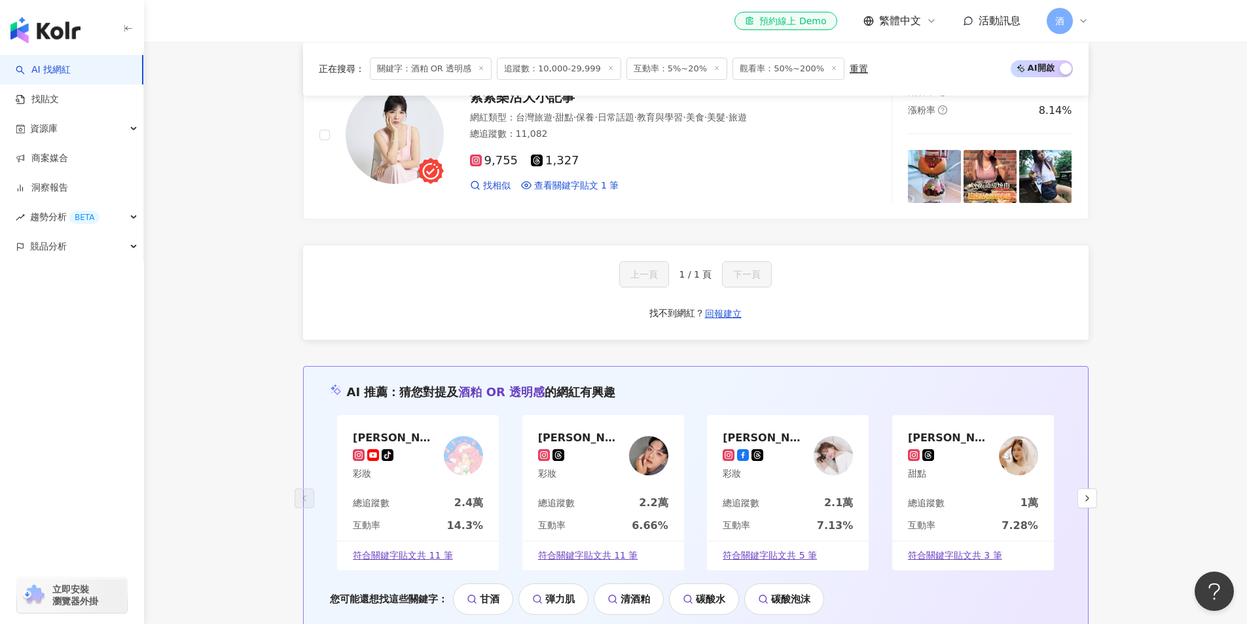
click at [295, 332] on div "正在搜尋 ： 關鍵字：酒粕 OR 透明感 追蹤數：10,000-29,999 互動率：5%~20% 觀看率：50%~200% 重置 AI 開啟 AI 關閉 a…" at bounding box center [696, 214] width 838 height 1548
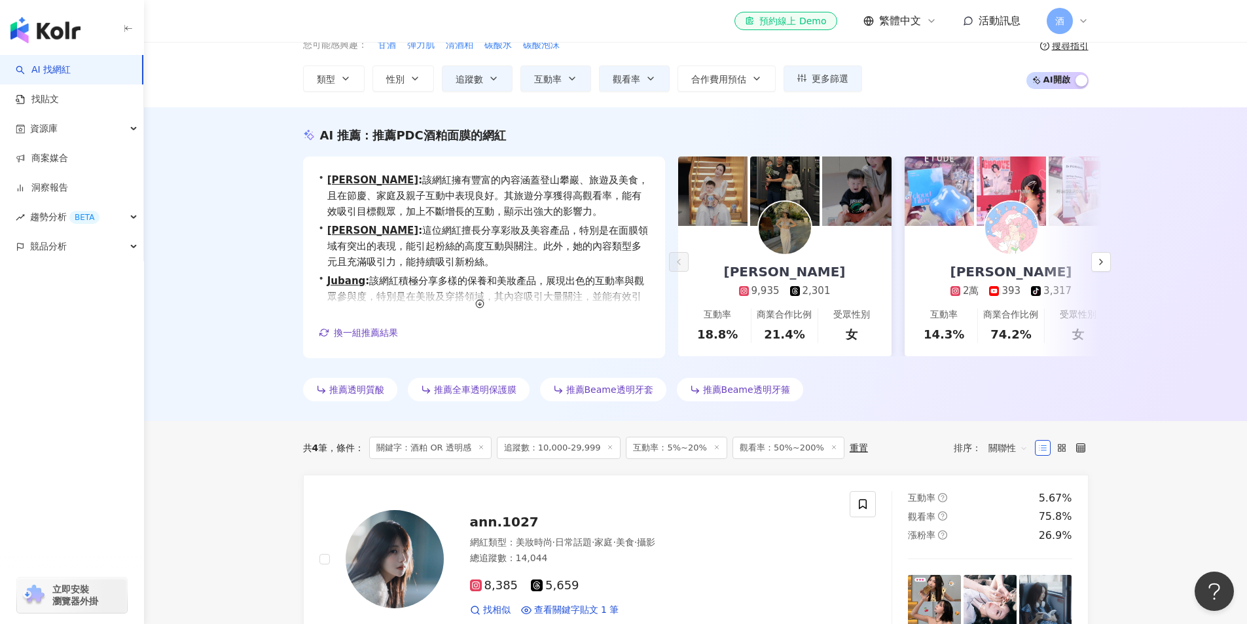
scroll to position [65, 0]
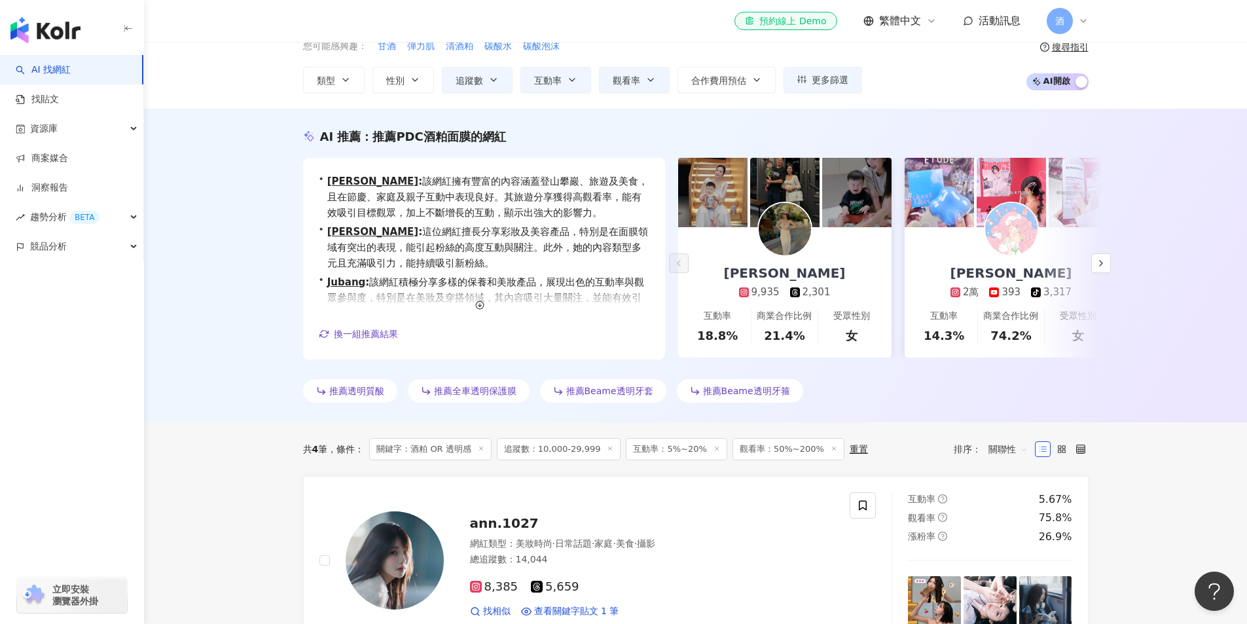
click at [788, 239] on img at bounding box center [785, 229] width 52 height 52
click at [1008, 221] on img at bounding box center [1011, 229] width 52 height 52
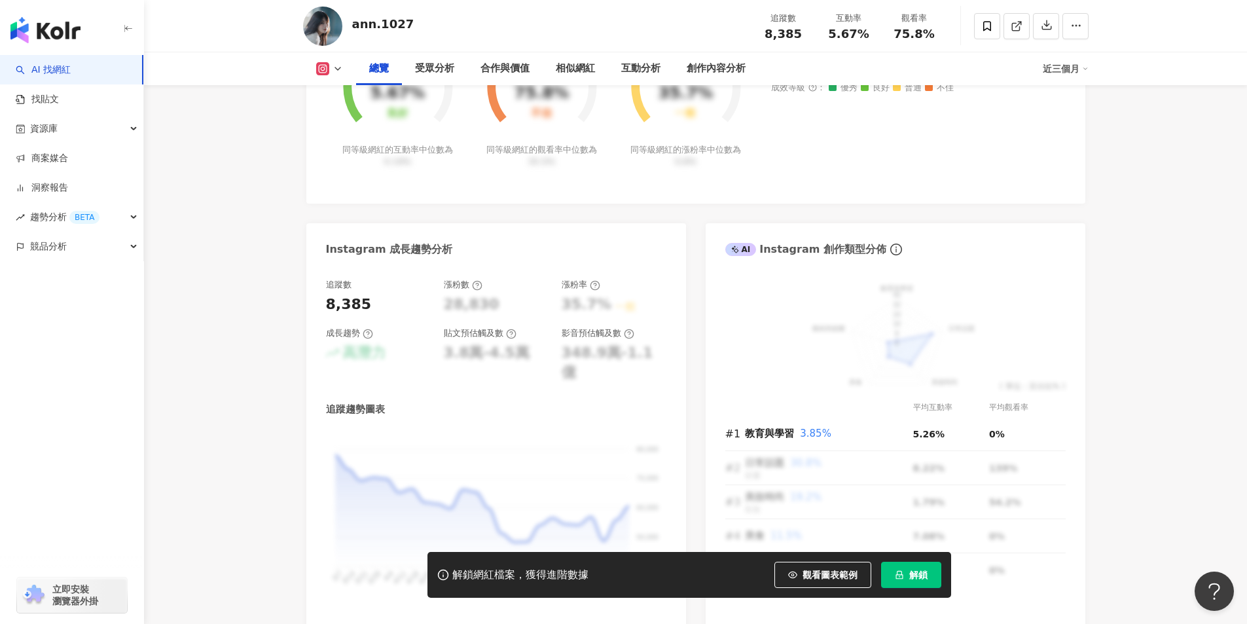
scroll to position [720, 0]
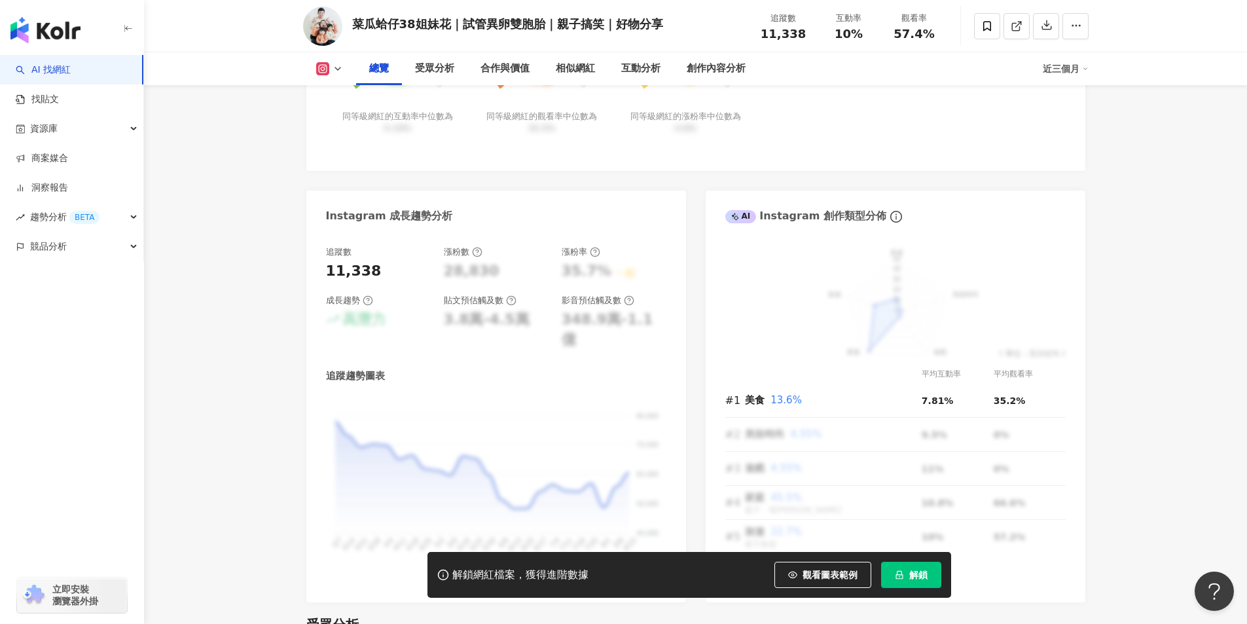
scroll to position [655, 0]
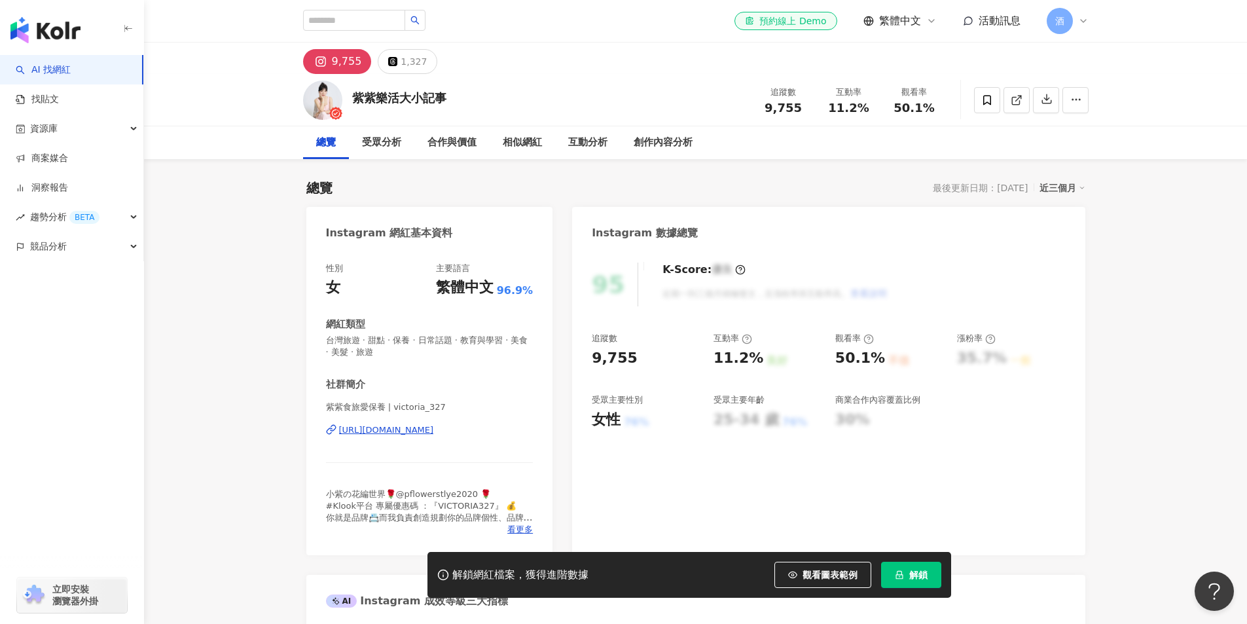
click at [401, 100] on div "紫紫樂活大小記事" at bounding box center [399, 98] width 94 height 16
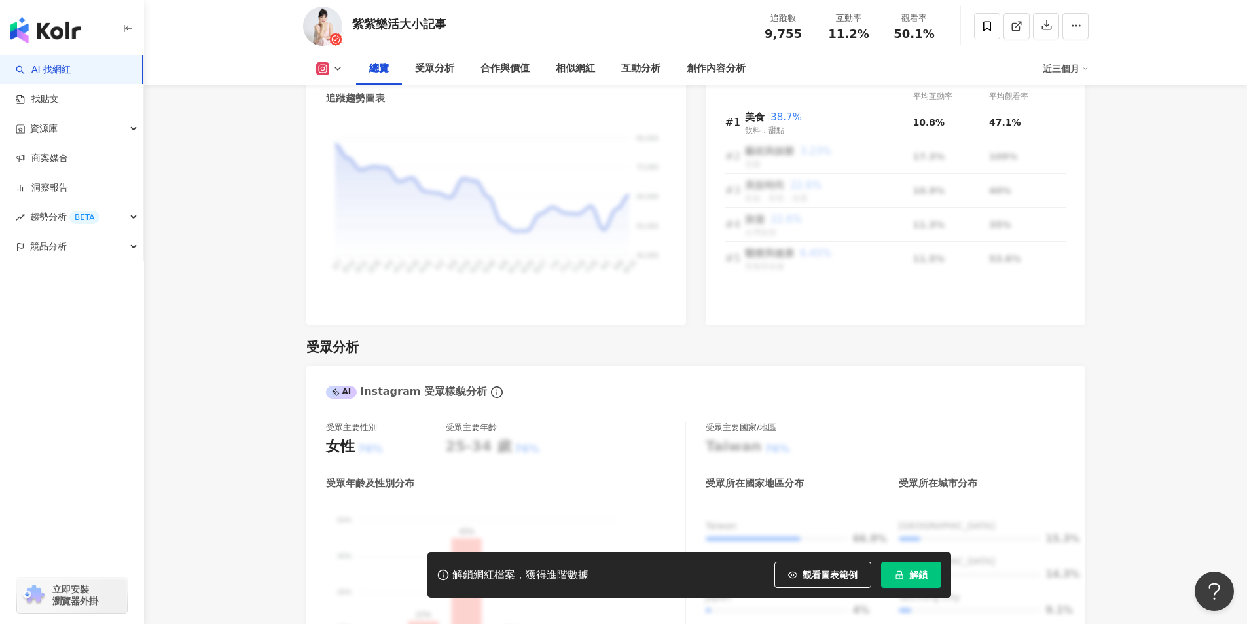
scroll to position [720, 0]
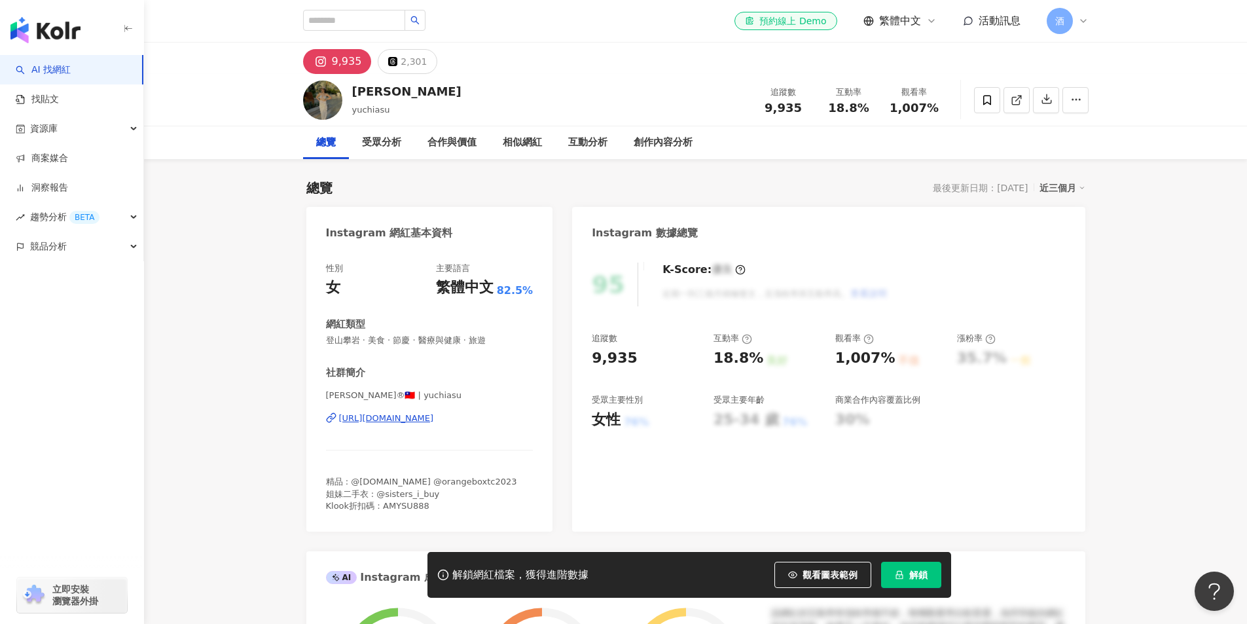
click at [389, 412] on div "[PERSON_NAME]®🇹🇼 | yuchiasu [URL][DOMAIN_NAME]" at bounding box center [430, 428] width 208 height 77
click at [388, 418] on div "[URL][DOMAIN_NAME]" at bounding box center [386, 418] width 95 height 12
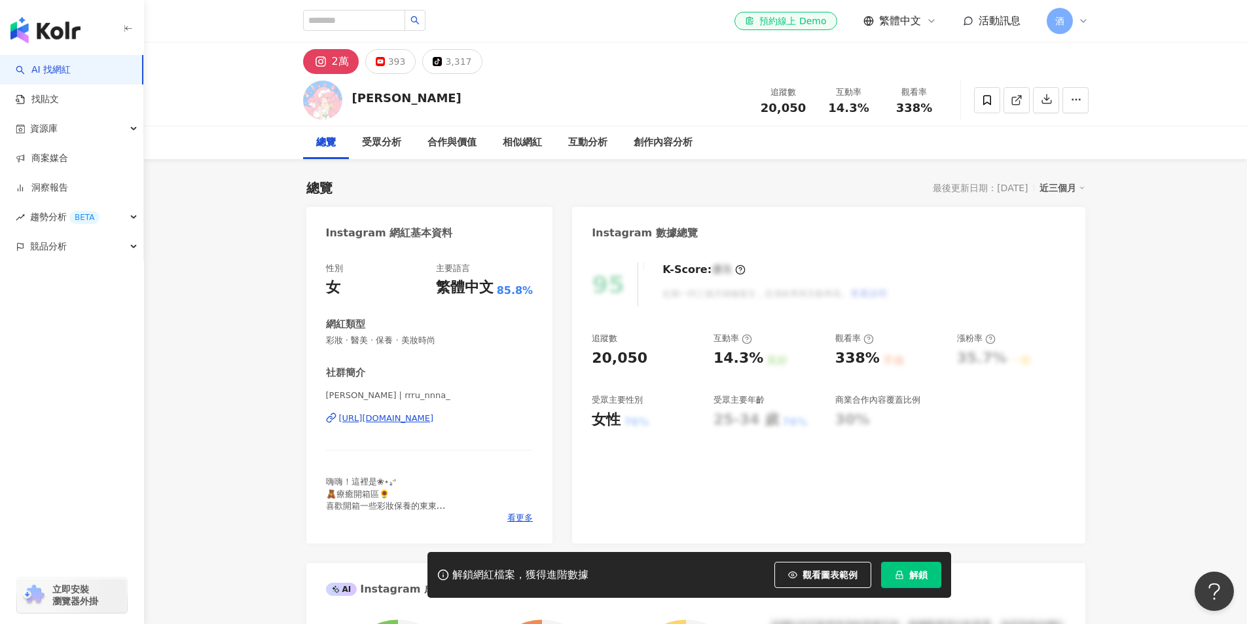
click at [355, 417] on div "[URL][DOMAIN_NAME]" at bounding box center [386, 418] width 95 height 12
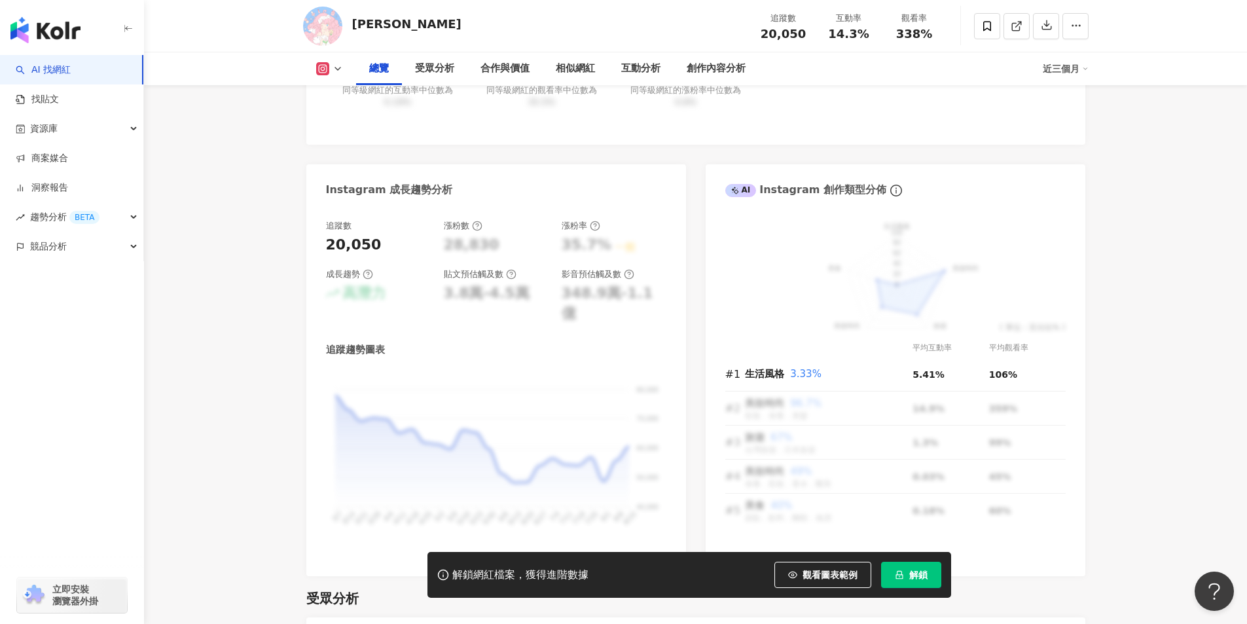
scroll to position [589, 0]
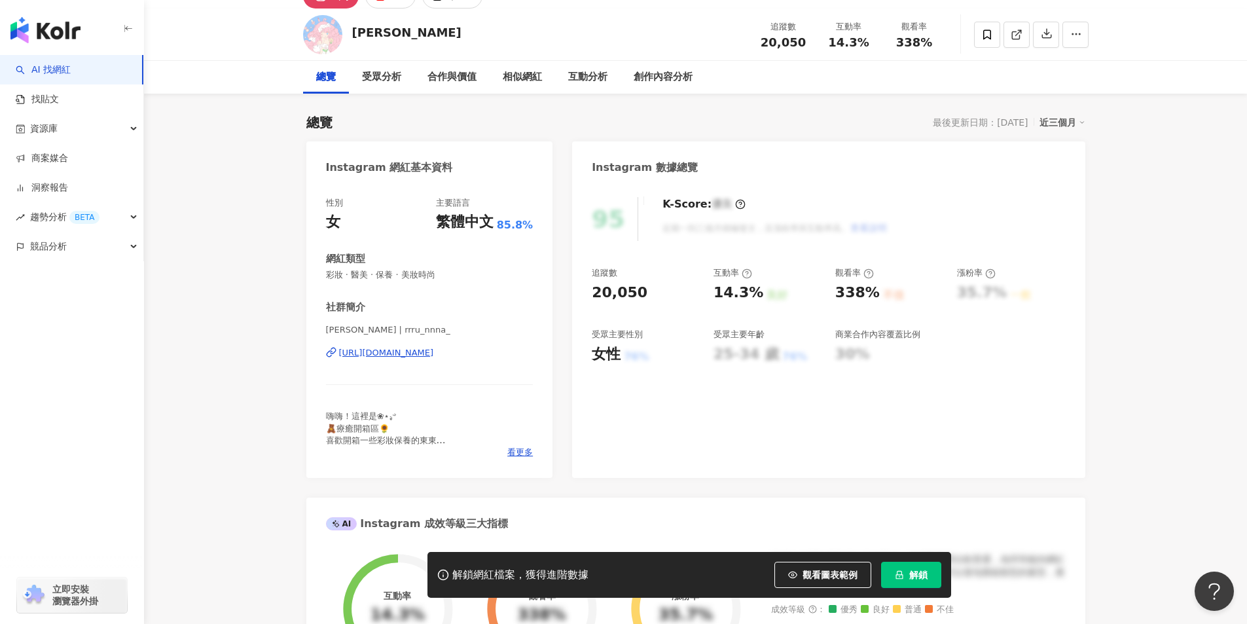
scroll to position [0, 0]
